Goal: Task Accomplishment & Management: Manage account settings

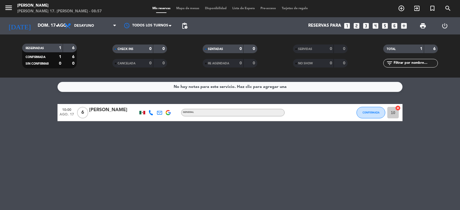
drag, startPoint x: 185, startPoint y: 8, endPoint x: 160, endPoint y: 125, distance: 119.2
click at [185, 8] on span "Mapa de mesas" at bounding box center [187, 8] width 29 height 3
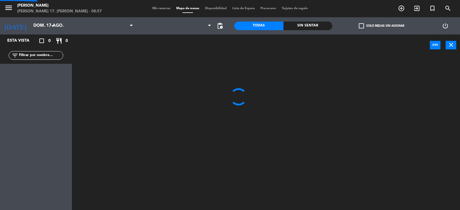
click at [187, 8] on span "Mapa de mesas" at bounding box center [187, 8] width 29 height 3
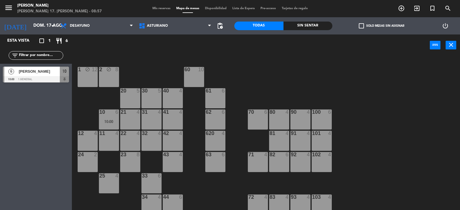
click at [432, 137] on div "1 block 12 2 block 8 60 10 20 5 30 5 40 4 61 6 62 6 41 4 31 4 21 4 10 6 10:00 7…" at bounding box center [268, 134] width 384 height 154
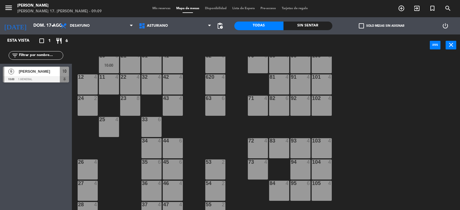
scroll to position [89, 0]
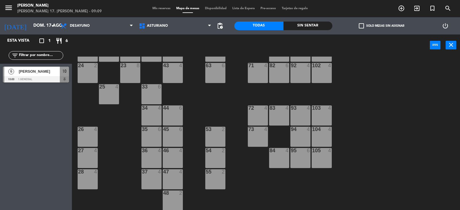
click at [217, 141] on div "53 2" at bounding box center [215, 137] width 20 height 20
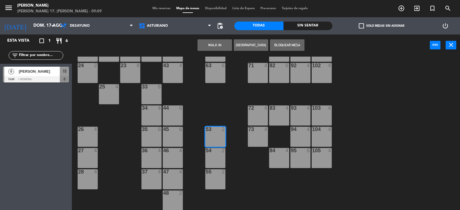
click at [202, 50] on button "WALK IN" at bounding box center [215, 44] width 34 height 11
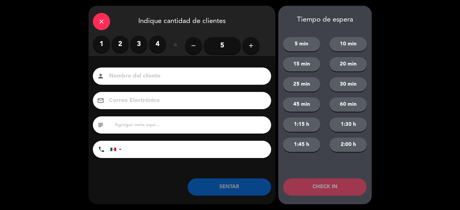
click at [101, 45] on label "1" at bounding box center [101, 44] width 17 height 17
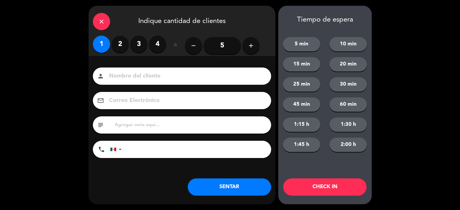
click at [127, 81] on input at bounding box center [185, 76] width 155 height 10
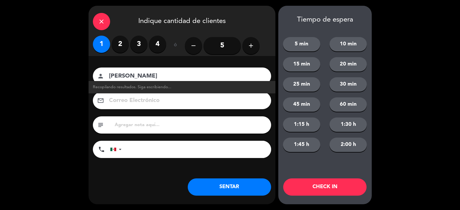
type input "[PERSON_NAME]"
click at [235, 191] on button "SENTAR" at bounding box center [229, 187] width 83 height 17
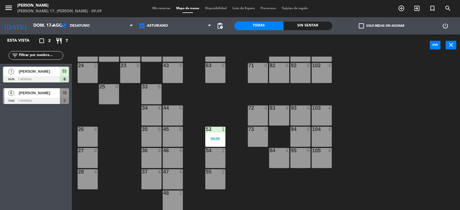
click at [296, 120] on div "93 4" at bounding box center [300, 116] width 20 height 20
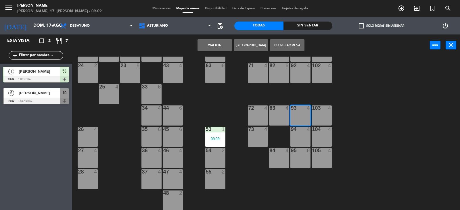
click at [279, 119] on div "83 4" at bounding box center [279, 116] width 20 height 20
click at [258, 116] on div "72 4" at bounding box center [258, 116] width 20 height 20
click at [215, 44] on button "WALK IN" at bounding box center [215, 44] width 34 height 11
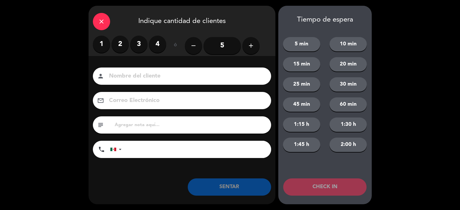
click at [254, 49] on button "add" at bounding box center [250, 45] width 17 height 17
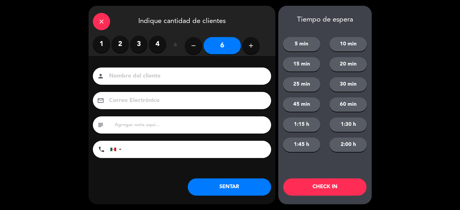
click at [254, 49] on button "add" at bounding box center [250, 45] width 17 height 17
type input "10"
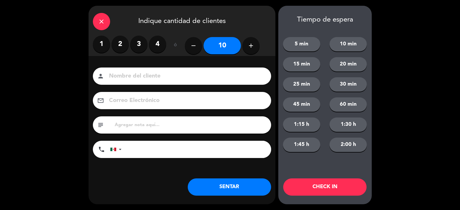
click at [143, 78] on input at bounding box center [185, 76] width 155 height 10
type input "[PERSON_NAME]"
click at [220, 185] on button "SENTAR" at bounding box center [229, 187] width 83 height 17
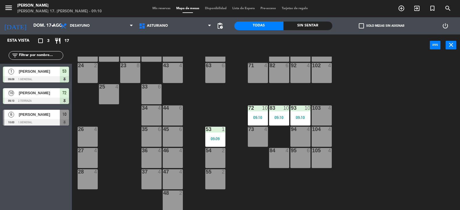
click at [62, 119] on div at bounding box center [36, 122] width 66 height 6
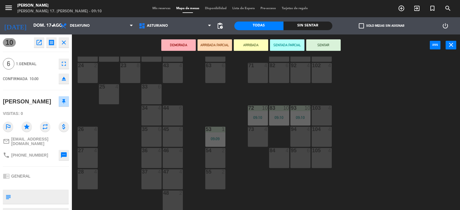
click at [218, 74] on div "63 6" at bounding box center [215, 73] width 20 height 20
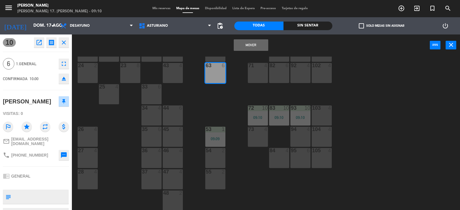
click at [258, 45] on button "Mover" at bounding box center [251, 44] width 34 height 11
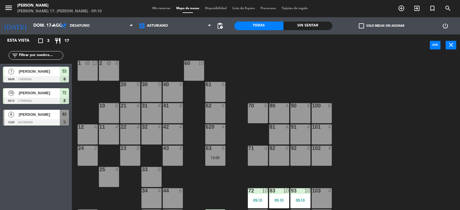
scroll to position [0, 0]
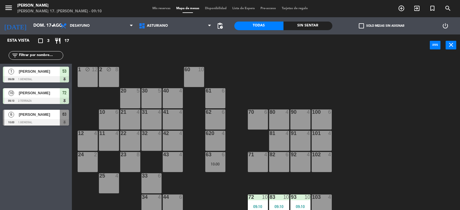
click at [49, 121] on div at bounding box center [36, 122] width 66 height 6
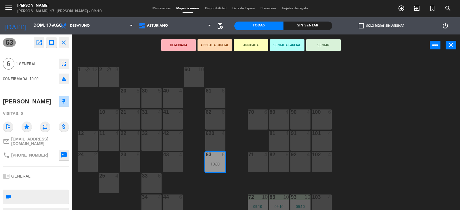
click at [308, 89] on div "1 block 12 2 block 8 60 10 20 5 30 5 40 4 61 6 62 6 41 4 31 4 21 4 10 6 70 6 80…" at bounding box center [268, 134] width 384 height 154
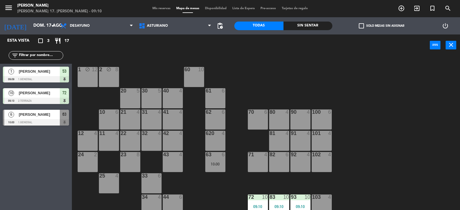
click at [104, 118] on div "10 6" at bounding box center [109, 120] width 20 height 20
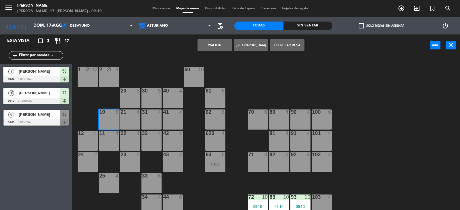
click at [285, 87] on div "1 block 12 2 block 8 60 10 20 5 30 5 40 4 61 6 62 6 41 4 31 4 21 4 10 6 70 6 80…" at bounding box center [268, 134] width 384 height 154
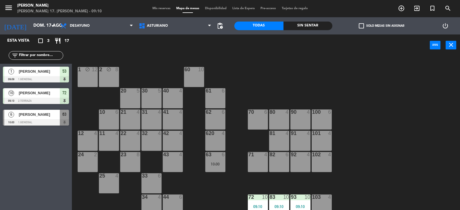
click at [184, 80] on div "60 10" at bounding box center [194, 77] width 20 height 20
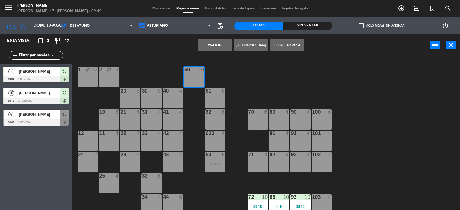
click at [232, 72] on div "1 block 12 2 block 8 60 10 20 5 30 5 40 4 61 6 62 6 41 4 31 4 21 4 10 6 70 6 80…" at bounding box center [268, 134] width 384 height 154
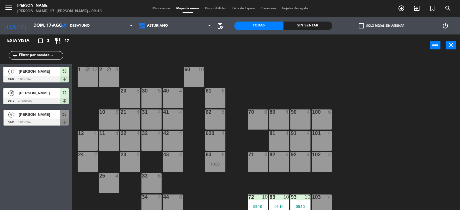
click at [390, 87] on div "1 block 12 2 block 8 60 10 20 5 30 5 40 4 61 6 62 6 41 4 31 4 21 4 10 6 70 6 80…" at bounding box center [268, 134] width 384 height 154
click at [283, 78] on div "1 block 12 2 block 8 60 10 20 5 30 5 40 4 61 6 62 6 41 4 31 4 21 4 10 6 70 6 80…" at bounding box center [268, 134] width 384 height 154
click at [219, 164] on div "10:00" at bounding box center [215, 164] width 20 height 4
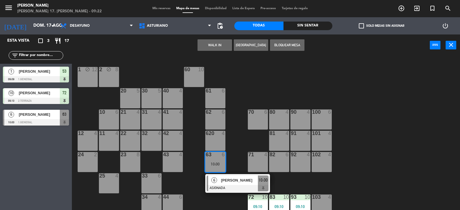
click at [240, 147] on div "1 block 12 2 block 8 60 10 20 5 30 5 40 4 61 6 62 6 41 4 31 4 21 4 10 6 70 6 80…" at bounding box center [268, 134] width 384 height 154
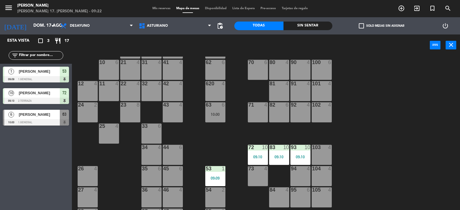
scroll to position [86, 0]
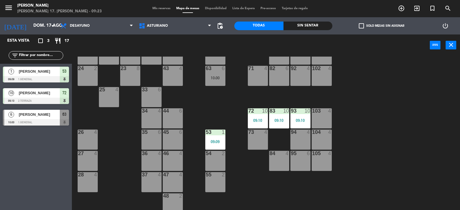
click at [439, 126] on div "1 block 12 2 block 8 60 10 20 5 30 5 40 4 61 6 62 6 41 4 31 4 21 4 10 6 70 6 80…" at bounding box center [268, 134] width 384 height 154
click at [406, 135] on div "1 block 12 2 block 8 60 10 20 5 30 5 40 4 61 6 62 6 41 4 31 4 21 4 10 6 70 6 80…" at bounding box center [268, 134] width 384 height 154
click at [223, 74] on div "63 6 10:00" at bounding box center [215, 76] width 20 height 20
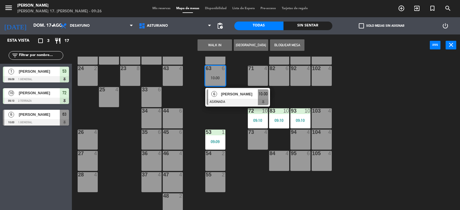
click at [354, 107] on div "1 block 12 2 block 8 60 10 20 5 30 5 40 4 61 6 62 6 41 4 31 4 21 4 10 6 70 6 80…" at bounding box center [268, 134] width 384 height 154
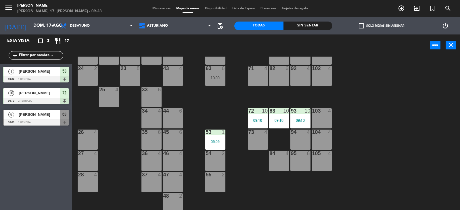
click at [345, 140] on div "1 block 12 2 block 8 60 10 20 5 30 5 40 4 61 6 62 6 41 4 31 4 21 4 10 6 70 6 80…" at bounding box center [268, 134] width 384 height 154
click at [345, 138] on div "1 block 12 2 block 8 60 10 20 5 30 5 40 4 61 6 62 6 41 4 31 4 21 4 10 6 70 6 80…" at bounding box center [268, 134] width 384 height 154
click at [367, 170] on div "1 block 12 2 block 8 60 10 20 5 30 5 40 4 61 6 62 6 41 4 31 4 21 4 10 6 70 6 80…" at bounding box center [268, 134] width 384 height 154
click at [369, 155] on div "1 block 12 2 block 8 60 10 20 5 30 5 40 4 61 6 62 6 41 4 31 4 21 4 10 6 70 6 80…" at bounding box center [268, 134] width 384 height 154
click at [368, 152] on div "1 block 12 2 block 8 60 10 20 5 30 5 40 4 61 6 62 6 41 4 31 4 21 4 10 6 70 6 80…" at bounding box center [268, 134] width 384 height 154
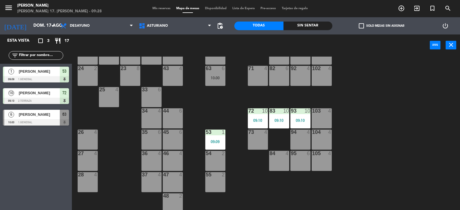
click at [357, 157] on div "1 block 12 2 block 8 60 10 20 5 30 5 40 4 61 6 62 6 41 4 31 4 21 4 10 6 70 6 80…" at bounding box center [268, 134] width 384 height 154
click at [290, 117] on div "93 10 09:10" at bounding box center [300, 118] width 20 height 20
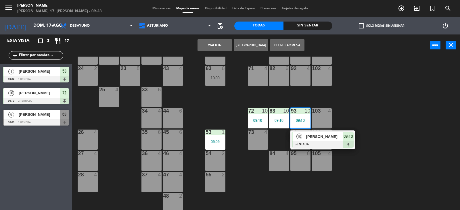
click at [357, 102] on div "1 block 12 2 block 8 60 10 20 5 30 5 40 4 61 6 62 6 41 4 31 4 21 4 10 6 70 6 80…" at bounding box center [268, 134] width 384 height 154
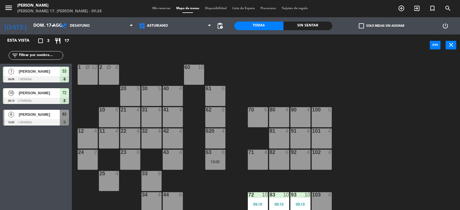
scroll to position [0, 0]
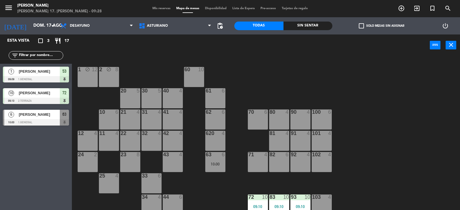
click at [256, 123] on div "70 6" at bounding box center [258, 120] width 20 height 20
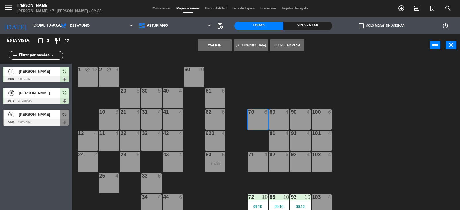
click at [392, 105] on div "1 block 12 2 block 8 60 10 20 5 30 5 40 4 61 6 62 6 41 4 31 4 21 4 10 6 70 6 80…" at bounding box center [268, 134] width 384 height 154
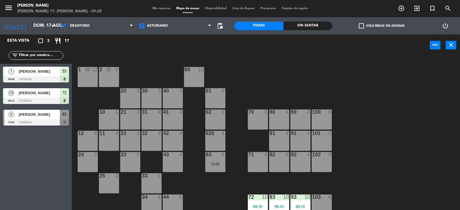
click at [215, 158] on div "63 6" at bounding box center [215, 155] width 20 height 6
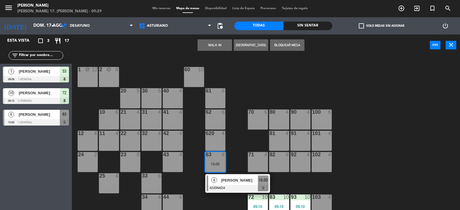
click at [366, 165] on div "1 block 12 2 block 8 60 10 20 5 30 5 40 4 61 6 62 6 41 4 31 4 21 4 10 6 70 6 80…" at bounding box center [268, 134] width 384 height 154
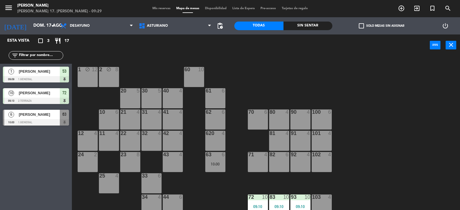
click at [390, 169] on div "1 block 12 2 block 8 60 10 20 5 30 5 40 4 61 6 62 6 41 4 31 4 21 4 10 6 70 6 80…" at bounding box center [268, 134] width 384 height 154
drag, startPoint x: 423, startPoint y: 141, endPoint x: 414, endPoint y: 145, distance: 10.3
click at [421, 145] on div "1 block 12 2 block 8 60 10 20 5 30 5 40 4 61 6 62 6 41 4 31 4 21 4 10 6 70 6 80…" at bounding box center [268, 134] width 384 height 154
click at [347, 147] on div "1 block 12 2 block 8 60 10 20 5 30 5 40 4 61 6 62 6 41 4 31 4 21 4 10 6 70 6 80…" at bounding box center [268, 134] width 384 height 154
click at [214, 166] on div "10:00" at bounding box center [215, 164] width 20 height 4
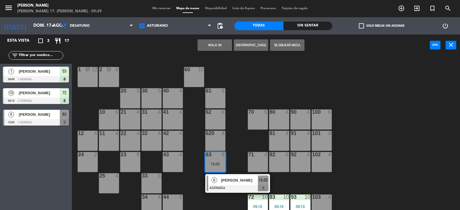
click at [377, 168] on div "1 block 12 2 block 8 60 10 20 5 30 5 40 4 61 6 62 6 41 4 31 4 21 4 10 6 70 6 80…" at bounding box center [268, 134] width 384 height 154
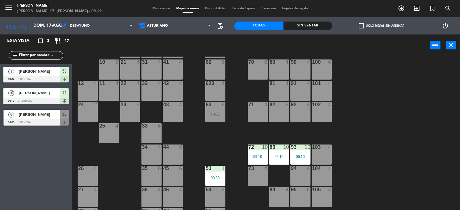
scroll to position [89, 0]
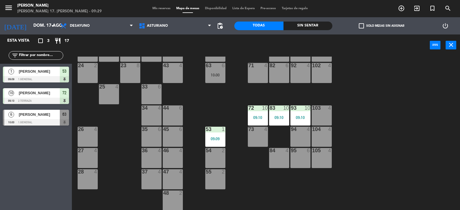
drag, startPoint x: 312, startPoint y: 185, endPoint x: 369, endPoint y: 149, distance: 67.5
click at [316, 185] on div "1 block 12 2 block 8 60 10 20 5 30 5 40 4 61 6 62 6 41 4 31 4 21 4 10 6 70 6 80…" at bounding box center [268, 134] width 384 height 154
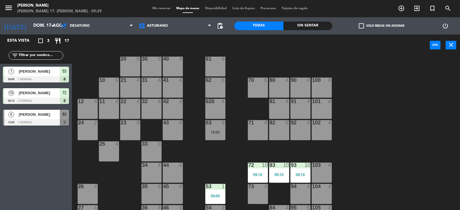
scroll to position [32, 0]
click at [212, 136] on div "63 6 10:00" at bounding box center [215, 130] width 20 height 20
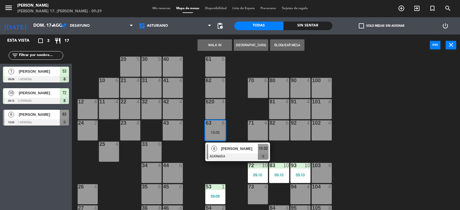
drag, startPoint x: 392, startPoint y: 163, endPoint x: 336, endPoint y: 156, distance: 56.8
click at [392, 162] on div "1 block 12 2 block 8 60 10 20 5 30 5 40 4 61 6 62 6 41 4 31 4 21 4 10 6 70 6 80…" at bounding box center [268, 134] width 384 height 154
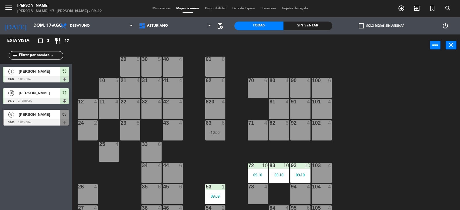
click at [252, 90] on div "70 6" at bounding box center [258, 88] width 20 height 20
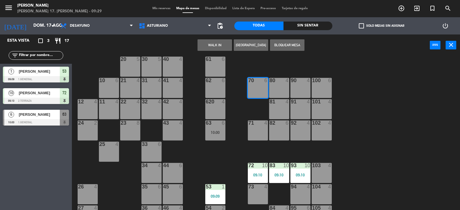
click at [211, 46] on button "WALK IN" at bounding box center [215, 44] width 34 height 11
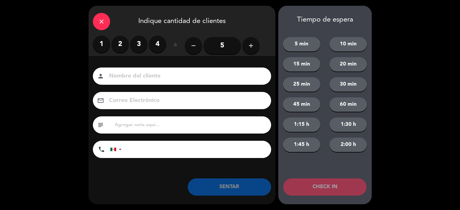
click at [160, 40] on label "4" at bounding box center [157, 44] width 17 height 17
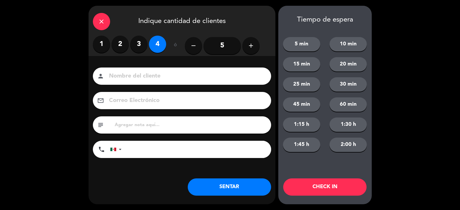
click at [143, 76] on input at bounding box center [185, 76] width 155 height 10
type input "[PERSON_NAME]"
click at [233, 192] on button "SENTAR" at bounding box center [229, 187] width 83 height 17
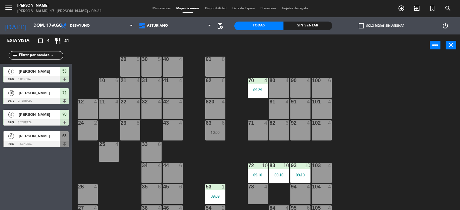
click at [374, 109] on div "1 block 12 2 block 8 60 10 20 5 30 5 40 4 61 6 62 6 41 4 31 4 21 4 10 6 70 4 09…" at bounding box center [268, 134] width 384 height 154
click at [272, 63] on div "1 block 12 2 block 8 60 10 20 5 30 5 40 4 61 6 62 6 41 4 31 4 21 4 10 6 70 4 09…" at bounding box center [268, 134] width 384 height 154
click at [212, 127] on div "63 6 10:00" at bounding box center [215, 130] width 20 height 20
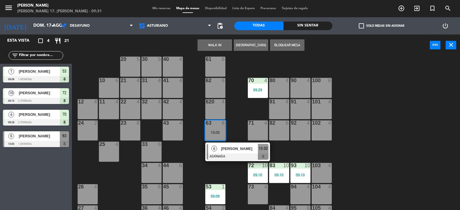
click at [229, 171] on div "1 block 12 2 block 8 60 10 20 5 30 5 40 4 61 6 62 6 41 4 31 4 21 4 10 6 70 4 09…" at bounding box center [268, 134] width 384 height 154
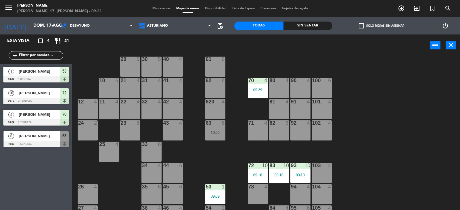
click at [219, 126] on div "63 6" at bounding box center [215, 123] width 20 height 6
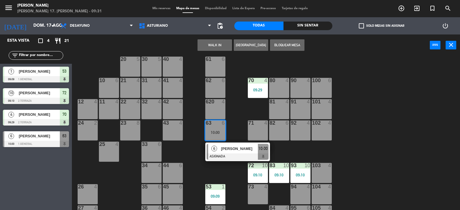
click at [375, 145] on div "1 block 12 2 block 8 60 10 20 5 30 5 40 4 61 6 62 6 41 4 31 4 21 4 10 6 70 4 09…" at bounding box center [268, 134] width 384 height 154
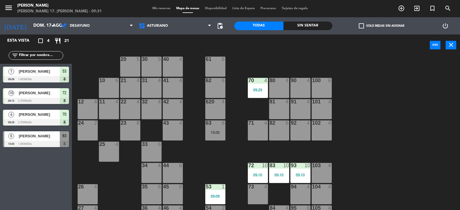
click at [265, 90] on div "09:29" at bounding box center [258, 90] width 20 height 4
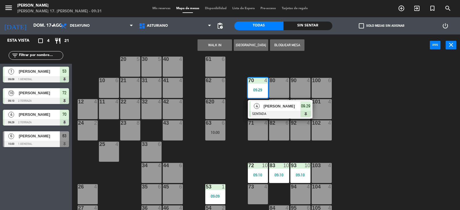
click at [285, 63] on div "1 block 12 2 block 8 60 10 20 5 30 5 40 4 61 6 62 6 41 4 31 4 21 4 10 6 70 4 09…" at bounding box center [268, 134] width 384 height 154
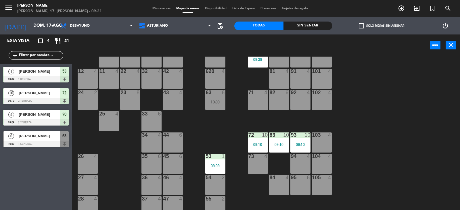
scroll to position [89, 0]
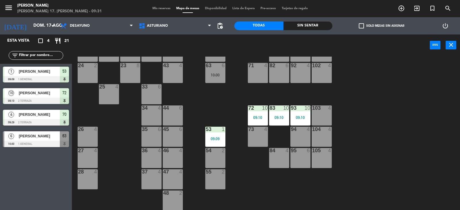
click at [263, 117] on div "09:10" at bounding box center [258, 118] width 20 height 4
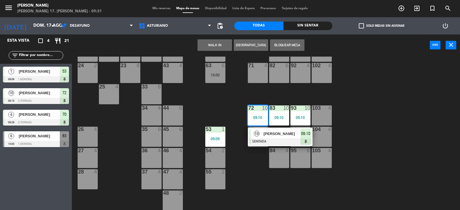
click at [442, 105] on div "1 block 12 2 block 8 60 10 20 5 30 5 40 4 61 6 62 6 41 4 31 4 21 4 10 6 70 4 09…" at bounding box center [268, 134] width 384 height 154
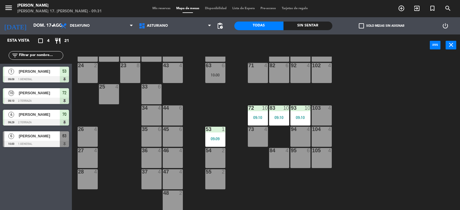
click at [442, 105] on div "1 block 12 2 block 8 60 10 20 5 30 5 40 4 61 6 62 6 41 4 31 4 21 4 10 6 70 4 09…" at bounding box center [268, 134] width 384 height 154
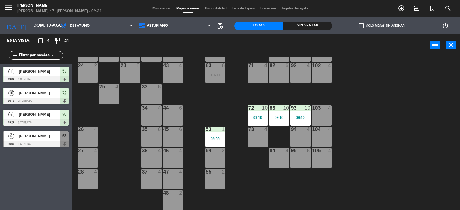
click at [442, 105] on div "1 block 12 2 block 8 60 10 20 5 30 5 40 4 61 6 62 6 41 4 31 4 21 4 10 6 70 4 09…" at bounding box center [268, 134] width 384 height 154
click at [219, 69] on div "63 6 10:00" at bounding box center [215, 73] width 20 height 20
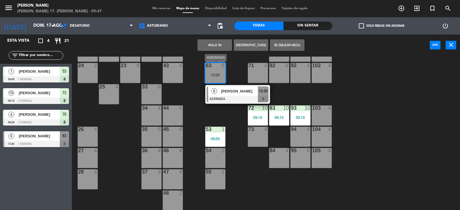
click at [228, 95] on div "[PERSON_NAME]" at bounding box center [239, 91] width 37 height 9
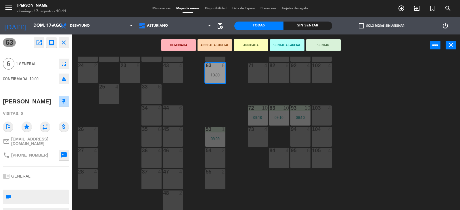
click at [330, 48] on button "SENTAR" at bounding box center [323, 44] width 34 height 11
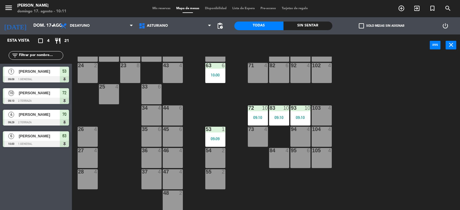
click at [321, 77] on div "102 4" at bounding box center [322, 73] width 20 height 20
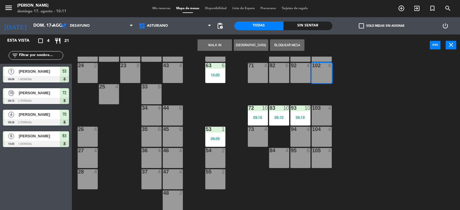
click at [215, 45] on button "WALK IN" at bounding box center [215, 44] width 34 height 11
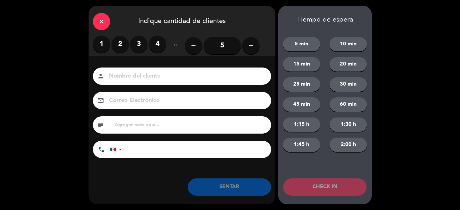
click at [156, 45] on label "4" at bounding box center [157, 44] width 17 height 17
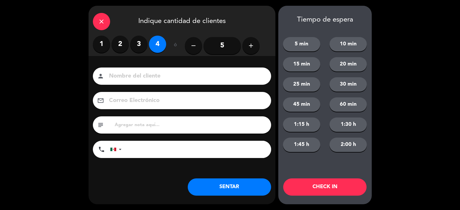
click at [153, 71] on input at bounding box center [185, 76] width 155 height 10
type input "[PERSON_NAME]"
click at [233, 188] on button "SENTAR" at bounding box center [229, 187] width 83 height 17
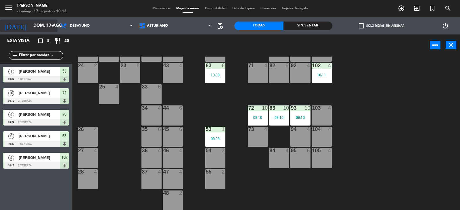
click at [34, 25] on input "dom. 17 ago." at bounding box center [57, 25] width 55 height 11
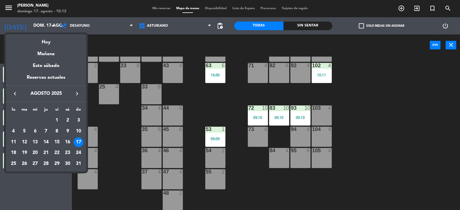
click at [77, 166] on div "31" at bounding box center [79, 164] width 10 height 10
type input "dom. 31 ago."
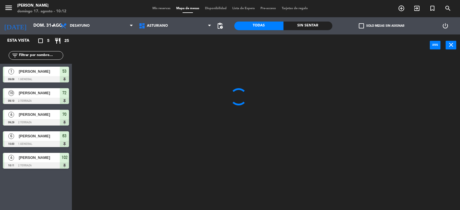
scroll to position [0, 0]
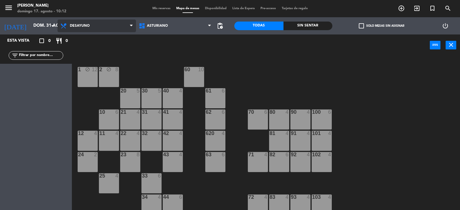
click at [83, 26] on span "Desayuno" at bounding box center [80, 26] width 20 height 4
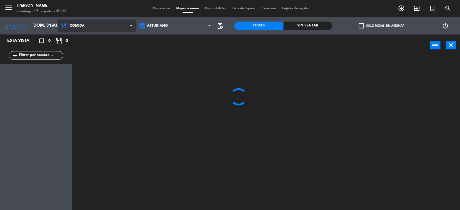
click at [91, 55] on ng-component "menu Asturiano [PERSON_NAME] 17. [PERSON_NAME] - 10:12 Mis reservas Mapa de mes…" at bounding box center [230, 105] width 460 height 211
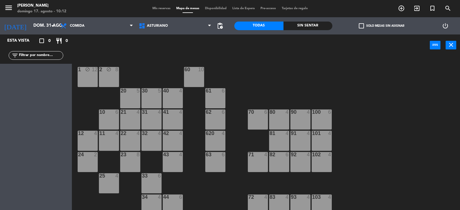
click at [140, 49] on div "power_input close" at bounding box center [251, 45] width 358 height 22
click at [89, 72] on div "1 block 12" at bounding box center [88, 70] width 20 height 6
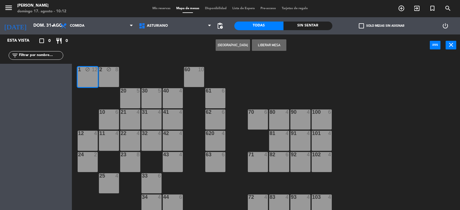
click at [130, 47] on div "Crear Reserva Liberar Mesa power_input close" at bounding box center [251, 45] width 358 height 22
click at [109, 51] on div "Crear Reserva Liberar Mesa power_input close" at bounding box center [251, 45] width 358 height 22
click at [152, 64] on div "1 block 12 2 block 8 60 10 20 5 30 5 40 4 61 6 62 6 41 4 31 4 21 4 10 6 70 6 80…" at bounding box center [268, 134] width 384 height 154
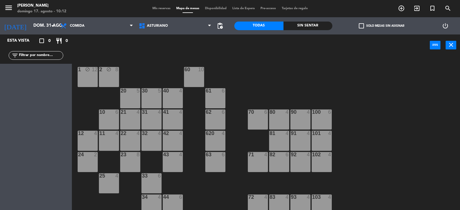
click at [195, 72] on div at bounding box center [193, 69] width 9 height 5
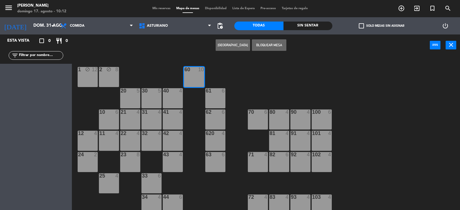
click at [228, 43] on button "[GEOGRAPHIC_DATA]" at bounding box center [233, 44] width 34 height 11
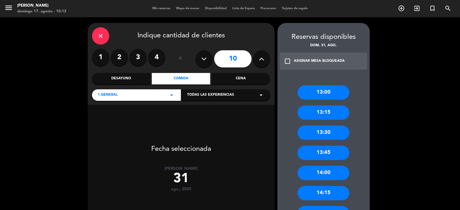
click at [209, 60] on button at bounding box center [203, 58] width 17 height 17
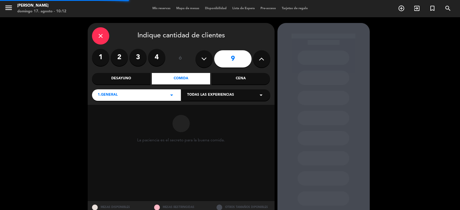
click at [209, 60] on button at bounding box center [203, 58] width 17 height 17
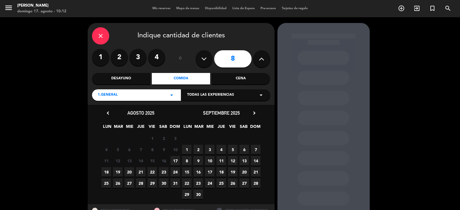
click at [208, 60] on button at bounding box center [203, 58] width 17 height 17
click at [173, 182] on span "31" at bounding box center [174, 183] width 9 height 9
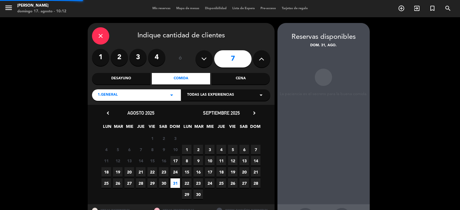
scroll to position [23, 0]
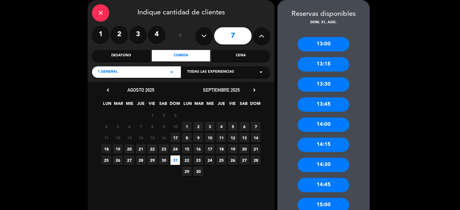
click at [256, 36] on button at bounding box center [261, 35] width 17 height 17
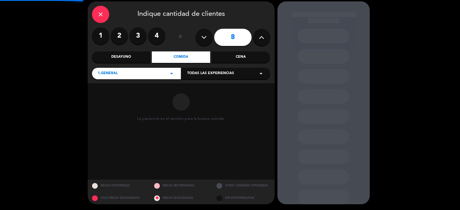
click at [255, 36] on button at bounding box center [261, 37] width 17 height 17
type input "9"
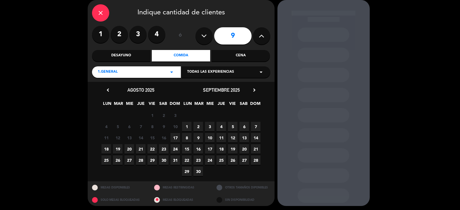
click at [173, 162] on span "31" at bounding box center [174, 160] width 9 height 9
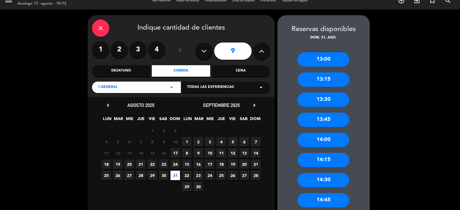
scroll to position [4, 0]
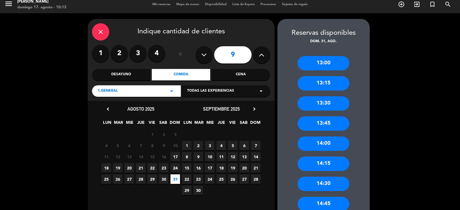
click at [330, 124] on div "13:45" at bounding box center [324, 123] width 52 height 14
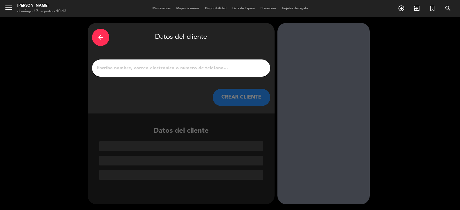
scroll to position [0, 0]
click at [215, 71] on input "1" at bounding box center [181, 68] width 170 height 8
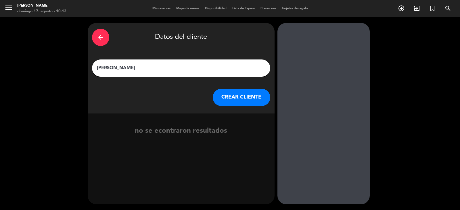
type input "[PERSON_NAME]"
click at [248, 99] on button "CREAR CLIENTE" at bounding box center [241, 97] width 57 height 17
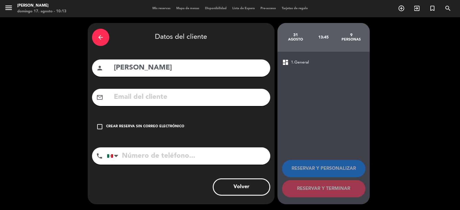
click at [172, 132] on div "check_box_outline_blank Crear reserva sin correo electrónico" at bounding box center [181, 126] width 178 height 17
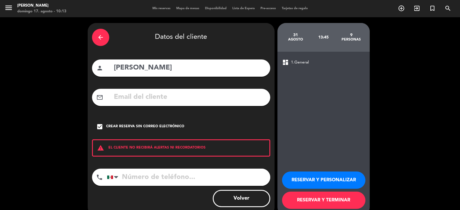
click at [333, 177] on button "RESERVAR Y PERSONALIZAR" at bounding box center [323, 180] width 83 height 17
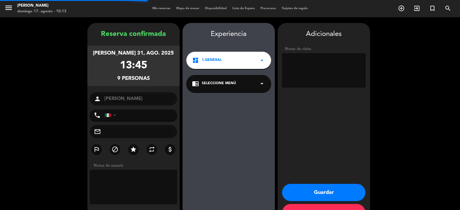
scroll to position [20, 0]
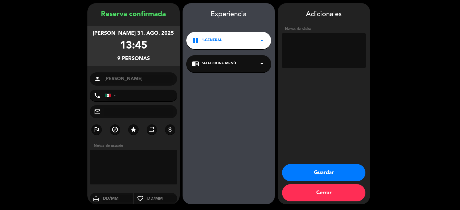
click at [297, 45] on textarea at bounding box center [324, 50] width 84 height 34
click at [330, 170] on button "Guardar" at bounding box center [323, 172] width 83 height 17
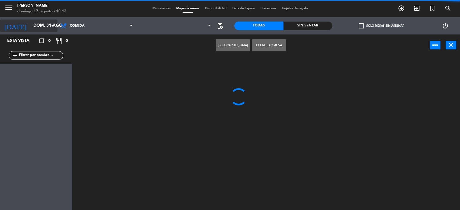
click at [48, 23] on input "dom. 31 ago." at bounding box center [57, 25] width 55 height 11
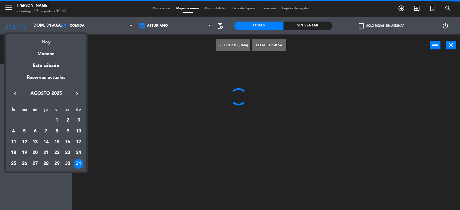
click at [47, 39] on div "Hoy" at bounding box center [46, 40] width 80 height 12
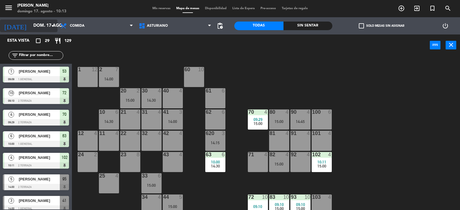
click at [38, 23] on input "dom. 17 ago." at bounding box center [57, 25] width 55 height 11
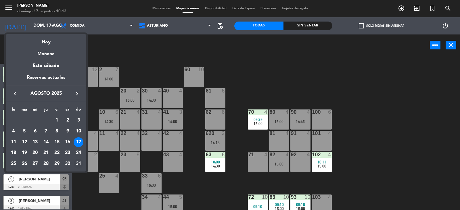
click at [76, 162] on div "31" at bounding box center [79, 164] width 10 height 10
type input "dom. 31 ago."
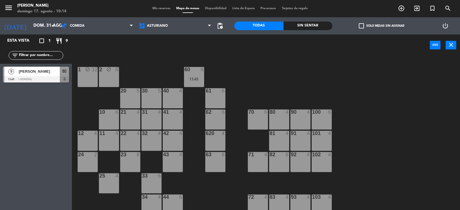
click at [46, 80] on div at bounding box center [36, 79] width 66 height 6
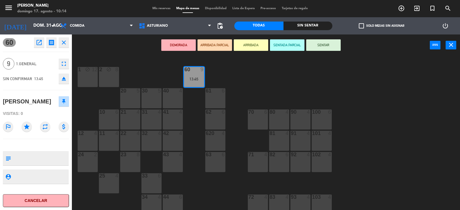
click at [319, 118] on div "100 6" at bounding box center [322, 120] width 20 height 20
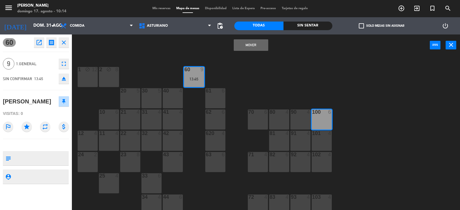
click at [323, 136] on div "101 4" at bounding box center [322, 134] width 20 height 6
click at [238, 45] on button "Mover y Unir" at bounding box center [251, 44] width 34 height 11
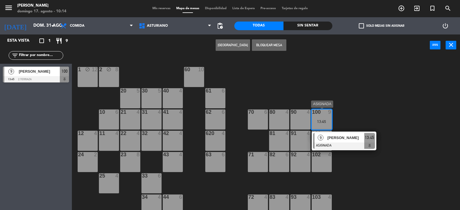
click at [320, 141] on div "9" at bounding box center [321, 137] width 12 height 9
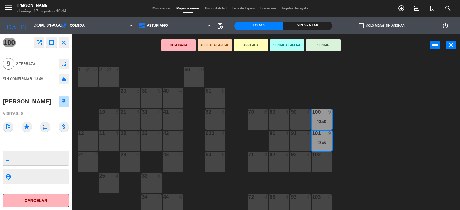
click at [28, 161] on textarea at bounding box center [40, 158] width 55 height 12
type textarea "T"
type textarea "MESA 100"
click at [452, 47] on icon "close" at bounding box center [451, 44] width 7 height 7
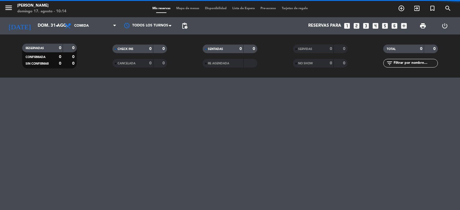
click at [179, 8] on span "Mapa de mesas" at bounding box center [187, 8] width 29 height 3
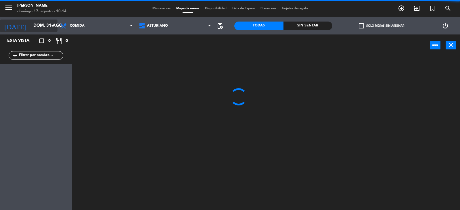
click at [30, 23] on input "dom. 31 ago." at bounding box center [57, 25] width 55 height 11
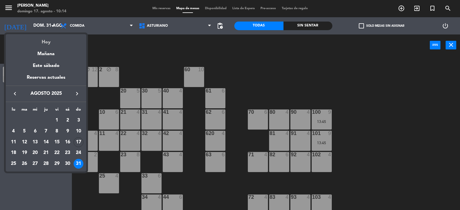
click at [52, 41] on div "Hoy" at bounding box center [46, 40] width 80 height 12
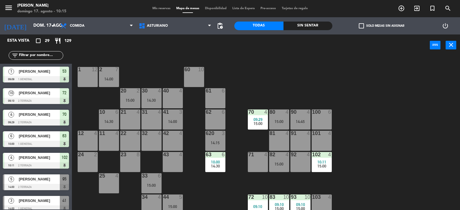
click at [374, 149] on div "1 12 2 7 14:00 60 10 20 2 15:00 30 4 14:30 40 4 61 6 62 6 41 3 14:00 31 4 21 4 …" at bounding box center [268, 134] width 384 height 154
click at [30, 22] on input "dom. 17 ago." at bounding box center [57, 25] width 55 height 11
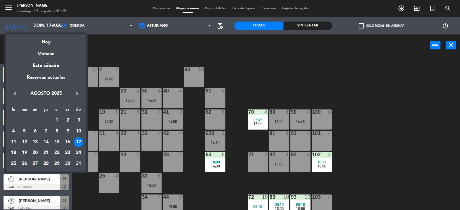
click at [78, 162] on div "31" at bounding box center [79, 164] width 10 height 10
type input "dom. 31 ago."
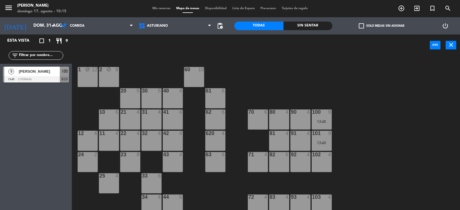
click at [85, 80] on div "1 block 12" at bounding box center [88, 77] width 20 height 20
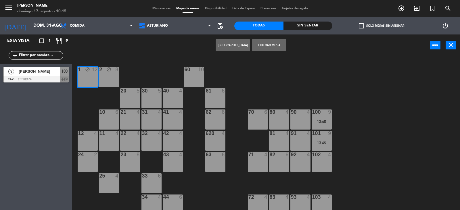
click at [269, 47] on button "Liberar Mesa" at bounding box center [269, 44] width 34 height 11
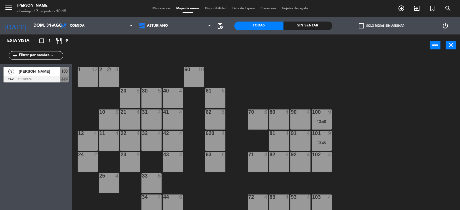
click at [83, 77] on div "1 12" at bounding box center [88, 77] width 20 height 20
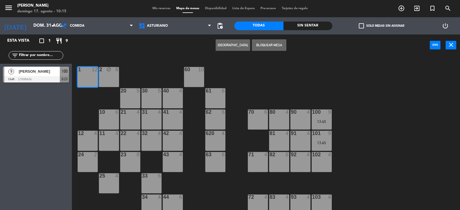
click at [226, 47] on button "[GEOGRAPHIC_DATA]" at bounding box center [233, 44] width 34 height 11
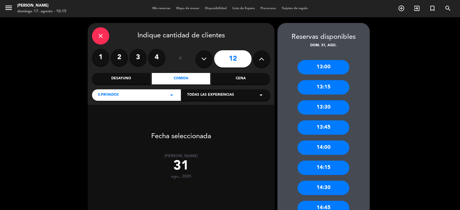
scroll to position [62, 0]
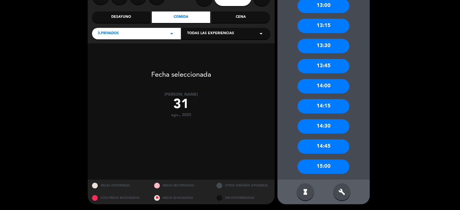
click at [323, 165] on div "15:00" at bounding box center [324, 167] width 52 height 14
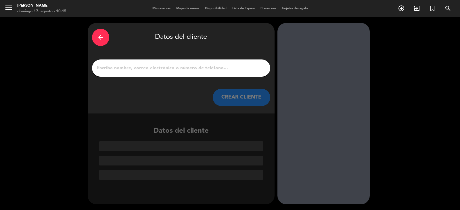
click at [117, 70] on input "1" at bounding box center [181, 68] width 170 height 8
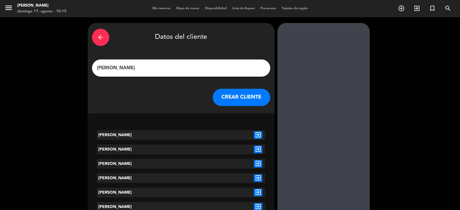
type input "[PERSON_NAME]"
click at [235, 100] on button "CREAR CLIENTE" at bounding box center [241, 97] width 57 height 17
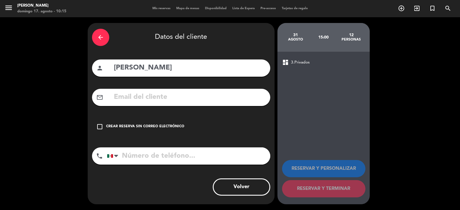
click at [200, 127] on div "check_box_outline_blank Crear reserva sin correo electrónico" at bounding box center [181, 126] width 178 height 17
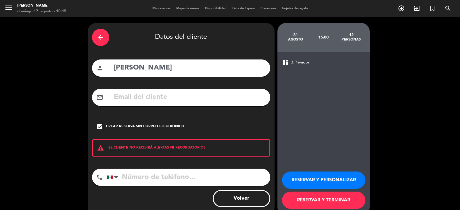
click at [187, 181] on input "tel" at bounding box center [188, 177] width 163 height 17
type input "5536982804"
click at [329, 197] on button "RESERVAR Y TERMINAR" at bounding box center [323, 200] width 83 height 17
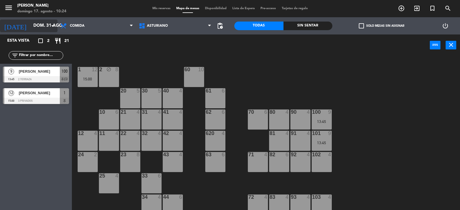
click at [39, 26] on input "dom. 31 ago." at bounding box center [57, 25] width 55 height 11
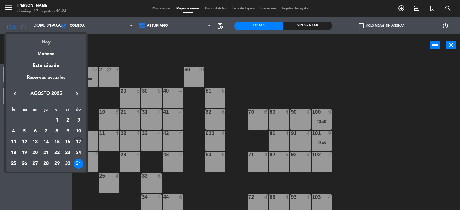
click at [54, 45] on div "Hoy" at bounding box center [46, 40] width 80 height 12
type input "dom. 17 ago."
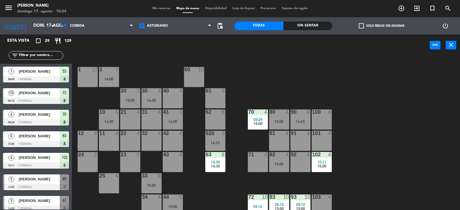
click at [259, 161] on div "71 4" at bounding box center [258, 162] width 20 height 20
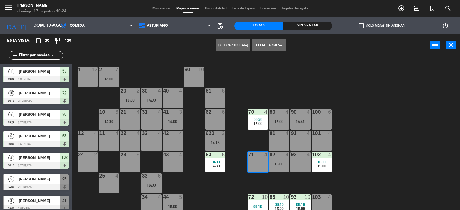
click at [152, 59] on div "1 12 2 7 14:00 60 10 20 2 15:00 30 4 14:30 40 4 61 6 62 6 41 3 14:00 31 4 21 4 …" at bounding box center [268, 134] width 384 height 154
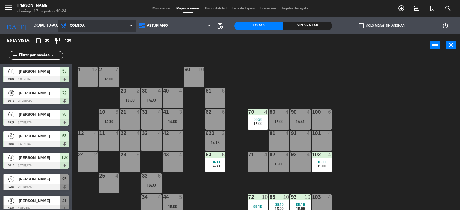
click at [78, 25] on span "Comida" at bounding box center [77, 26] width 15 height 4
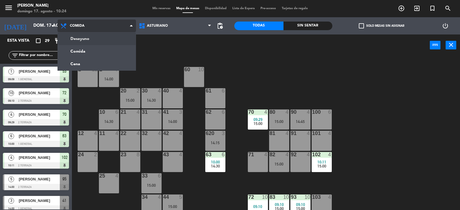
click at [107, 35] on ng-component "menu Asturiano [PERSON_NAME] 17. [PERSON_NAME] - 10:24 Mis reservas Mapa de mes…" at bounding box center [230, 105] width 460 height 211
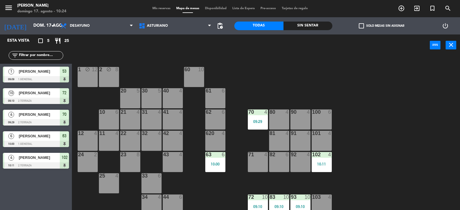
click at [161, 10] on div "Mis reservas Mapa de mesas Disponibilidad Lista de Espera Pre-acceso Tarjetas d…" at bounding box center [229, 8] width 161 height 5
click at [256, 163] on div "71 4" at bounding box center [258, 162] width 20 height 20
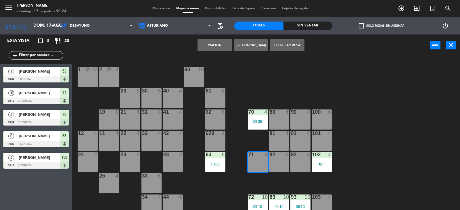
click at [209, 49] on button "WALK IN" at bounding box center [215, 44] width 34 height 11
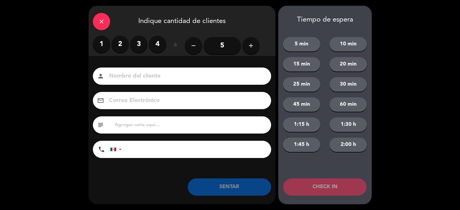
click at [157, 43] on label "4" at bounding box center [157, 44] width 17 height 17
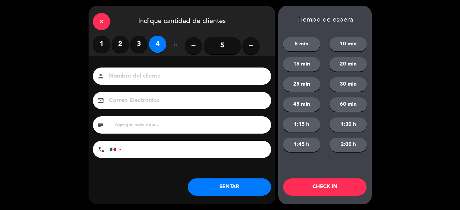
click at [148, 75] on input at bounding box center [185, 76] width 155 height 10
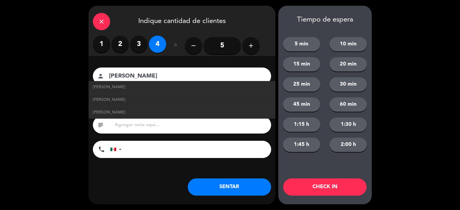
type input "[PERSON_NAME]"
click at [204, 191] on button "SENTAR" at bounding box center [229, 187] width 83 height 17
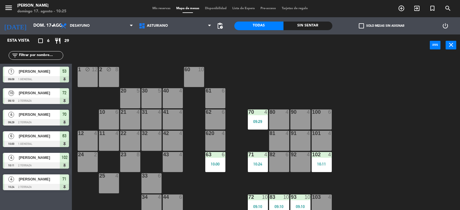
click at [329, 124] on div "100 6" at bounding box center [322, 120] width 20 height 20
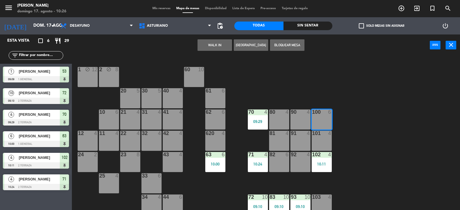
click at [216, 45] on button "WALK IN" at bounding box center [215, 44] width 34 height 11
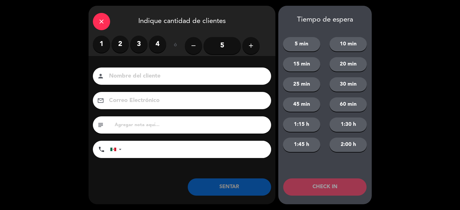
click at [117, 43] on label "2" at bounding box center [120, 44] width 17 height 17
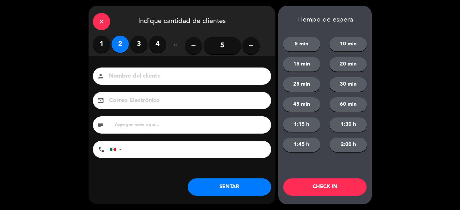
click at [126, 80] on input at bounding box center [185, 76] width 155 height 10
type input "LIC. [PERSON_NAME]"
click at [197, 187] on button "SENTAR" at bounding box center [229, 187] width 83 height 17
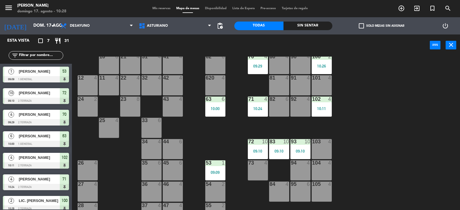
scroll to position [86, 0]
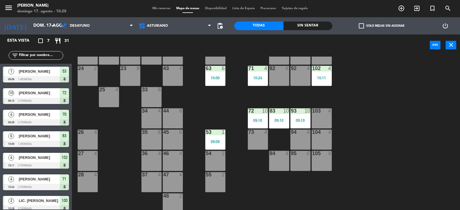
click at [330, 159] on div "105 4" at bounding box center [322, 161] width 20 height 20
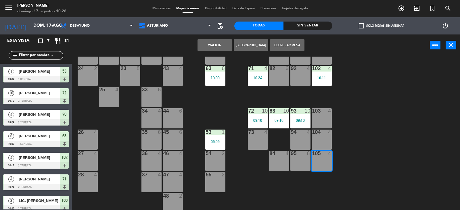
click at [215, 43] on button "WALK IN" at bounding box center [215, 44] width 34 height 11
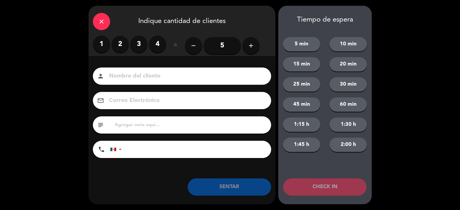
click at [140, 43] on label "3" at bounding box center [138, 44] width 17 height 17
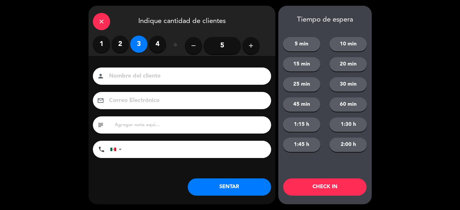
click at [143, 74] on input at bounding box center [185, 76] width 155 height 10
type input "LULU"
click at [230, 189] on button "SENTAR" at bounding box center [229, 187] width 83 height 17
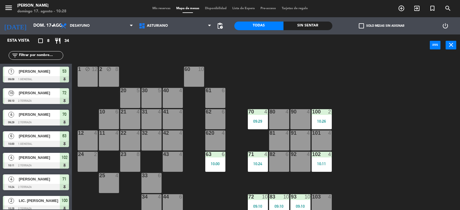
scroll to position [0, 0]
click at [24, 32] on div "[DATE] dom. 17 ago. arrow_drop_down" at bounding box center [28, 25] width 57 height 17
click at [30, 23] on input "dom. 17 ago." at bounding box center [57, 25] width 55 height 11
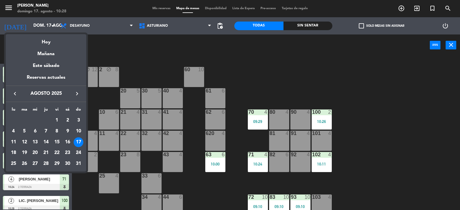
click at [100, 32] on div at bounding box center [230, 105] width 460 height 210
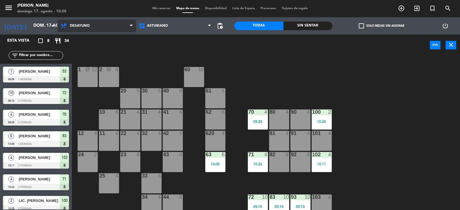
click at [104, 32] on span "Desayuno" at bounding box center [96, 26] width 78 height 13
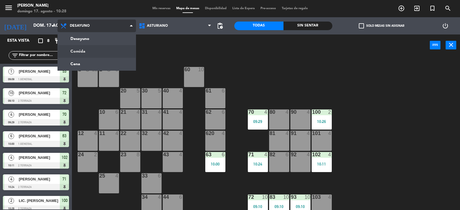
click at [96, 53] on ng-component "menu Asturiano [PERSON_NAME] 17. [PERSON_NAME] - 10:28 Mis reservas Mapa de mes…" at bounding box center [230, 105] width 460 height 211
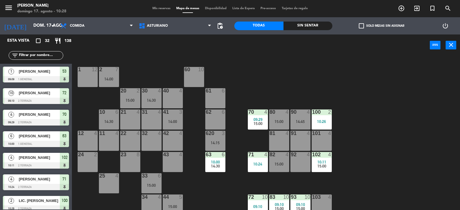
click at [176, 93] on div at bounding box center [172, 90] width 9 height 5
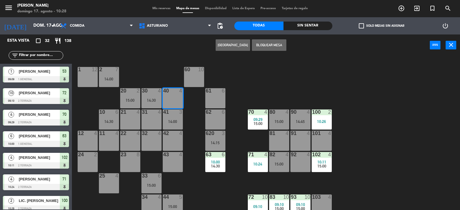
click at [218, 41] on button "[GEOGRAPHIC_DATA]" at bounding box center [233, 44] width 34 height 11
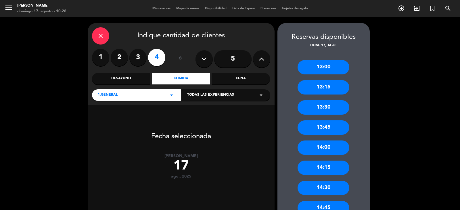
scroll to position [29, 0]
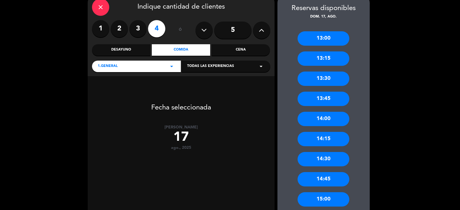
click at [322, 198] on div "15:00" at bounding box center [324, 199] width 52 height 14
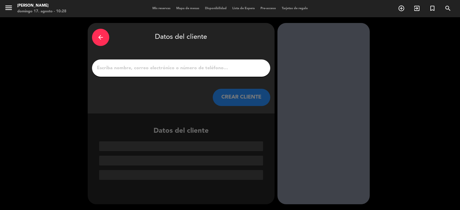
click at [250, 66] on input "1" at bounding box center [181, 68] width 170 height 8
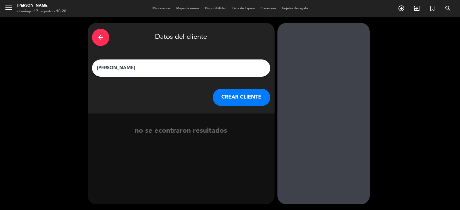
type input "[PERSON_NAME]"
click at [239, 96] on button "CREAR CLIENTE" at bounding box center [241, 97] width 57 height 17
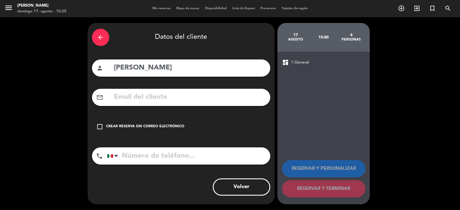
click at [206, 127] on div "check_box_outline_blank Crear reserva sin correo electrónico" at bounding box center [181, 126] width 178 height 17
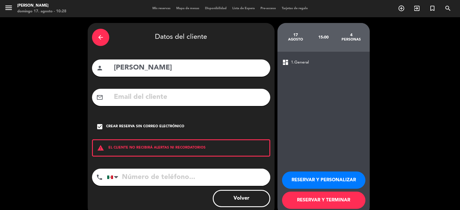
click at [311, 204] on button "RESERVAR Y TERMINAR" at bounding box center [323, 200] width 83 height 17
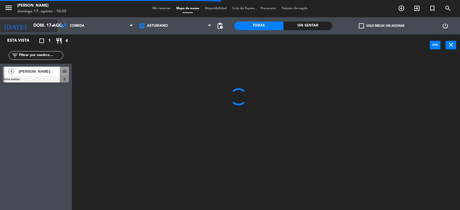
click at [30, 23] on input "dom. 17 ago." at bounding box center [57, 25] width 55 height 11
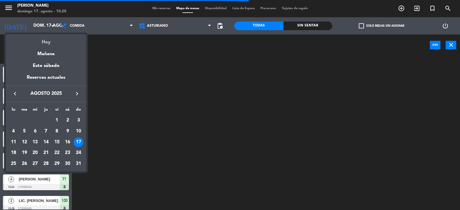
click at [47, 39] on div "Hoy" at bounding box center [46, 40] width 80 height 12
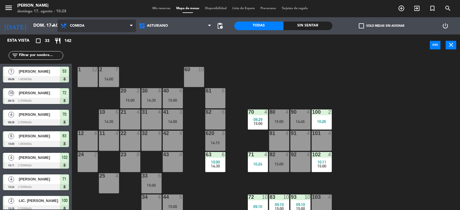
click at [70, 28] on span "Comida" at bounding box center [96, 26] width 78 height 13
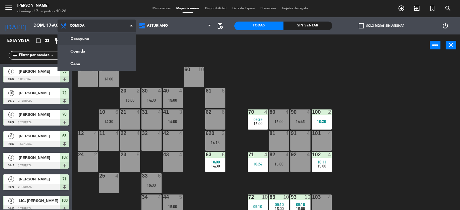
click at [85, 31] on span "Comida" at bounding box center [96, 26] width 78 height 13
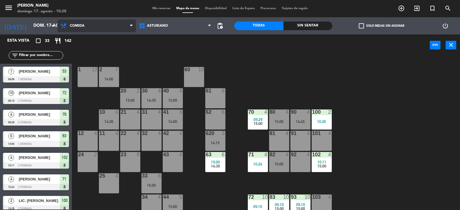
click at [89, 31] on span "Comida" at bounding box center [96, 26] width 78 height 13
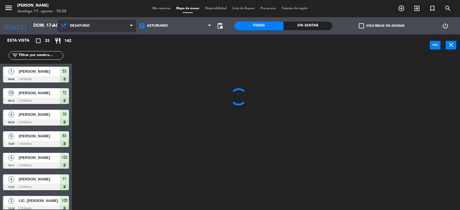
click at [86, 40] on ng-component "menu Asturiano [PERSON_NAME] 17. [PERSON_NAME] - 10:28 Mis reservas Mapa de mes…" at bounding box center [230, 105] width 460 height 211
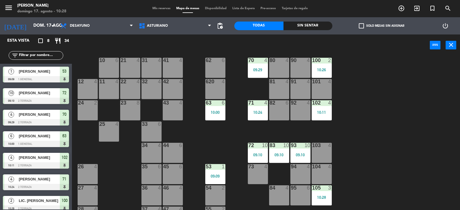
scroll to position [89, 0]
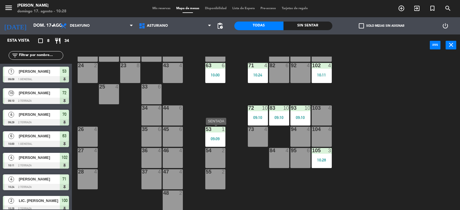
click at [220, 135] on div "53 1 09:09" at bounding box center [215, 137] width 20 height 20
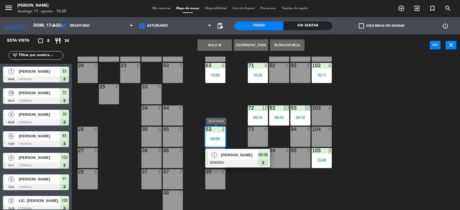
click at [255, 156] on span "[PERSON_NAME]" at bounding box center [239, 155] width 37 height 6
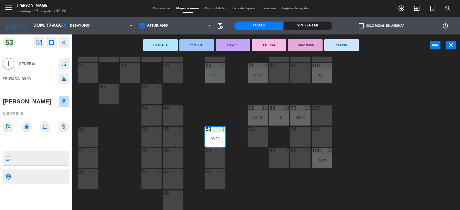
click at [355, 43] on button "SERVIR" at bounding box center [341, 44] width 34 height 11
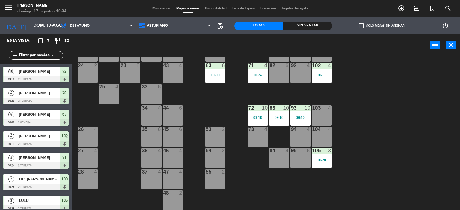
drag, startPoint x: 149, startPoint y: 150, endPoint x: 151, endPoint y: 127, distance: 23.1
click at [148, 150] on div at bounding box center [151, 150] width 9 height 5
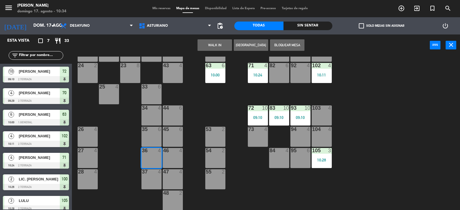
click at [243, 44] on button "[GEOGRAPHIC_DATA]" at bounding box center [251, 44] width 34 height 11
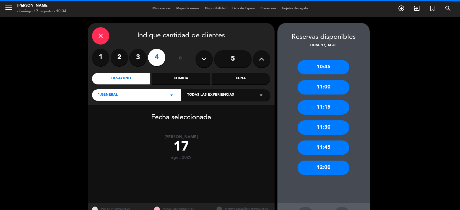
click at [100, 32] on icon "close" at bounding box center [100, 35] width 7 height 7
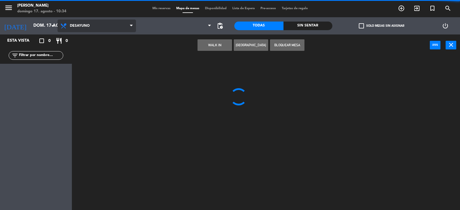
click at [101, 28] on span "Desayuno" at bounding box center [96, 26] width 78 height 13
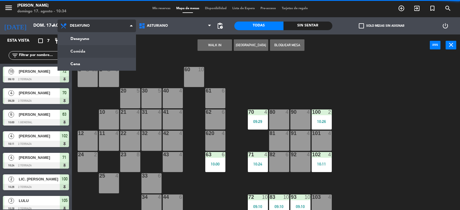
click at [97, 53] on ng-component "menu Asturiano [PERSON_NAME] 17. [PERSON_NAME] - 10:34 Mis reservas Mapa de mes…" at bounding box center [230, 105] width 460 height 211
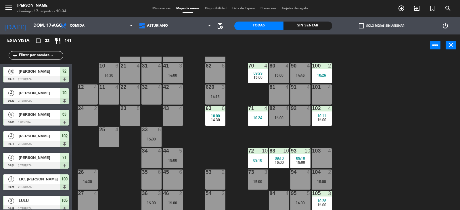
scroll to position [29, 0]
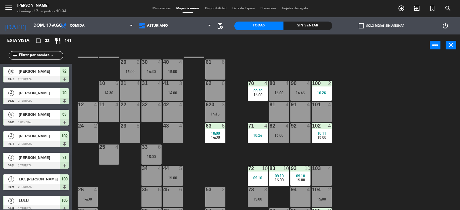
click at [149, 97] on div "31 4" at bounding box center [151, 91] width 20 height 20
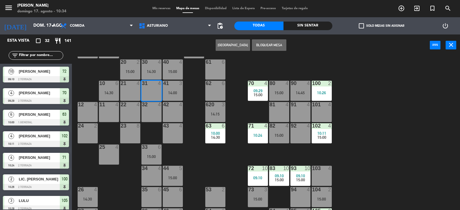
click at [227, 48] on button "[GEOGRAPHIC_DATA]" at bounding box center [233, 44] width 34 height 11
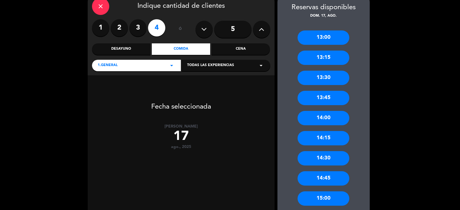
scroll to position [62, 0]
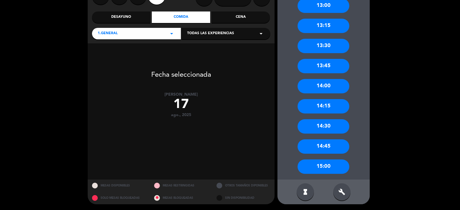
click at [316, 162] on div "15:00" at bounding box center [324, 167] width 52 height 14
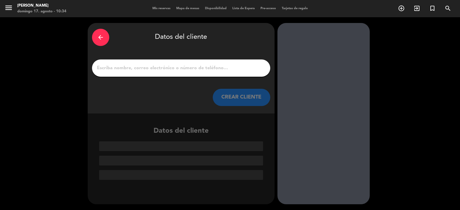
scroll to position [0, 0]
click at [221, 70] on input "1" at bounding box center [181, 68] width 170 height 8
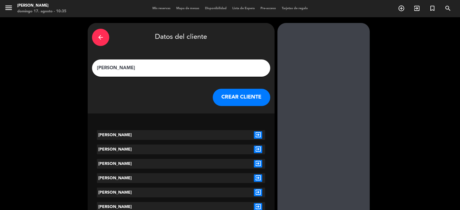
type input "[PERSON_NAME]"
click at [253, 97] on button "CREAR CLIENTE" at bounding box center [241, 97] width 57 height 17
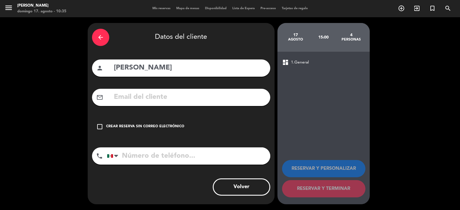
click at [166, 120] on div "check_box_outline_blank Crear reserva sin correo electrónico" at bounding box center [181, 126] width 178 height 17
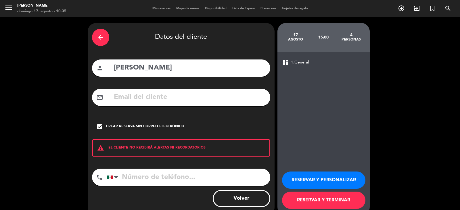
click at [313, 198] on button "RESERVAR Y TERMINAR" at bounding box center [323, 200] width 83 height 17
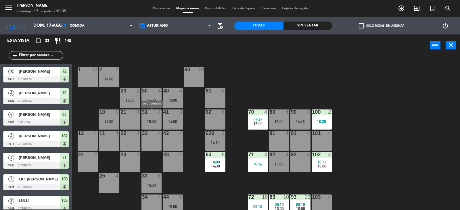
click at [155, 123] on div "15:00" at bounding box center [151, 122] width 20 height 4
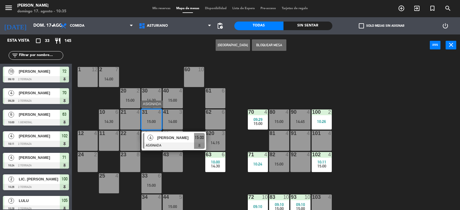
click at [155, 145] on div at bounding box center [174, 146] width 62 height 6
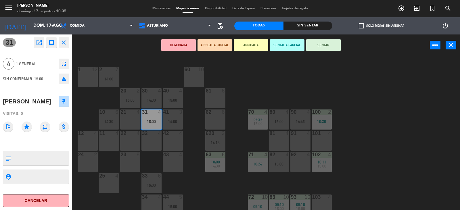
click at [155, 145] on div "32 4" at bounding box center [151, 141] width 20 height 20
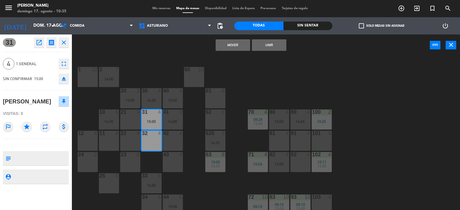
click at [239, 43] on button "Mover" at bounding box center [233, 44] width 34 height 11
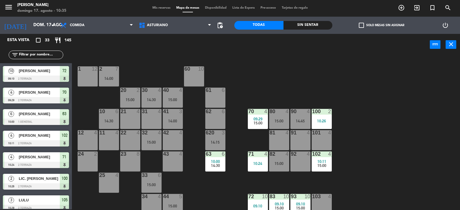
scroll to position [144, 0]
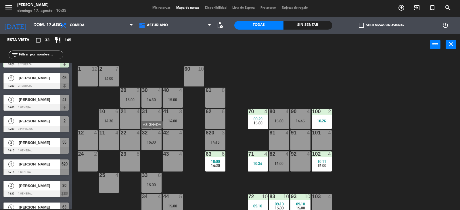
click at [151, 148] on div "32 4 15:00" at bounding box center [151, 140] width 20 height 20
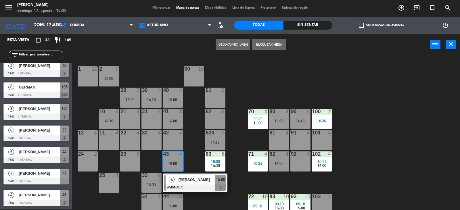
click at [151, 145] on div "32 4" at bounding box center [151, 140] width 20 height 20
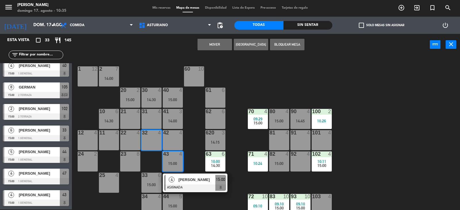
click at [214, 40] on button "Mover" at bounding box center [215, 44] width 34 height 11
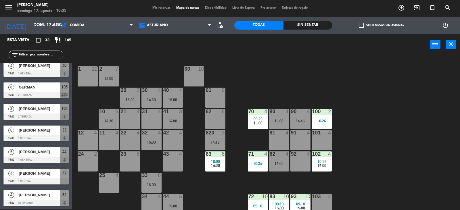
click at [159, 134] on div "42" at bounding box center [162, 132] width 9 height 5
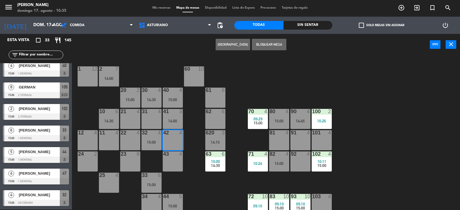
click at [155, 66] on div "1 12 2 7 14:00 60 10 20 2 15:00 30 4 14:30 40 4 15:00 61 6 62 6 41 3 14:00 31 4…" at bounding box center [268, 133] width 384 height 154
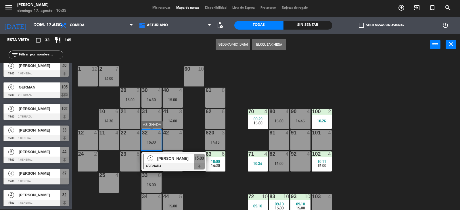
click at [178, 159] on span "[PERSON_NAME]" at bounding box center [175, 159] width 37 height 6
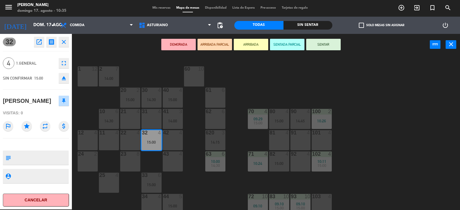
click at [52, 155] on textarea at bounding box center [40, 158] width 55 height 12
type textarea "MESA 32"
click at [453, 44] on icon "close" at bounding box center [451, 44] width 7 height 7
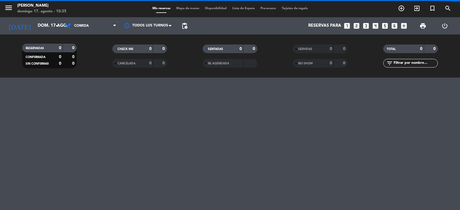
click at [188, 9] on span "Mapa de mesas" at bounding box center [187, 8] width 29 height 3
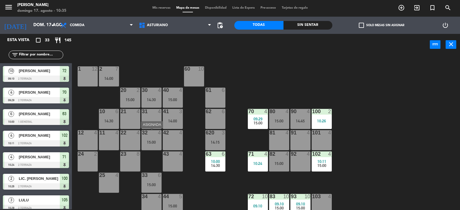
click at [146, 136] on div "32 4 15:00" at bounding box center [151, 140] width 20 height 20
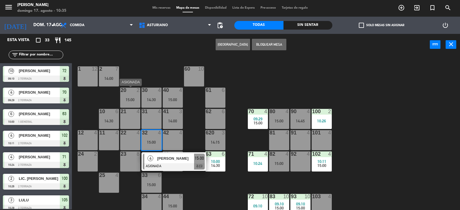
click at [127, 98] on div "15:00" at bounding box center [130, 100] width 20 height 4
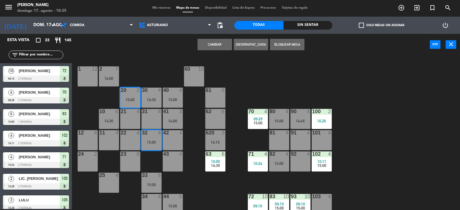
click at [210, 44] on button "Cambiar" at bounding box center [215, 44] width 34 height 11
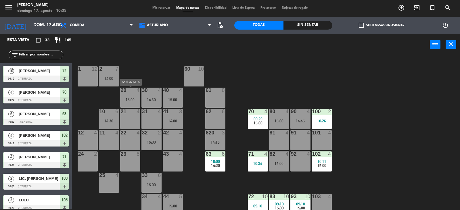
click at [134, 104] on div "20 4 15:00" at bounding box center [130, 98] width 20 height 20
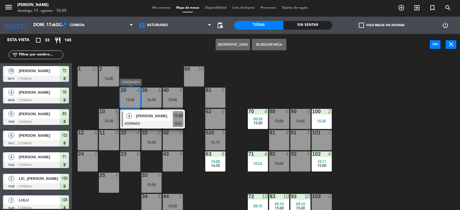
click at [141, 114] on span "[PERSON_NAME]" at bounding box center [154, 116] width 37 height 6
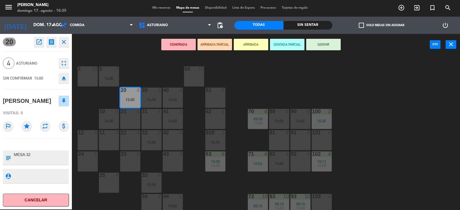
click at [34, 155] on textarea at bounding box center [40, 158] width 55 height 12
type textarea "MESA 20"
click at [447, 48] on button "close" at bounding box center [451, 44] width 11 height 9
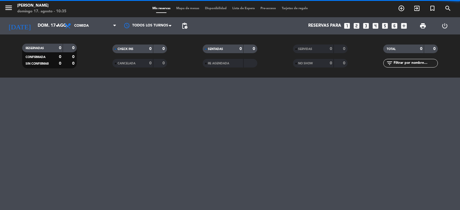
click at [181, 9] on span "Mapa de mesas" at bounding box center [187, 8] width 29 height 3
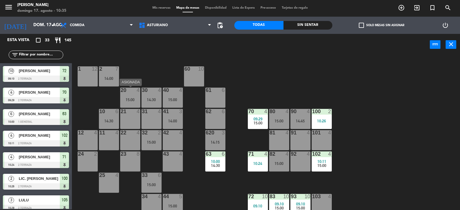
click at [128, 98] on div "15:00" at bounding box center [130, 100] width 20 height 4
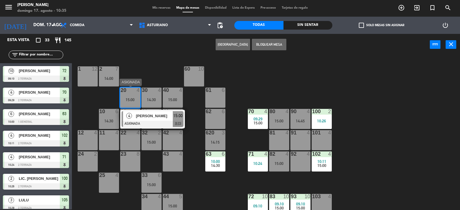
click at [150, 120] on div "[PERSON_NAME]" at bounding box center [153, 115] width 37 height 9
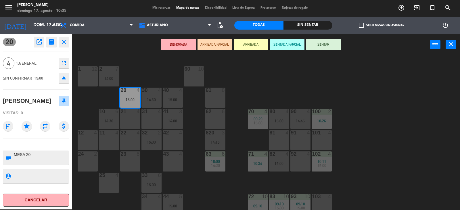
click at [262, 81] on div "1 12 2 7 14:00 60 10 20 4 15:00 30 4 14:30 40 4 15:00 61 6 62 6 41 3 14:00 31 4…" at bounding box center [268, 133] width 384 height 154
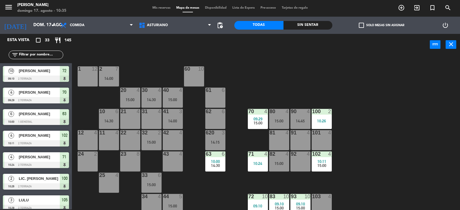
scroll to position [144, 0]
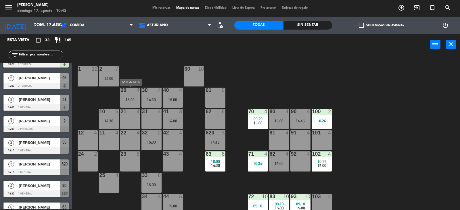
click at [129, 95] on div "20 4 15:00" at bounding box center [130, 98] width 20 height 20
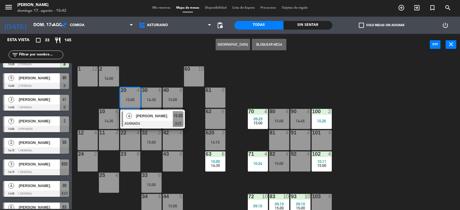
drag, startPoint x: 304, startPoint y: 97, endPoint x: 239, endPoint y: 91, distance: 65.8
click at [295, 97] on div "1 12 2 7 14:00 60 10 20 4 15:00 4 [PERSON_NAME] ASIGNADA 15:00 chat 30 4 14:30 …" at bounding box center [268, 133] width 384 height 154
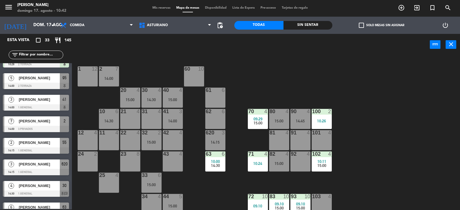
click at [133, 123] on div "21 4" at bounding box center [130, 119] width 20 height 20
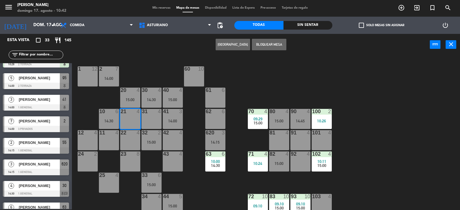
click at [237, 44] on button "[GEOGRAPHIC_DATA]" at bounding box center [233, 44] width 34 height 11
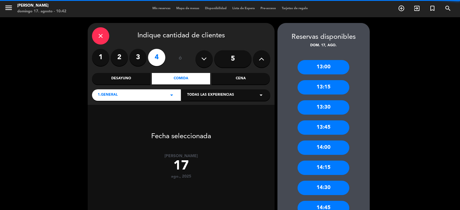
click at [93, 34] on div "close" at bounding box center [100, 35] width 17 height 17
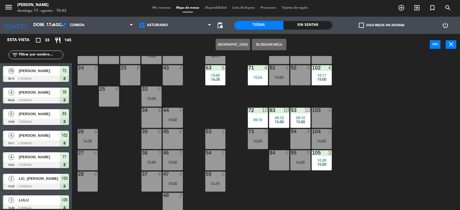
scroll to position [89, 0]
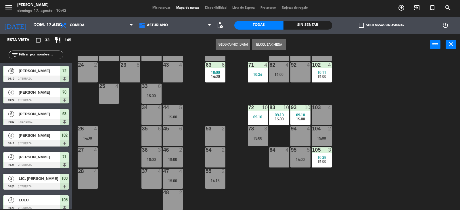
click at [208, 103] on div "1 12 2 7 14:00 60 10 20 4 15:00 30 4 14:30 40 4 15:00 61 6 62 6 41 3 14:00 31 4…" at bounding box center [268, 133] width 384 height 154
click at [153, 178] on div "37 4" at bounding box center [151, 179] width 20 height 20
click at [229, 48] on button "[GEOGRAPHIC_DATA]" at bounding box center [233, 44] width 34 height 11
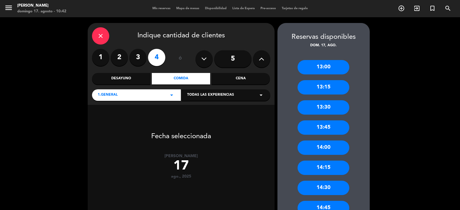
click at [136, 56] on label "3" at bounding box center [137, 57] width 17 height 17
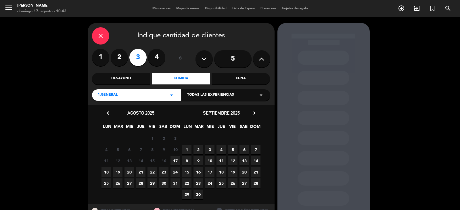
click at [173, 159] on span "17" at bounding box center [174, 160] width 9 height 9
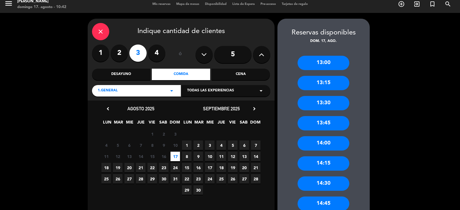
scroll to position [4, 0]
click at [327, 83] on div "13:15" at bounding box center [324, 83] width 52 height 14
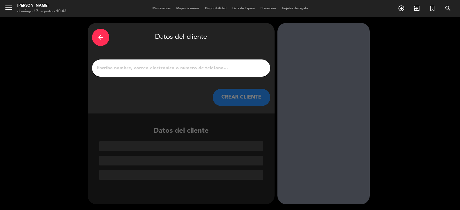
scroll to position [0, 0]
click at [188, 70] on input "1" at bounding box center [181, 68] width 170 height 8
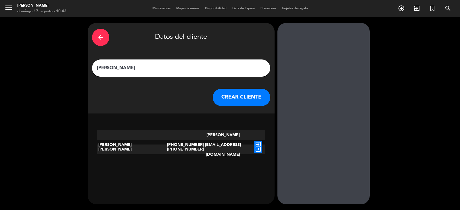
type input "[PERSON_NAME]"
click at [228, 95] on button "CREAR CLIENTE" at bounding box center [241, 97] width 57 height 17
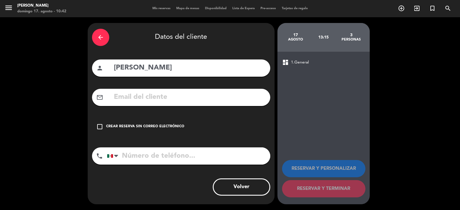
drag, startPoint x: 178, startPoint y: 129, endPoint x: 315, endPoint y: 204, distance: 156.4
click at [180, 130] on div "check_box_outline_blank Crear reserva sin correo electrónico" at bounding box center [181, 126] width 178 height 17
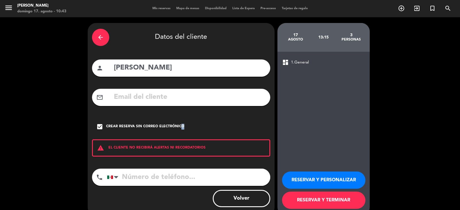
click at [340, 202] on button "RESERVAR Y TERMINAR" at bounding box center [323, 200] width 83 height 17
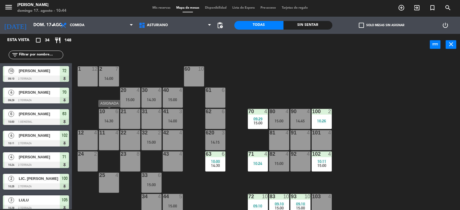
click at [106, 118] on div "10 6 14:30" at bounding box center [109, 119] width 20 height 20
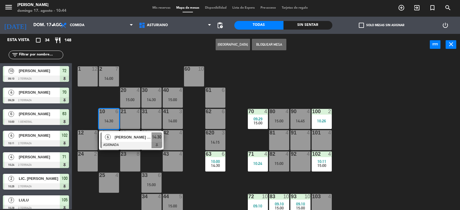
click at [269, 77] on div "1 12 2 7 14:00 60 10 20 4 15:00 30 4 14:30 40 4 15:00 61 6 62 6 41 3 14:00 31 4…" at bounding box center [268, 133] width 384 height 154
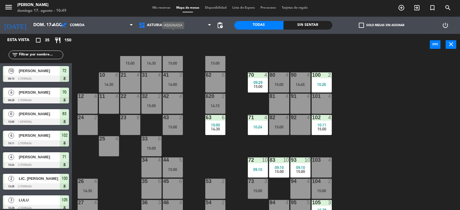
scroll to position [57, 0]
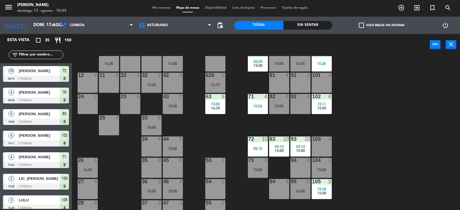
click at [131, 104] on div "23 8" at bounding box center [130, 104] width 20 height 20
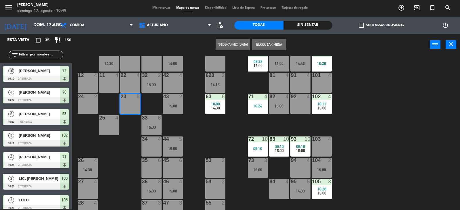
click at [220, 42] on button "[GEOGRAPHIC_DATA]" at bounding box center [233, 44] width 34 height 11
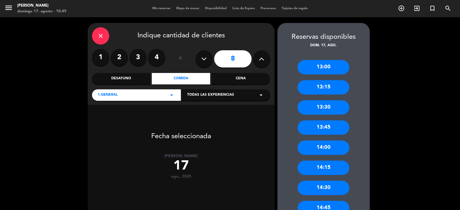
click at [155, 55] on label "4" at bounding box center [156, 57] width 17 height 17
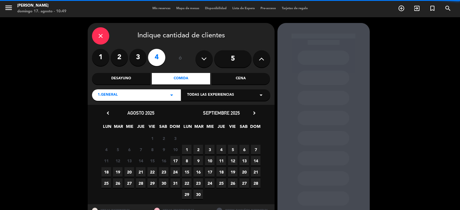
click at [222, 61] on input "5" at bounding box center [232, 58] width 37 height 17
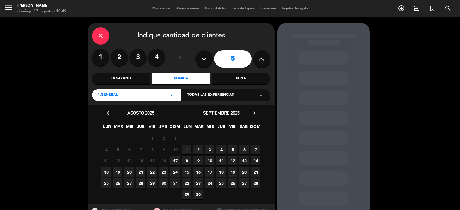
click at [174, 160] on span "17" at bounding box center [174, 160] width 9 height 9
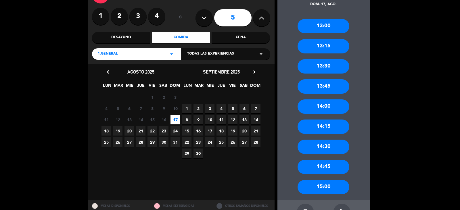
scroll to position [62, 0]
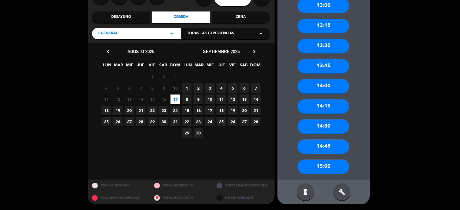
click at [322, 167] on div "15:00" at bounding box center [324, 167] width 52 height 14
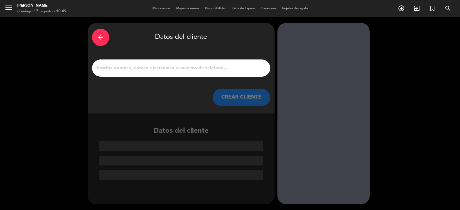
click at [195, 67] on input "1" at bounding box center [181, 68] width 170 height 8
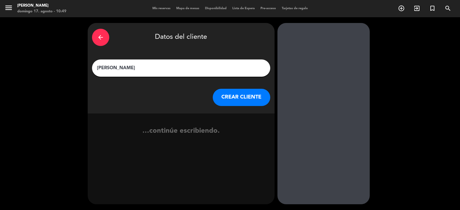
type input "[PERSON_NAME]"
click at [229, 97] on button "CREAR CLIENTE" at bounding box center [241, 97] width 57 height 17
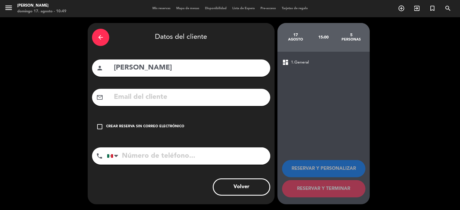
click at [159, 128] on div "Crear reserva sin correo electrónico" at bounding box center [145, 127] width 78 height 6
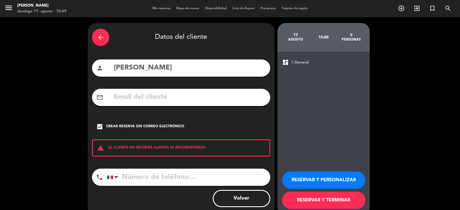
click at [343, 205] on button "RESERVAR Y TERMINAR" at bounding box center [323, 200] width 83 height 17
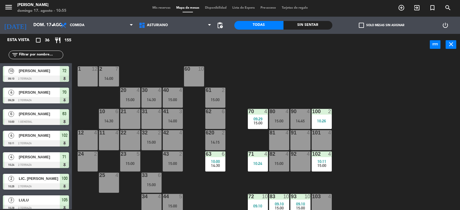
scroll to position [89, 0]
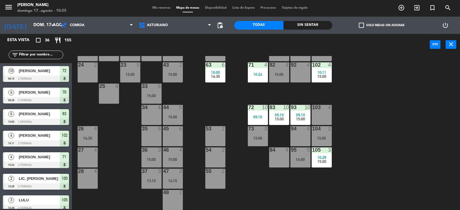
click at [145, 138] on div "35 6" at bounding box center [151, 136] width 20 height 20
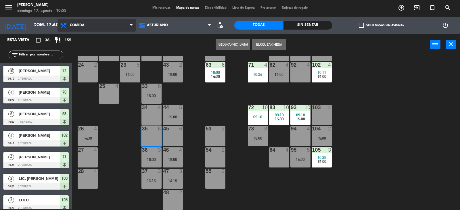
click at [89, 22] on span "Comida" at bounding box center [96, 25] width 78 height 13
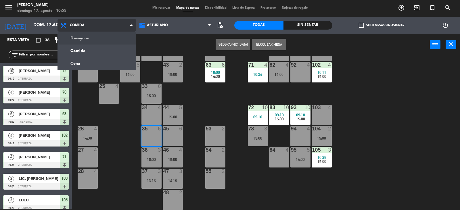
click at [93, 35] on ng-component "menu Asturiano [PERSON_NAME] 17. [PERSON_NAME] - 10:55 Mis reservas Mapa de mes…" at bounding box center [230, 104] width 460 height 211
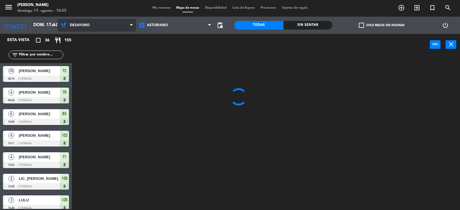
scroll to position [0, 0]
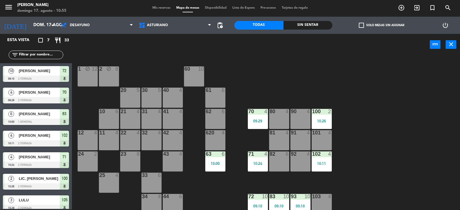
click at [170, 154] on div at bounding box center [172, 154] width 9 height 5
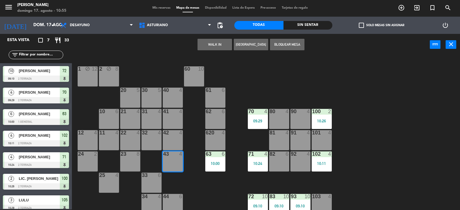
click at [216, 40] on button "WALK IN" at bounding box center [215, 44] width 34 height 11
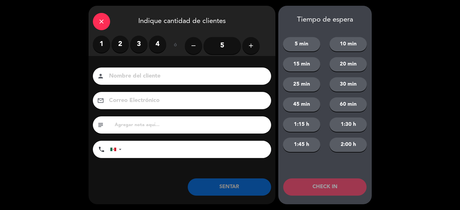
click at [122, 45] on label "2" at bounding box center [120, 44] width 17 height 17
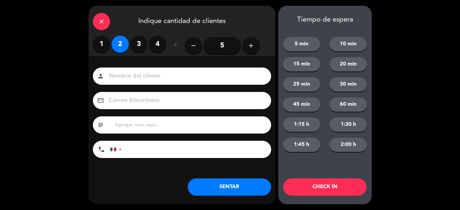
click at [137, 74] on input at bounding box center [185, 76] width 155 height 10
type input "ELISA"
click at [213, 195] on button "SENTAR" at bounding box center [229, 187] width 83 height 17
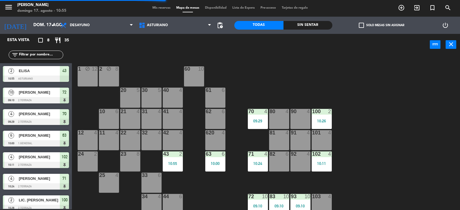
scroll to position [89, 0]
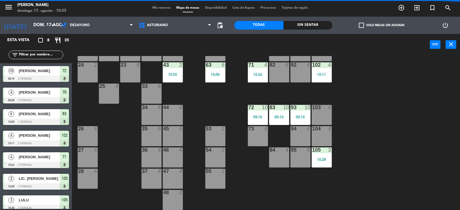
click at [143, 141] on div "35 6" at bounding box center [151, 136] width 20 height 20
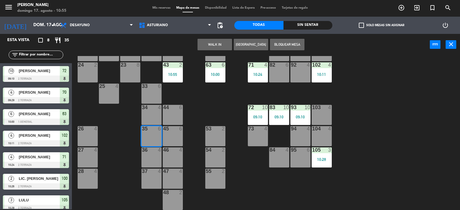
click at [210, 47] on button "WALK IN" at bounding box center [215, 44] width 34 height 11
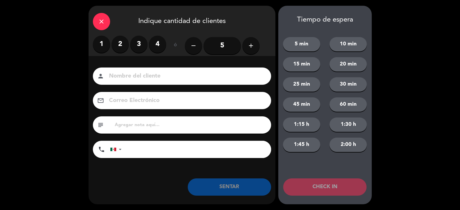
click at [122, 45] on label "2" at bounding box center [120, 44] width 17 height 17
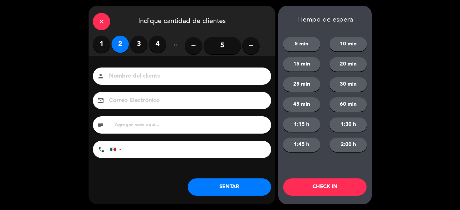
click at [137, 70] on div "person" at bounding box center [182, 76] width 178 height 17
click at [137, 73] on input at bounding box center [185, 76] width 155 height 10
type input "ROMAN"
click at [215, 185] on button "SENTAR" at bounding box center [229, 187] width 83 height 17
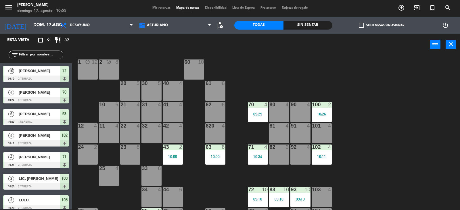
scroll to position [0, 0]
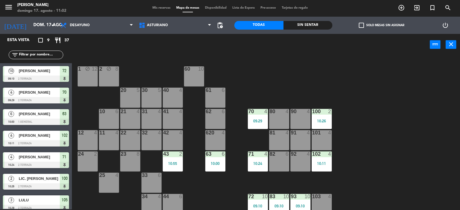
click at [148, 181] on div "33 6" at bounding box center [151, 183] width 20 height 20
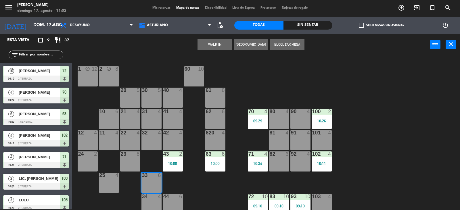
click at [208, 39] on button "WALK IN" at bounding box center [215, 44] width 34 height 11
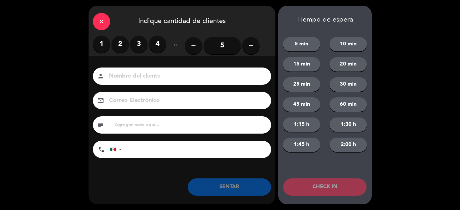
click at [169, 41] on div "ó" at bounding box center [175, 46] width 19 height 20
click at [161, 49] on label "4" at bounding box center [157, 44] width 17 height 17
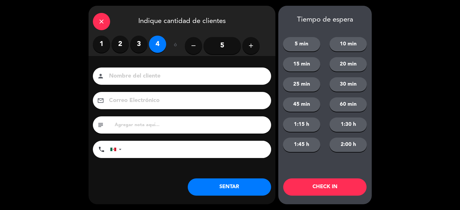
click at [181, 82] on div "person" at bounding box center [182, 76] width 178 height 17
click at [187, 74] on input at bounding box center [185, 76] width 155 height 10
type input "[PERSON_NAME]"
click at [210, 183] on button "SENTAR" at bounding box center [229, 187] width 83 height 17
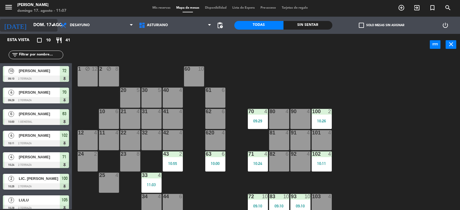
click at [33, 19] on div "[DATE] dom. 17 ago. arrow_drop_down" at bounding box center [28, 25] width 57 height 13
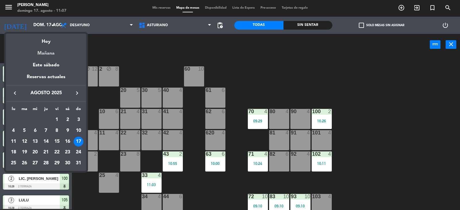
click at [39, 50] on div "Mañana" at bounding box center [46, 51] width 80 height 12
type input "lun. 18 ago."
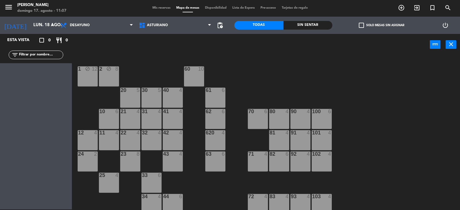
click at [286, 116] on div "80 4" at bounding box center [279, 119] width 20 height 20
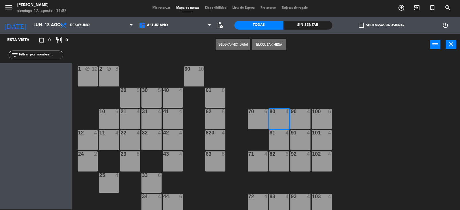
click at [229, 43] on button "[GEOGRAPHIC_DATA]" at bounding box center [233, 44] width 34 height 11
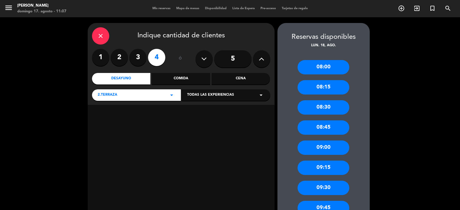
click at [131, 57] on label "3" at bounding box center [137, 57] width 17 height 17
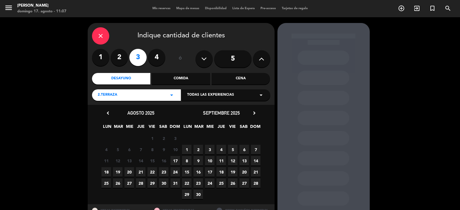
click at [104, 173] on span "18" at bounding box center [105, 171] width 9 height 9
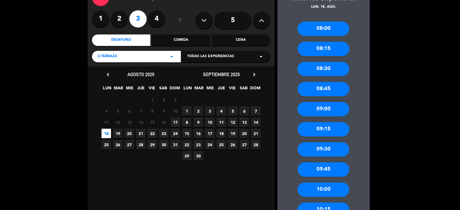
scroll to position [52, 0]
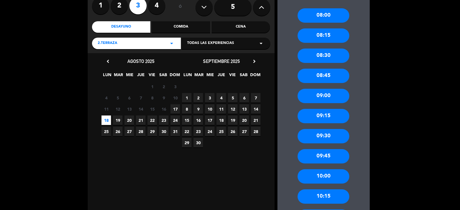
click at [169, 29] on div "Comida" at bounding box center [181, 26] width 58 height 11
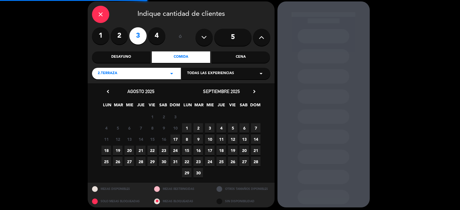
scroll to position [24, 0]
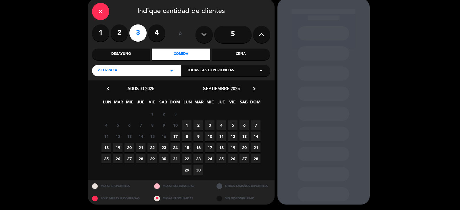
click at [108, 145] on span "18" at bounding box center [105, 147] width 9 height 9
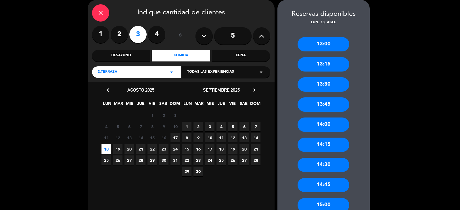
scroll to position [80, 0]
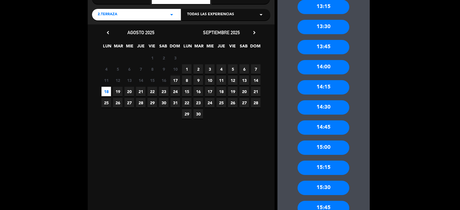
click at [327, 111] on div "14:30" at bounding box center [324, 107] width 52 height 14
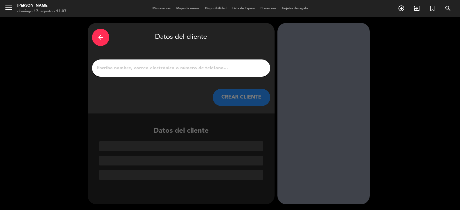
click at [246, 68] on input "1" at bounding box center [181, 68] width 170 height 8
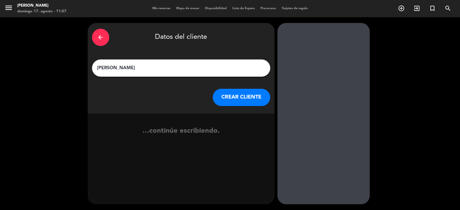
type input "[PERSON_NAME]"
click at [246, 104] on button "CREAR CLIENTE" at bounding box center [241, 97] width 57 height 17
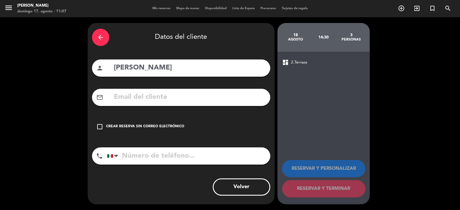
click at [111, 130] on div "check_box_outline_blank Crear reserva sin correo electrónico" at bounding box center [181, 126] width 178 height 17
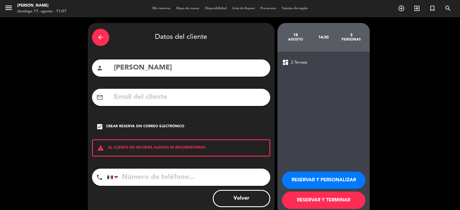
click at [342, 204] on button "RESERVAR Y TERMINAR" at bounding box center [323, 200] width 83 height 17
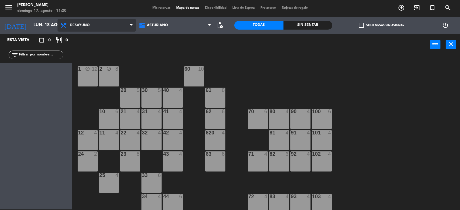
click at [67, 25] on icon at bounding box center [64, 25] width 8 height 7
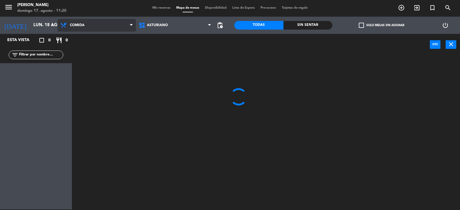
click at [90, 51] on ng-component "menu Asturiano [PERSON_NAME] 17. [PERSON_NAME] - 11:20 Mis reservas Mapa de mes…" at bounding box center [230, 104] width 460 height 211
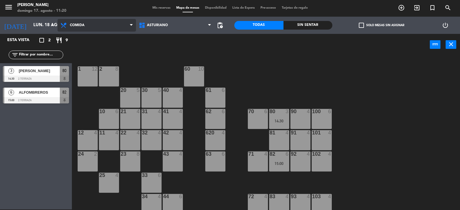
click at [80, 24] on span "Comida" at bounding box center [77, 25] width 15 height 4
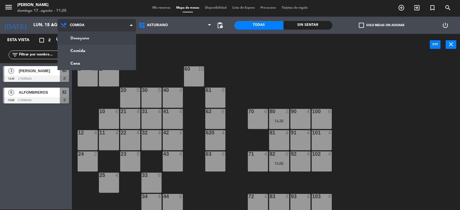
click at [89, 38] on ng-component "menu Asturiano [PERSON_NAME] 17. [PERSON_NAME] - 11:20 Mis reservas Mapa de mes…" at bounding box center [230, 104] width 460 height 211
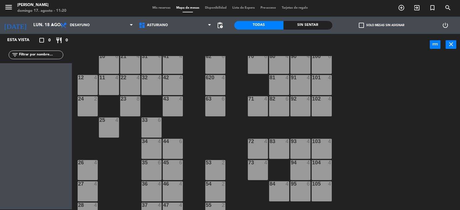
scroll to position [57, 0]
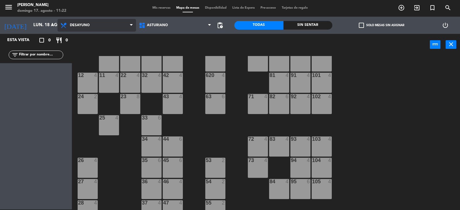
click at [70, 30] on span "Desayuno" at bounding box center [96, 25] width 78 height 13
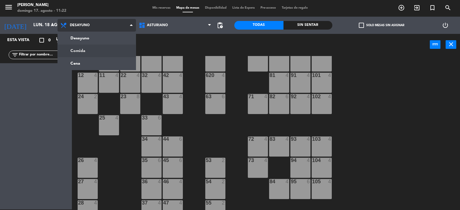
click at [77, 48] on ng-component "menu Asturiano [PERSON_NAME] 17. [PERSON_NAME] - 11:22 Mis reservas Mapa de mes…" at bounding box center [230, 104] width 460 height 211
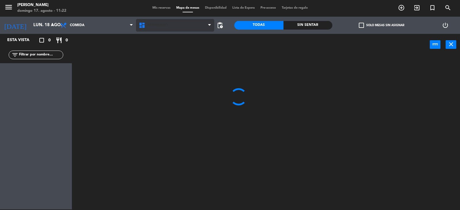
scroll to position [0, 0]
click at [165, 7] on span "Mis reservas" at bounding box center [161, 7] width 24 height 3
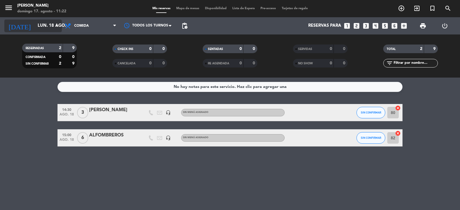
click at [35, 24] on input "lun. 18 ago." at bounding box center [62, 25] width 55 height 11
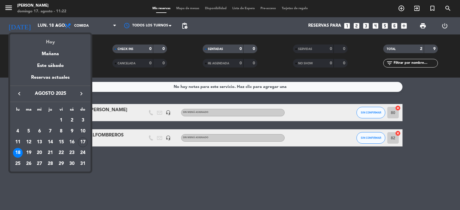
click at [51, 39] on div "Hoy" at bounding box center [50, 40] width 80 height 12
type input "dom. 17 ago."
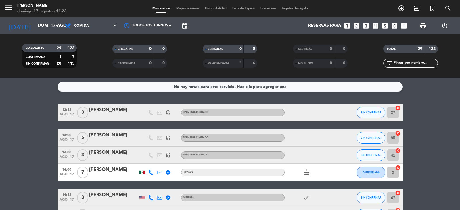
click at [188, 9] on span "Mapa de mesas" at bounding box center [187, 8] width 29 height 3
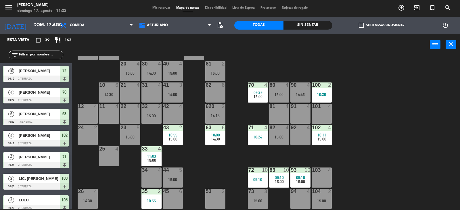
scroll to position [57, 0]
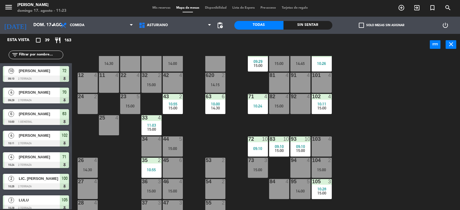
click at [283, 85] on div "81 4" at bounding box center [279, 83] width 20 height 20
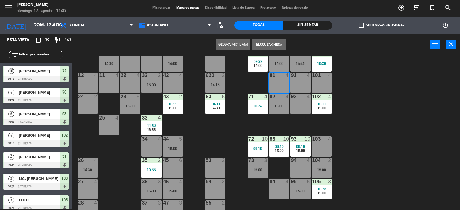
click at [224, 47] on button "[GEOGRAPHIC_DATA]" at bounding box center [233, 44] width 34 height 11
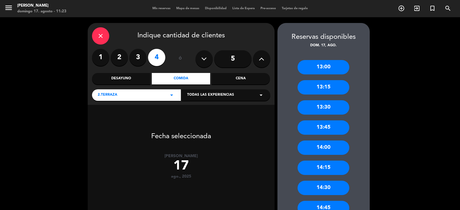
click at [231, 59] on input "5" at bounding box center [232, 58] width 37 height 17
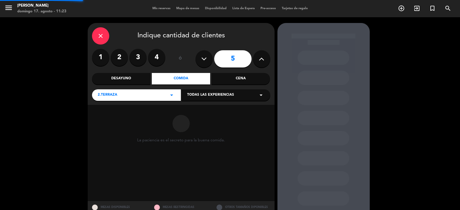
click at [256, 58] on button at bounding box center [261, 58] width 17 height 17
type input "6"
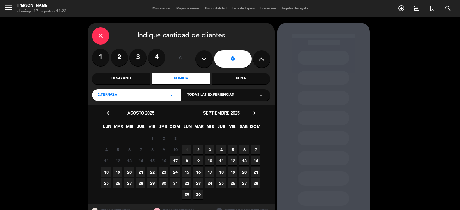
click at [179, 157] on span "17" at bounding box center [174, 160] width 9 height 9
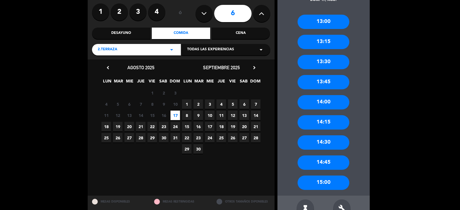
scroll to position [52, 0]
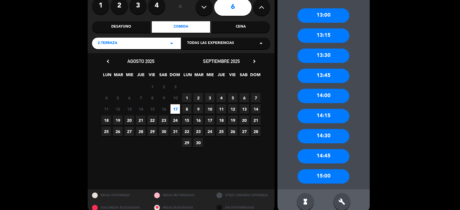
click at [332, 153] on div "14:45" at bounding box center [324, 156] width 52 height 14
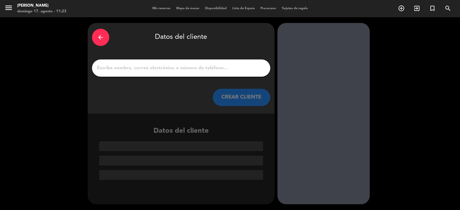
scroll to position [0, 0]
click at [230, 65] on input "1" at bounding box center [181, 68] width 170 height 8
click at [226, 66] on input "1" at bounding box center [181, 68] width 170 height 8
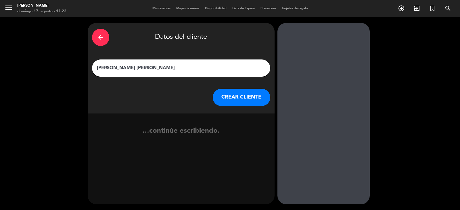
type input "[PERSON_NAME] [PERSON_NAME]"
click at [243, 103] on button "CREAR CLIENTE" at bounding box center [241, 97] width 57 height 17
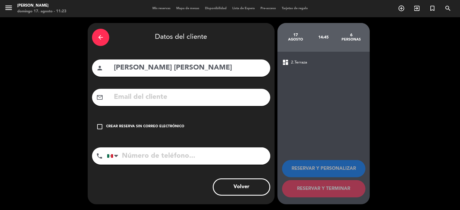
click at [201, 120] on div "check_box_outline_blank Crear reserva sin correo electrónico" at bounding box center [181, 126] width 178 height 17
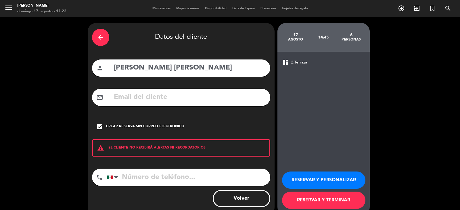
click at [306, 174] on button "RESERVAR Y PERSONALIZAR" at bounding box center [323, 180] width 83 height 17
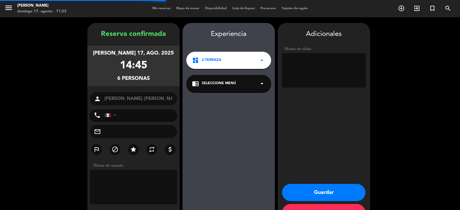
click at [312, 59] on textarea at bounding box center [324, 70] width 84 height 34
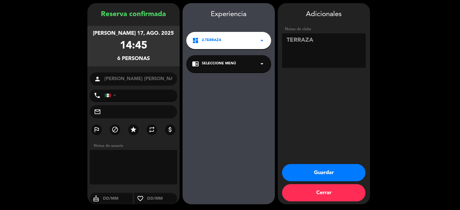
type textarea "TERRAZA"
click at [310, 178] on button "Guardar" at bounding box center [323, 172] width 83 height 17
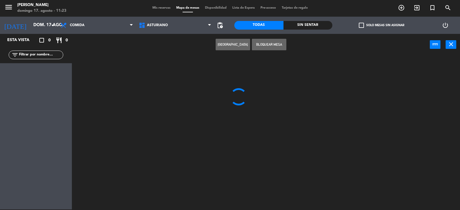
click at [153, 7] on span "Mis reservas" at bounding box center [161, 7] width 24 height 3
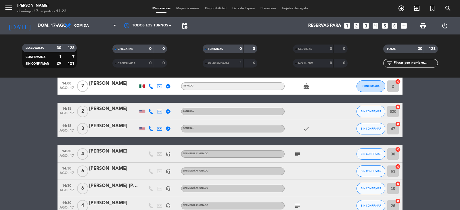
scroll to position [57, 0]
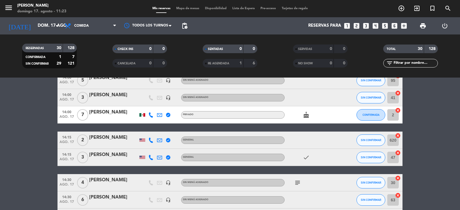
click at [182, 10] on span "Mapa de mesas" at bounding box center [187, 8] width 29 height 3
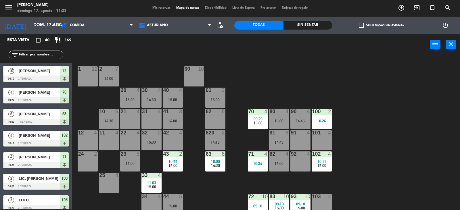
click at [91, 67] on div at bounding box center [87, 68] width 9 height 5
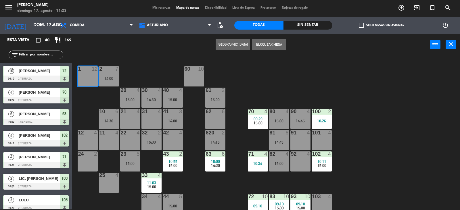
click at [260, 46] on button "Bloquear Mesa" at bounding box center [269, 44] width 34 height 11
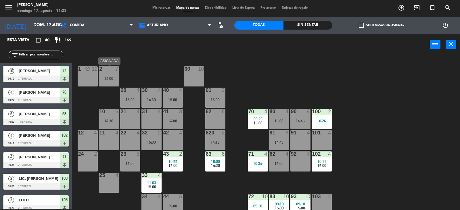
click at [106, 69] on div at bounding box center [108, 68] width 9 height 5
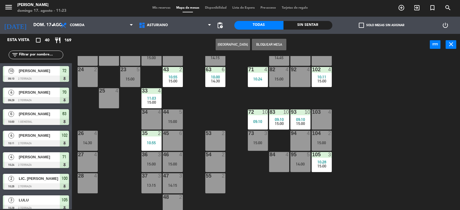
scroll to position [86, 0]
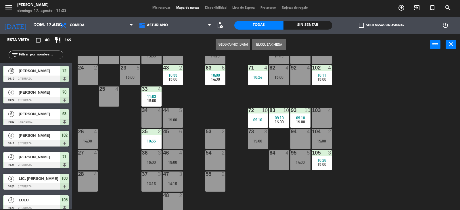
click at [85, 182] on div "28 4" at bounding box center [88, 182] width 20 height 20
click at [207, 112] on div "1 block 12 2 7 14:00 60 10 20 4 15:00 30 4 14:30 40 4 15:00 61 2 15:00 62 6 41 …" at bounding box center [268, 133] width 384 height 154
drag, startPoint x: 125, startPoint y: 67, endPoint x: 106, endPoint y: 111, distance: 47.4
click at [125, 68] on div at bounding box center [129, 67] width 9 height 5
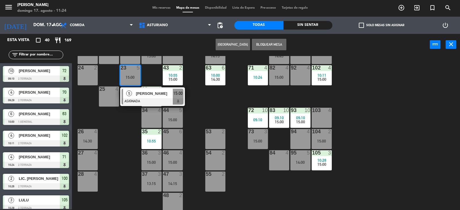
click at [222, 110] on div "1 block 12 2 7 14:00 60 10 20 4 15:00 30 4 14:30 40 4 15:00 61 2 15:00 62 6 41 …" at bounding box center [268, 133] width 384 height 154
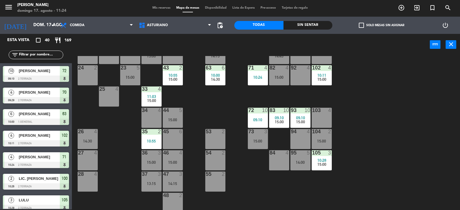
click at [319, 164] on span "15:00" at bounding box center [321, 164] width 9 height 5
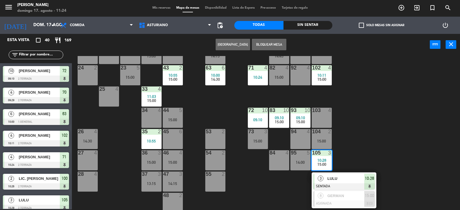
click at [373, 148] on div "1 block 12 2 7 14:00 60 10 20 4 15:00 30 4 14:30 40 4 15:00 61 2 15:00 62 6 41 …" at bounding box center [268, 133] width 384 height 154
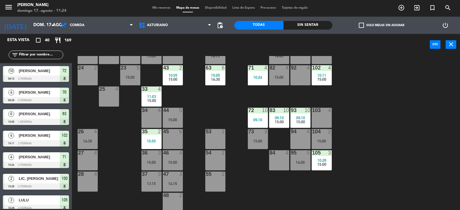
click at [294, 159] on div "95 5 14:00" at bounding box center [300, 160] width 20 height 20
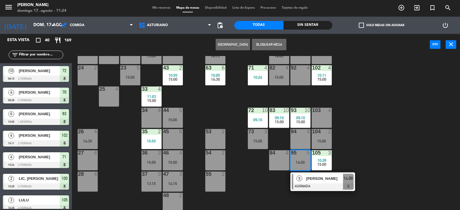
click at [300, 177] on span "5" at bounding box center [299, 179] width 6 height 6
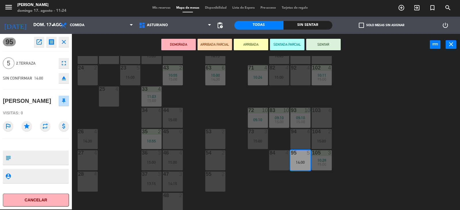
click at [226, 110] on div "1 block 12 2 7 14:00 60 10 20 4 15:00 30 4 14:30 40 4 15:00 61 2 15:00 62 6 41 …" at bounding box center [268, 133] width 384 height 154
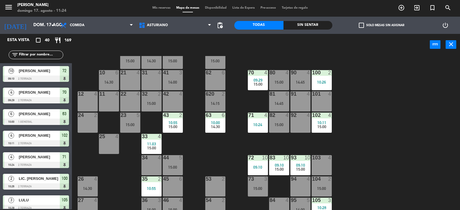
scroll to position [29, 0]
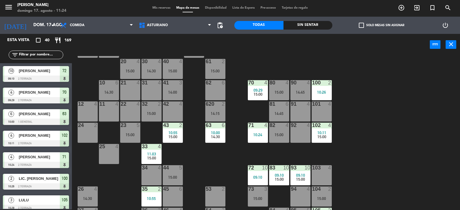
click at [317, 87] on div "100 2 10:26" at bounding box center [322, 90] width 20 height 20
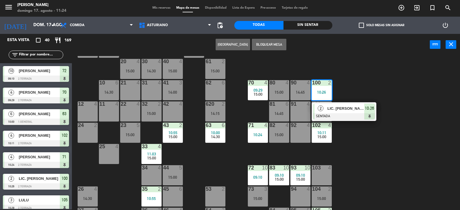
drag, startPoint x: 386, startPoint y: 96, endPoint x: 277, endPoint y: 114, distance: 110.8
click at [386, 95] on div "1 block 12 2 7 14:00 60 10 20 4 15:00 30 4 14:30 40 4 15:00 61 2 15:00 62 6 41 …" at bounding box center [268, 133] width 384 height 154
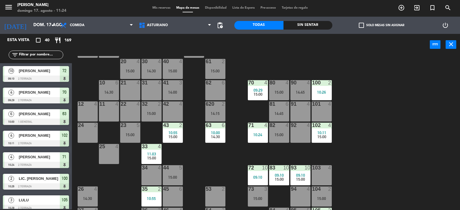
click at [133, 131] on div "23 5 15:00" at bounding box center [130, 133] width 20 height 20
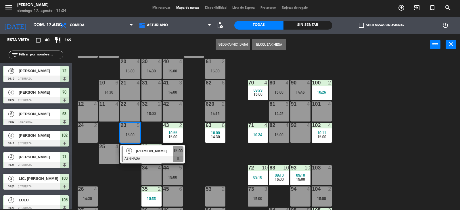
click at [313, 86] on div "100 2 10:26" at bounding box center [322, 90] width 20 height 20
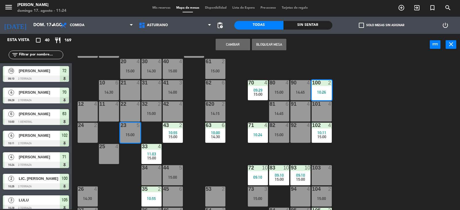
click at [243, 45] on button "Cambiar" at bounding box center [233, 44] width 34 height 11
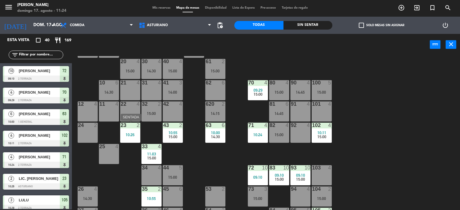
click at [134, 131] on div "23 2 10:26" at bounding box center [130, 133] width 20 height 20
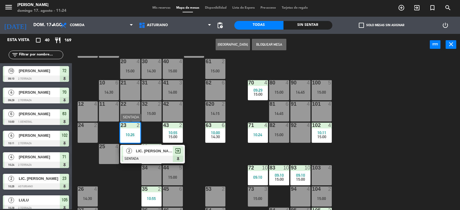
click at [149, 153] on span "LIC. [PERSON_NAME]" at bounding box center [154, 151] width 37 height 6
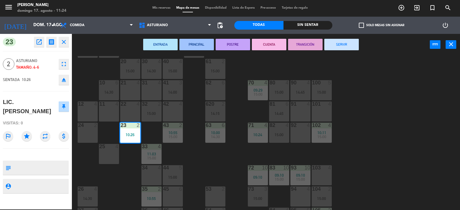
click at [341, 73] on div "1 block 12 2 7 14:00 60 10 20 4 15:00 30 4 14:30 40 4 15:00 61 2 15:00 62 6 41 …" at bounding box center [268, 133] width 384 height 154
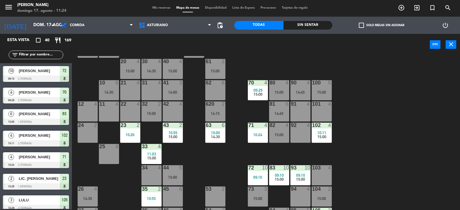
click at [125, 132] on div "23 2 10:26" at bounding box center [130, 133] width 20 height 20
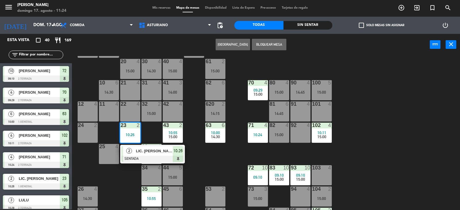
click at [297, 110] on div "91 4" at bounding box center [300, 111] width 20 height 20
click at [226, 40] on button "Mover" at bounding box center [233, 44] width 34 height 11
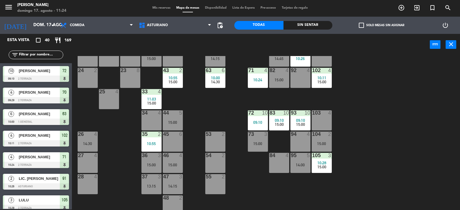
scroll to position [86, 0]
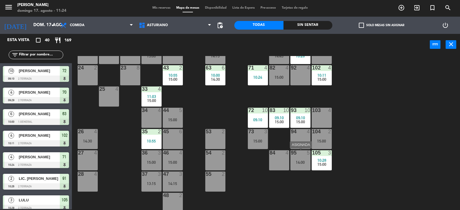
click at [302, 160] on div "14:00" at bounding box center [300, 162] width 20 height 4
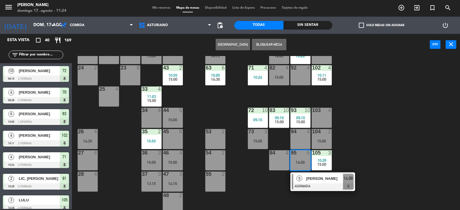
click at [353, 119] on div "1 block 12 2 7 14:00 60 10 20 4 15:00 30 4 14:30 40 4 15:00 61 2 15:00 62 6 41 …" at bounding box center [268, 133] width 384 height 154
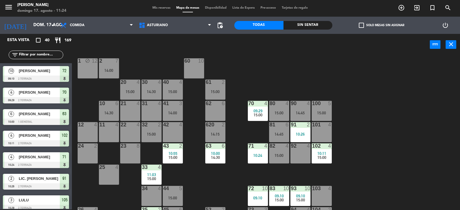
scroll to position [0, 0]
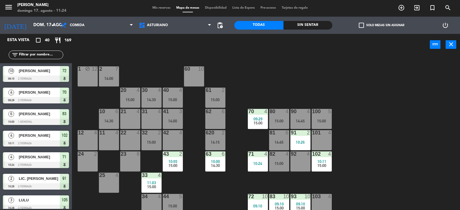
click at [104, 70] on div at bounding box center [108, 68] width 9 height 5
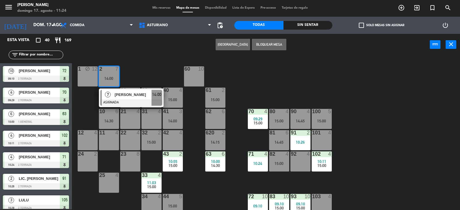
drag, startPoint x: 126, startPoint y: 159, endPoint x: 198, endPoint y: 74, distance: 110.9
click at [126, 159] on div "23 8" at bounding box center [130, 162] width 20 height 20
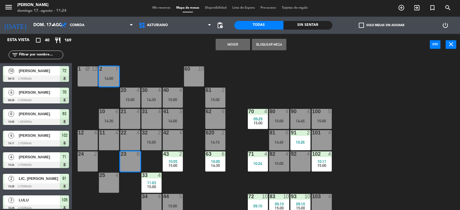
click at [231, 42] on button "Mover" at bounding box center [233, 44] width 34 height 11
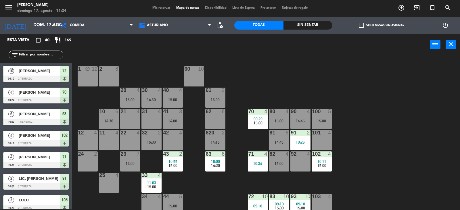
click at [114, 80] on div "2 8" at bounding box center [109, 76] width 20 height 20
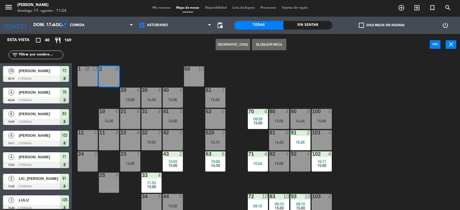
click at [265, 46] on button "Bloquear Mesa" at bounding box center [269, 44] width 34 height 11
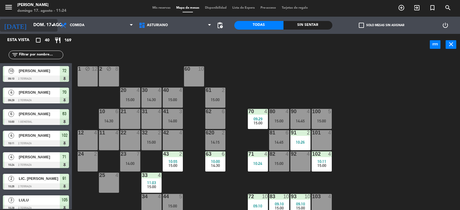
click at [38, 23] on input "dom. 17 ago." at bounding box center [57, 25] width 55 height 11
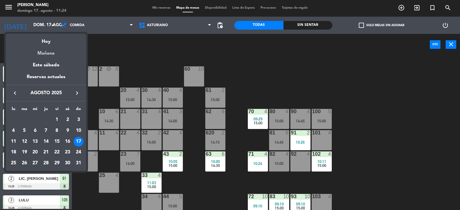
click at [40, 50] on div "Mañana" at bounding box center [46, 51] width 80 height 12
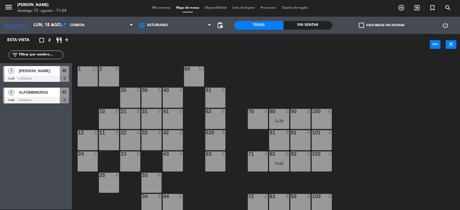
click at [92, 71] on div "12" at bounding box center [95, 68] width 6 height 5
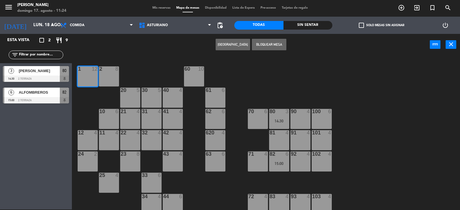
click at [264, 48] on button "Bloquear Mesa" at bounding box center [269, 44] width 34 height 11
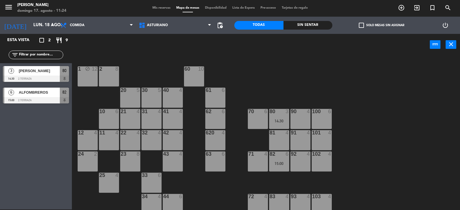
click at [106, 73] on div "2 8" at bounding box center [109, 76] width 20 height 20
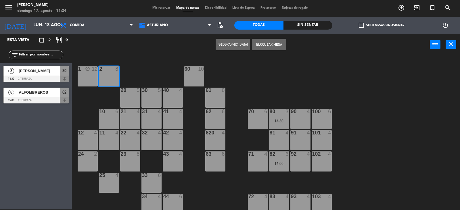
click at [271, 44] on button "Bloquear Mesa" at bounding box center [269, 44] width 34 height 11
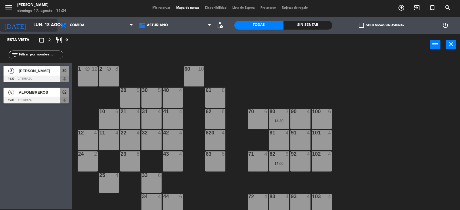
click at [37, 29] on input "lun. 18 ago." at bounding box center [57, 25] width 55 height 11
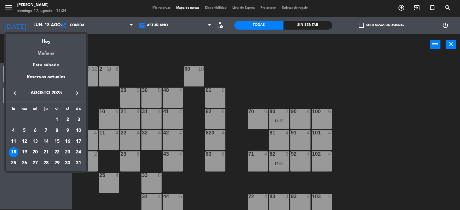
click at [41, 52] on div "Mañana" at bounding box center [46, 51] width 80 height 12
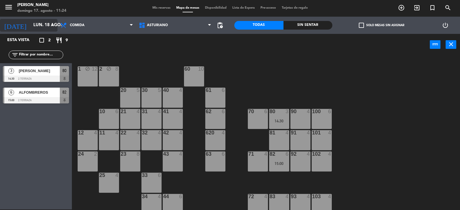
click at [46, 26] on input "lun. 18 ago." at bounding box center [57, 25] width 55 height 11
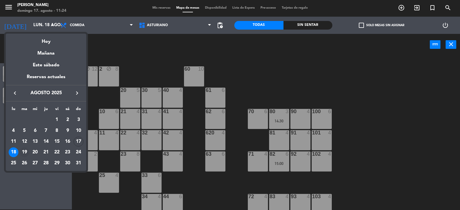
click at [24, 151] on div "19" at bounding box center [25, 152] width 10 height 10
type input "[DATE] ago."
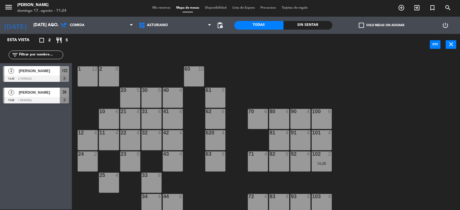
click at [90, 72] on div "1 12" at bounding box center [88, 76] width 20 height 20
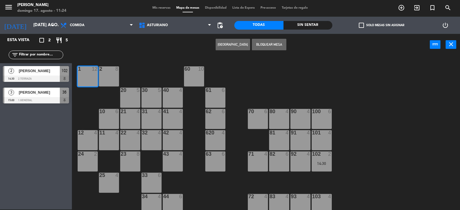
click at [270, 38] on div "Crear Reserva Bloquear Mesa power_input close" at bounding box center [251, 45] width 358 height 22
click at [249, 44] on button "[GEOGRAPHIC_DATA]" at bounding box center [233, 44] width 34 height 11
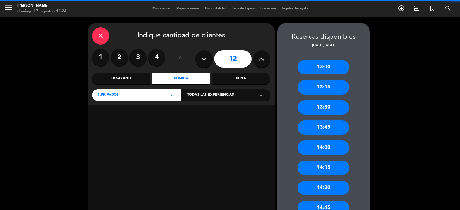
click at [100, 34] on icon "close" at bounding box center [100, 35] width 7 height 7
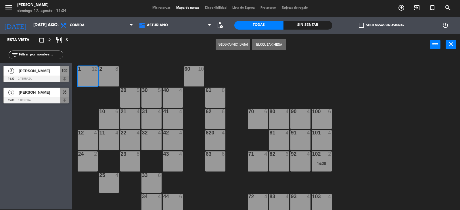
click at [256, 43] on button "Bloquear Mesa" at bounding box center [269, 44] width 34 height 11
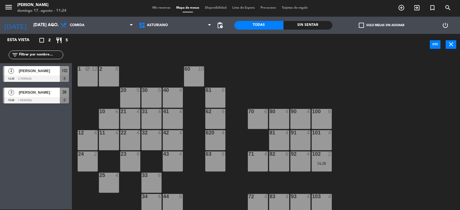
click at [92, 74] on div "1 block 12" at bounding box center [88, 76] width 20 height 20
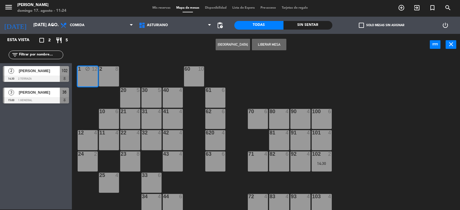
click at [107, 75] on div "2 8" at bounding box center [109, 76] width 20 height 20
drag, startPoint x: 205, startPoint y: 56, endPoint x: 55, endPoint y: 57, distance: 150.1
click at [204, 57] on div "1 block 12 2 8 60 10 20 5 30 5 40 4 61 6 62 6 41 4 31 4 21 4 10 6 70 6 80 4 90 …" at bounding box center [268, 133] width 384 height 154
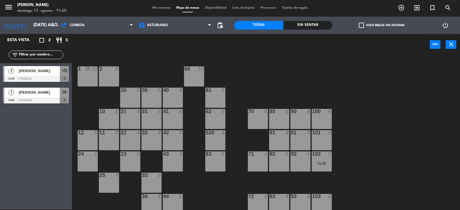
click at [114, 74] on div "2 8" at bounding box center [109, 76] width 20 height 20
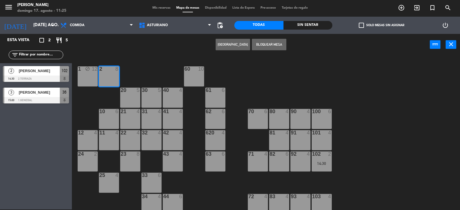
click at [278, 47] on button "Bloquear Mesa" at bounding box center [269, 44] width 34 height 11
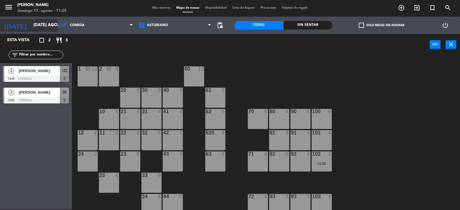
click at [39, 25] on input "[DATE] ago." at bounding box center [57, 25] width 55 height 11
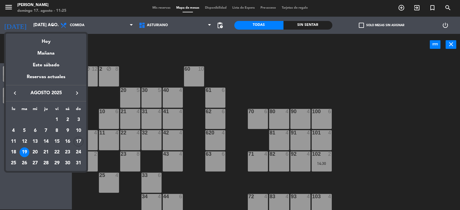
click at [111, 23] on div at bounding box center [230, 105] width 460 height 210
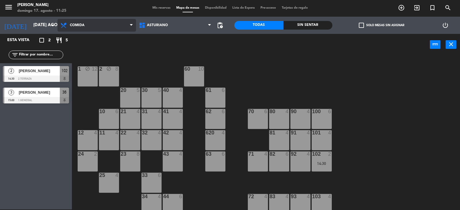
click at [115, 21] on span "Comida" at bounding box center [96, 25] width 78 height 13
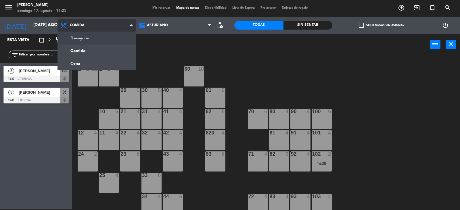
click at [103, 39] on ng-component "menu Asturiano [PERSON_NAME] 17. [PERSON_NAME] - 11:25 Mis reservas Mapa de mes…" at bounding box center [230, 104] width 460 height 211
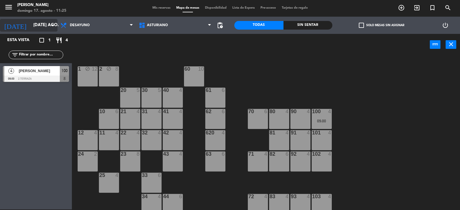
click at [30, 21] on input "[DATE] ago." at bounding box center [57, 25] width 55 height 11
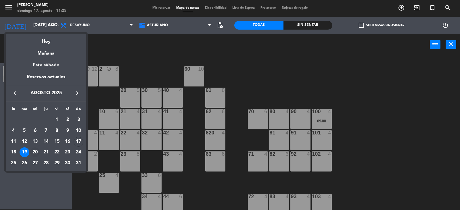
click at [37, 147] on td "20" at bounding box center [35, 152] width 11 height 11
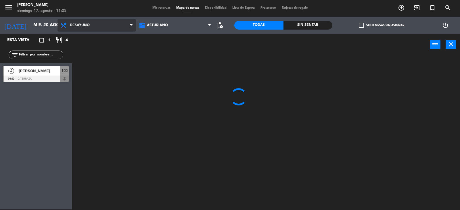
click at [97, 25] on span "Desayuno" at bounding box center [96, 25] width 78 height 13
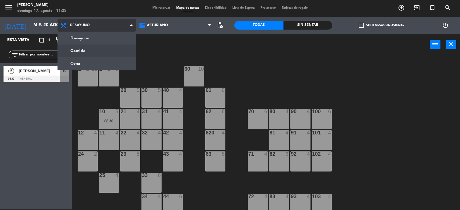
click at [89, 54] on ng-component "menu Asturiano [PERSON_NAME] 17. [PERSON_NAME] - 11:25 Mis reservas Mapa de mes…" at bounding box center [230, 104] width 460 height 211
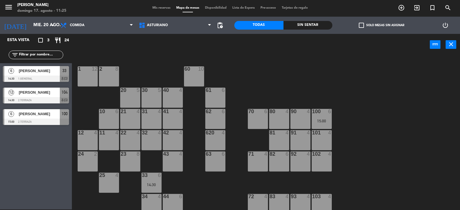
click at [93, 67] on div "12" at bounding box center [95, 68] width 6 height 5
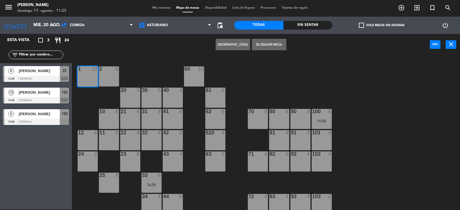
click at [252, 42] on button "Bloquear Mesa" at bounding box center [269, 44] width 34 height 11
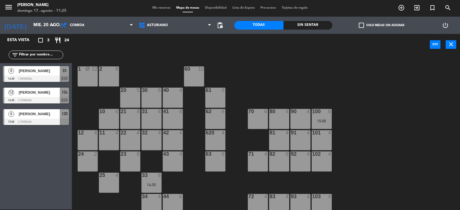
click at [117, 72] on div "2 8" at bounding box center [109, 76] width 20 height 20
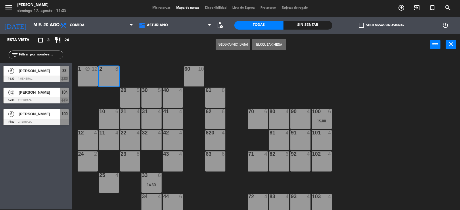
click at [263, 46] on button "Bloquear Mesa" at bounding box center [269, 44] width 34 height 11
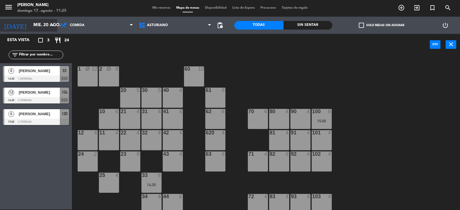
click at [42, 29] on input "mié. 20 ago." at bounding box center [57, 25] width 55 height 11
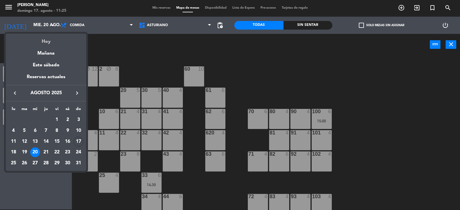
click at [50, 43] on div "Hoy" at bounding box center [46, 40] width 80 height 12
type input "dom. 17 ago."
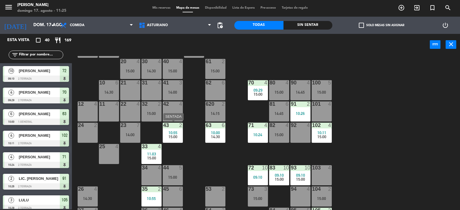
scroll to position [57, 0]
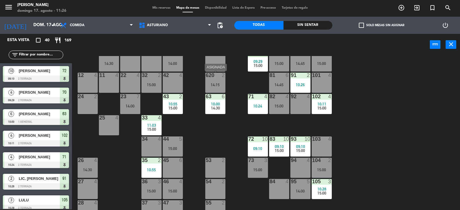
click at [211, 74] on div at bounding box center [214, 75] width 9 height 5
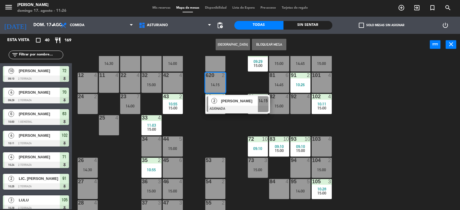
click at [188, 80] on div "1 block 12 2 block 8 60 10 20 4 15:00 30 4 14:30 40 4 15:00 61 2 15:00 62 6 41 …" at bounding box center [268, 133] width 384 height 154
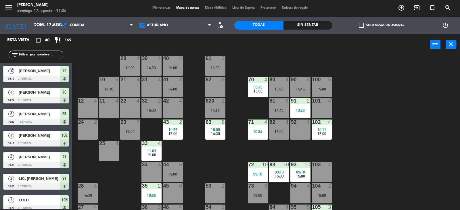
scroll to position [0, 0]
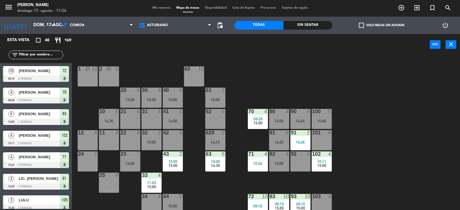
click at [323, 140] on div "101 4" at bounding box center [322, 140] width 20 height 20
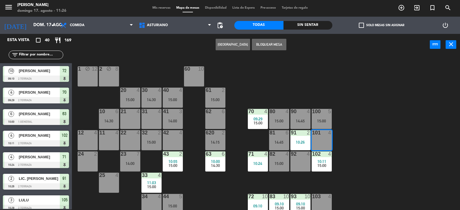
click at [325, 110] on div at bounding box center [321, 111] width 9 height 5
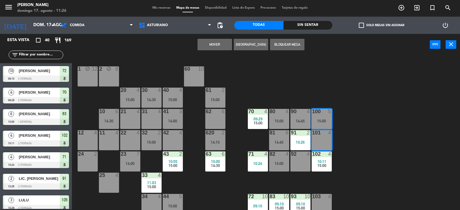
click at [375, 89] on div "1 block 12 2 block 8 60 10 20 4 15:00 30 4 14:30 40 4 15:00 61 2 15:00 62 6 41 …" at bounding box center [268, 133] width 384 height 154
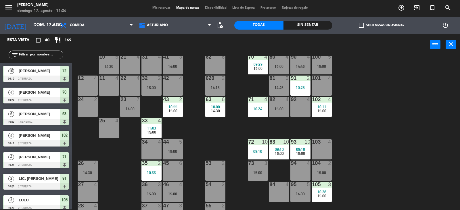
scroll to position [57, 0]
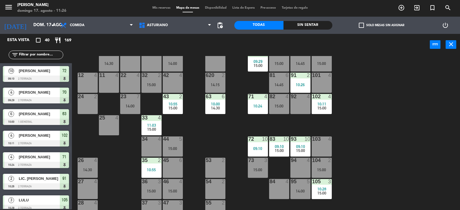
click at [284, 82] on div "81 6 14:45" at bounding box center [279, 83] width 20 height 20
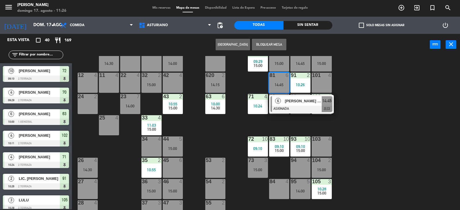
click at [300, 102] on span "[PERSON_NAME] [PERSON_NAME]" at bounding box center [303, 101] width 37 height 6
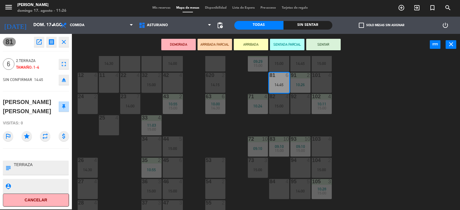
click at [359, 97] on div "1 block 12 2 block 8 60 10 20 4 15:00 30 4 14:30 40 4 15:00 61 2 15:00 62 6 41 …" at bounding box center [268, 133] width 384 height 154
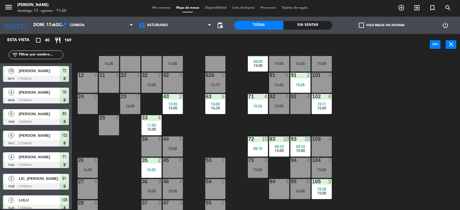
scroll to position [1, 0]
click at [271, 100] on div "82 4 15:00" at bounding box center [279, 104] width 20 height 20
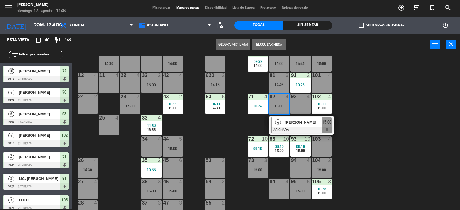
click at [369, 90] on div "1 block 12 2 block 8 60 10 20 4 15:00 30 4 14:30 40 4 15:00 61 2 15:00 62 6 41 …" at bounding box center [268, 133] width 384 height 154
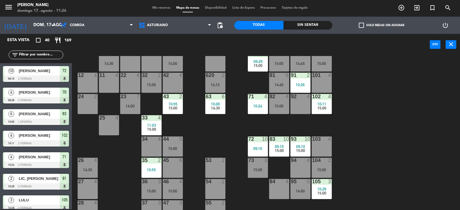
scroll to position [86, 0]
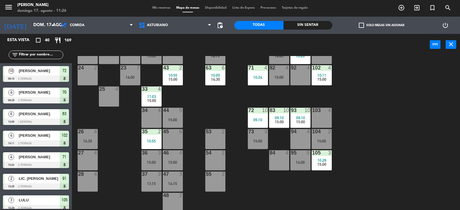
click at [92, 186] on div "28 4" at bounding box center [88, 182] width 20 height 20
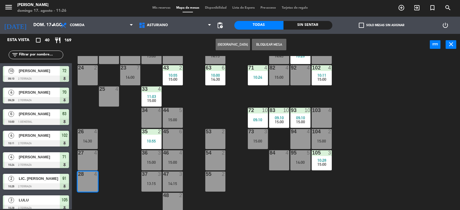
click at [223, 45] on button "[GEOGRAPHIC_DATA]" at bounding box center [233, 44] width 34 height 11
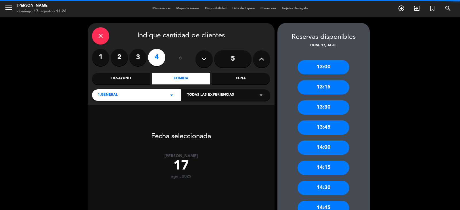
click at [241, 55] on input "5" at bounding box center [232, 58] width 37 height 17
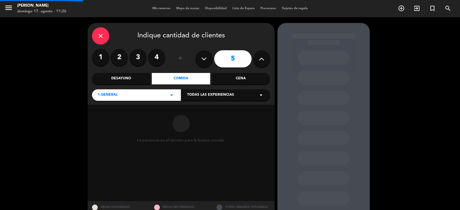
click at [272, 55] on div "close Indique cantidad de clientes 1 2 3 4 ó 5 Desayuno Comida Cena 1.General a…" at bounding box center [181, 64] width 187 height 82
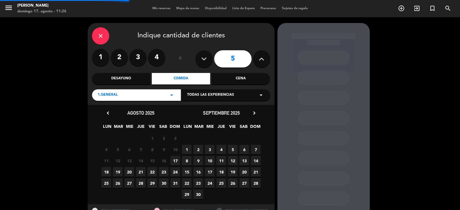
click at [265, 58] on button at bounding box center [261, 58] width 17 height 17
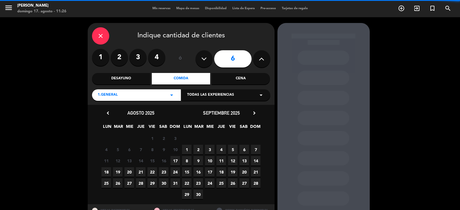
click at [252, 58] on div "6" at bounding box center [232, 59] width 75 height 20
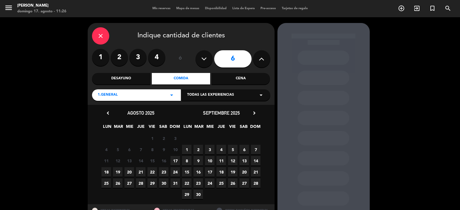
click at [263, 57] on icon at bounding box center [261, 59] width 5 height 9
type input "7"
click at [102, 32] on div "close" at bounding box center [100, 35] width 17 height 17
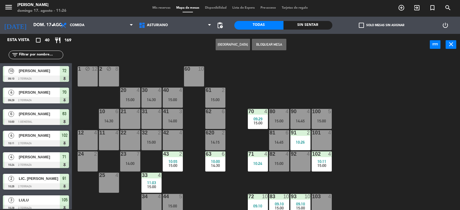
click at [195, 80] on div "60 10" at bounding box center [194, 76] width 20 height 20
click at [245, 43] on button "[GEOGRAPHIC_DATA]" at bounding box center [233, 44] width 34 height 11
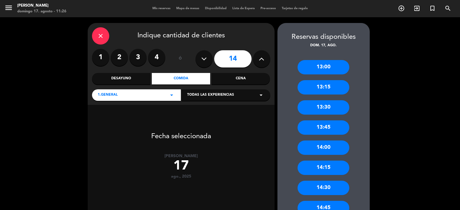
click at [201, 55] on icon at bounding box center [203, 59] width 5 height 9
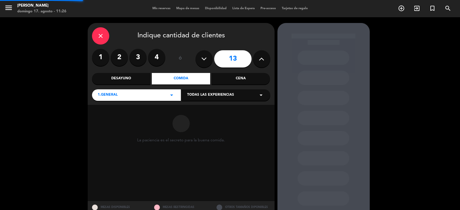
click at [201, 55] on icon at bounding box center [203, 59] width 5 height 9
click at [201, 55] on button at bounding box center [203, 58] width 17 height 17
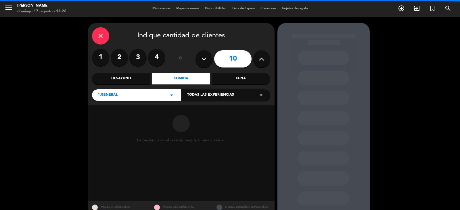
click at [199, 55] on button at bounding box center [203, 58] width 17 height 17
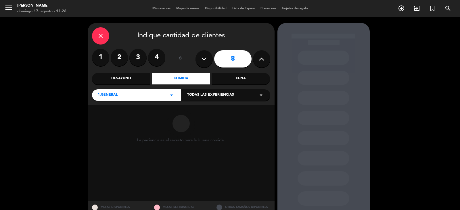
click at [197, 56] on button at bounding box center [203, 58] width 17 height 17
type input "7"
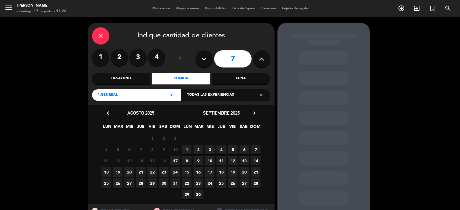
click at [177, 162] on span "17" at bounding box center [174, 160] width 9 height 9
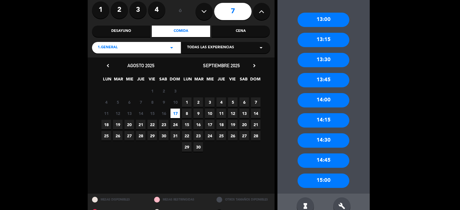
scroll to position [62, 0]
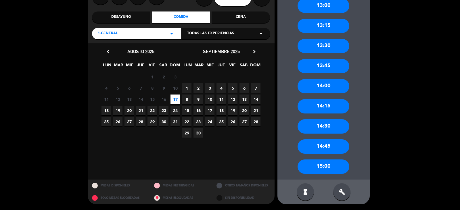
click at [332, 128] on div "14:30" at bounding box center [324, 126] width 52 height 14
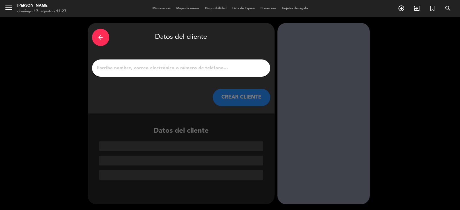
scroll to position [0, 0]
click at [156, 65] on input "1" at bounding box center [181, 68] width 170 height 8
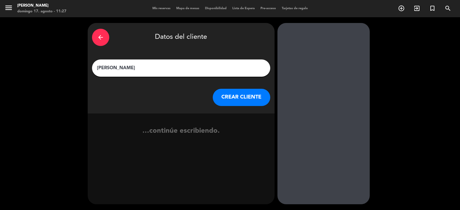
click at [152, 67] on input "[PERSON_NAME]" at bounding box center [181, 68] width 170 height 8
click at [133, 70] on input "[PERSON_NAME]" at bounding box center [181, 68] width 170 height 8
type input "[PERSON_NAME]"
click at [242, 96] on button "CREAR CLIENTE" at bounding box center [241, 97] width 57 height 17
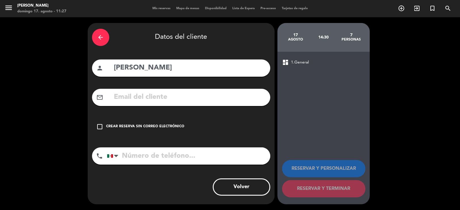
click at [180, 124] on div "check_box_outline_blank Crear reserva sin correo electrónico" at bounding box center [181, 126] width 178 height 17
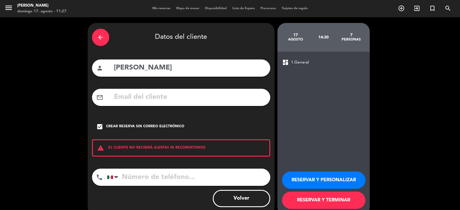
click at [313, 196] on button "RESERVAR Y TERMINAR" at bounding box center [323, 200] width 83 height 17
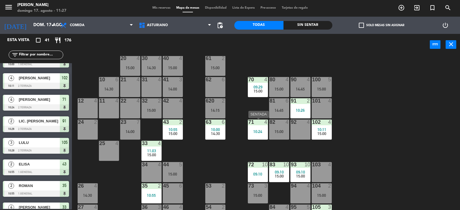
scroll to position [32, 0]
click at [135, 84] on div "21 4" at bounding box center [130, 87] width 20 height 20
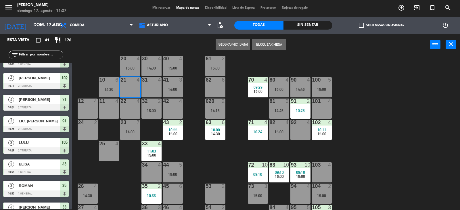
click at [231, 47] on button "[GEOGRAPHIC_DATA]" at bounding box center [233, 44] width 34 height 11
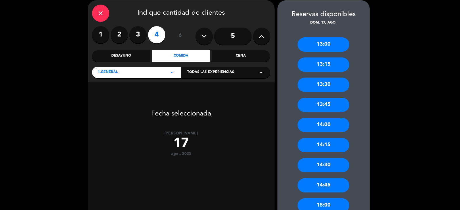
scroll to position [57, 0]
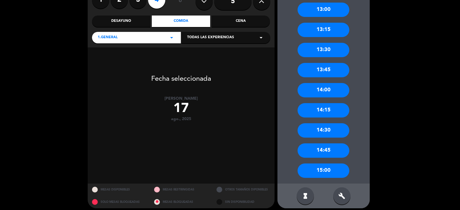
click at [318, 169] on div "15:00" at bounding box center [324, 171] width 52 height 14
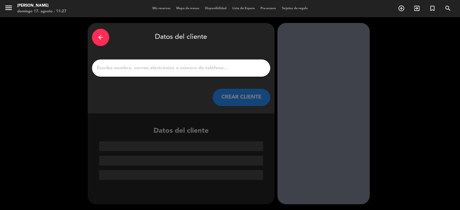
click at [191, 70] on input "1" at bounding box center [181, 68] width 170 height 8
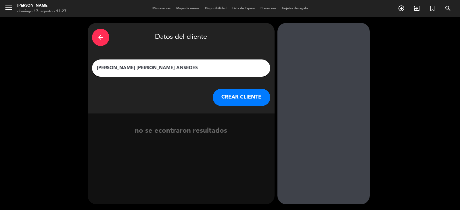
type input "[PERSON_NAME] [PERSON_NAME] ANSEDES"
click at [227, 100] on button "CREAR CLIENTE" at bounding box center [241, 97] width 57 height 17
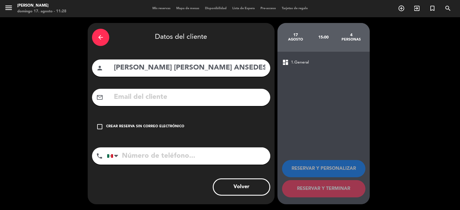
click at [163, 129] on div "Crear reserva sin correo electrónico" at bounding box center [145, 127] width 78 height 6
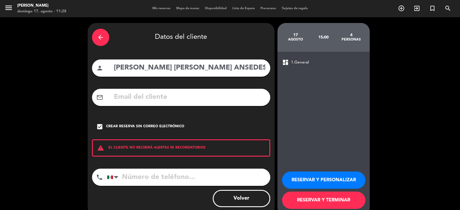
drag, startPoint x: 323, startPoint y: 205, endPoint x: 258, endPoint y: 95, distance: 128.5
click at [323, 205] on button "RESERVAR Y TERMINAR" at bounding box center [323, 200] width 83 height 17
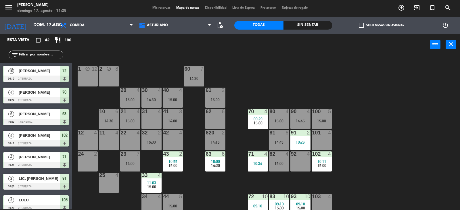
click at [156, 9] on span "Mis reservas" at bounding box center [161, 7] width 24 height 3
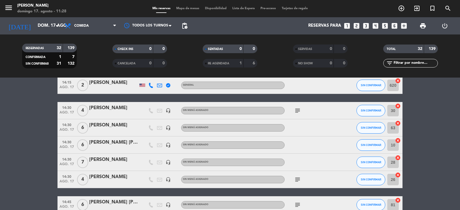
scroll to position [144, 0]
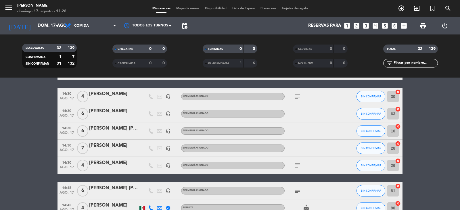
click at [296, 96] on icon "subject" at bounding box center [297, 96] width 7 height 7
click at [300, 167] on icon "subject" at bounding box center [297, 165] width 7 height 7
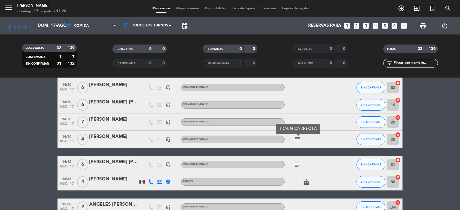
scroll to position [172, 0]
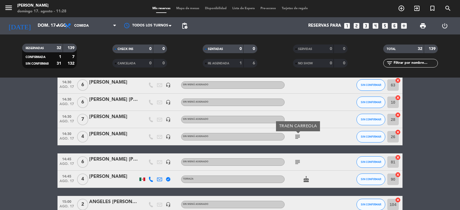
click at [300, 163] on icon "subject" at bounding box center [297, 162] width 7 height 7
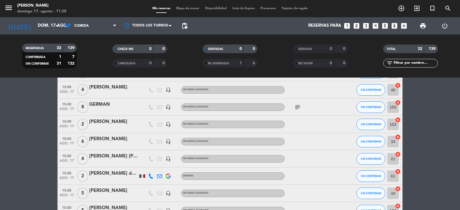
scroll to position [374, 0]
click at [298, 106] on icon "subject" at bounding box center [297, 106] width 7 height 7
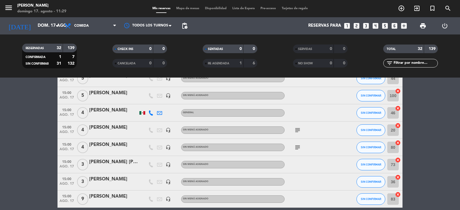
scroll to position [489, 0]
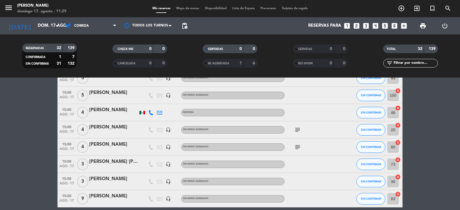
click at [298, 131] on icon "subject" at bounding box center [297, 129] width 7 height 7
click at [300, 149] on icon "subject" at bounding box center [297, 147] width 7 height 7
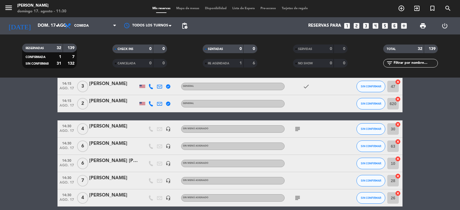
scroll to position [115, 0]
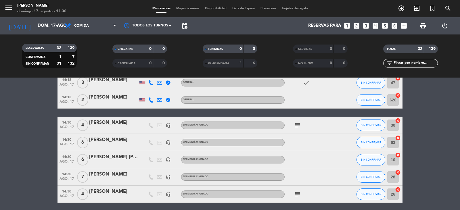
click at [299, 128] on icon "subject" at bounding box center [297, 125] width 7 height 7
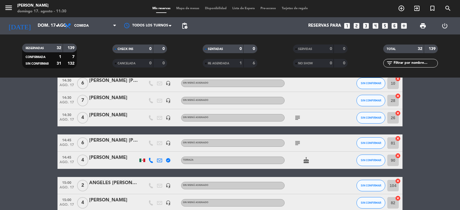
scroll to position [201, 0]
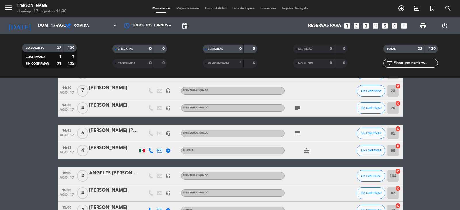
click at [297, 133] on icon "subject" at bounding box center [297, 133] width 7 height 7
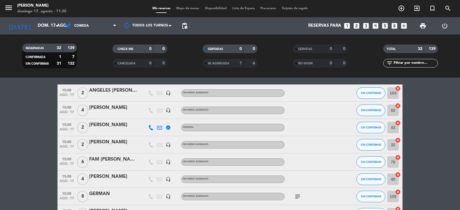
scroll to position [287, 0]
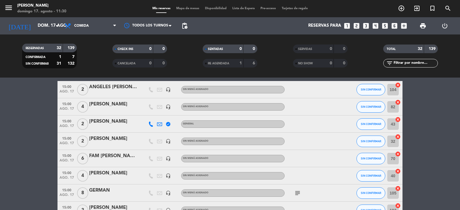
click at [299, 194] on icon "subject" at bounding box center [297, 193] width 7 height 7
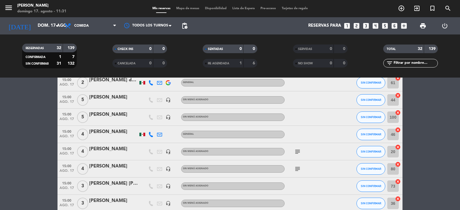
scroll to position [457, 0]
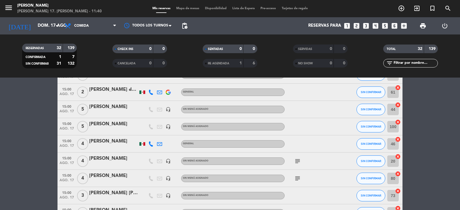
click at [180, 8] on span "Mapa de mesas" at bounding box center [187, 8] width 29 height 3
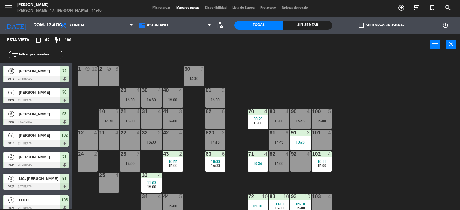
scroll to position [89, 0]
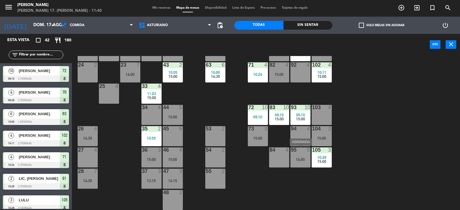
click at [305, 160] on div "14:00" at bounding box center [300, 160] width 20 height 4
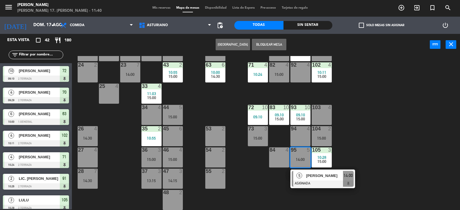
click at [320, 184] on div at bounding box center [323, 184] width 62 height 6
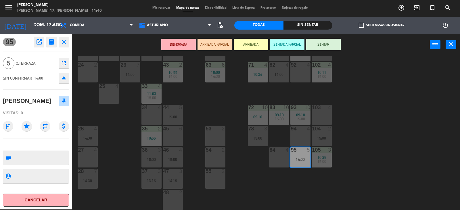
click at [169, 136] on div "45 6" at bounding box center [173, 136] width 20 height 20
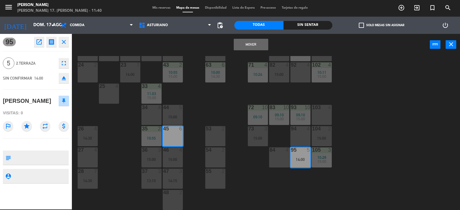
click at [244, 47] on button "Mover" at bounding box center [251, 44] width 34 height 11
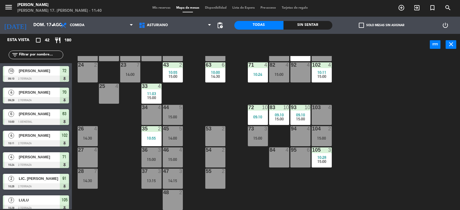
scroll to position [1, 0]
click at [172, 112] on div "44 5 15:00" at bounding box center [173, 115] width 20 height 20
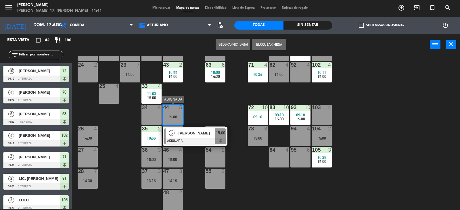
click at [209, 141] on div at bounding box center [195, 141] width 62 height 6
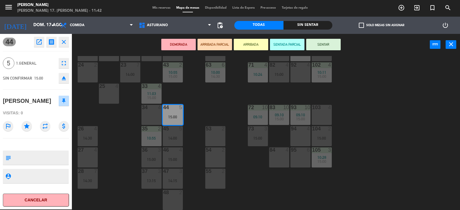
click at [379, 128] on div "1 block 12 2 block 8 60 7 14:30 20 4 15:00 30 4 14:30 40 4 15:00 61 2 15:00 62 …" at bounding box center [268, 133] width 384 height 154
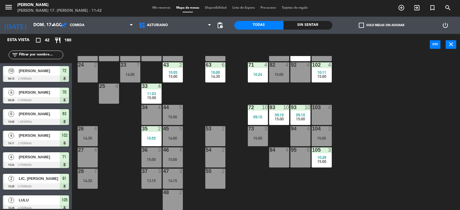
scroll to position [147, 0]
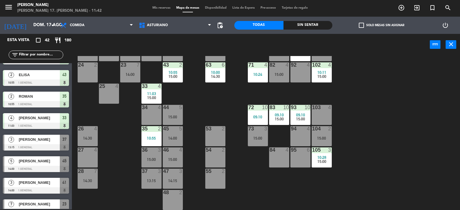
click at [383, 143] on div "1 block 12 2 block 8 60 7 14:30 20 4 15:00 30 4 14:30 40 4 15:00 61 2 15:00 62 …" at bounding box center [268, 133] width 384 height 154
click at [382, 135] on div "1 block 12 2 block 8 60 7 14:30 20 4 15:00 30 4 14:30 40 4 15:00 61 2 15:00 62 …" at bounding box center [268, 133] width 384 height 154
click at [383, 135] on div "1 block 12 2 block 8 60 7 14:30 20 4 15:00 30 4 14:30 40 4 15:00 61 2 15:00 62 …" at bounding box center [268, 133] width 384 height 154
click at [157, 157] on div "36 3 15:00" at bounding box center [151, 157] width 20 height 20
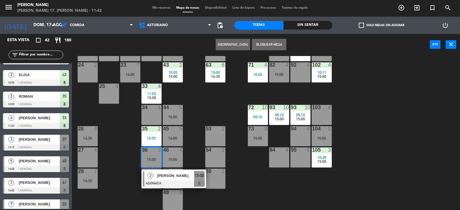
click at [254, 183] on div "1 block 12 2 block 8 60 7 14:30 20 4 15:00 30 4 14:30 40 4 15:00 61 2 15:00 62 …" at bounding box center [268, 133] width 384 height 154
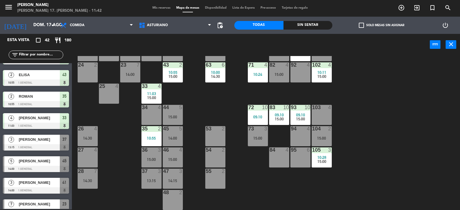
click at [154, 179] on div "13:15" at bounding box center [151, 181] width 20 height 4
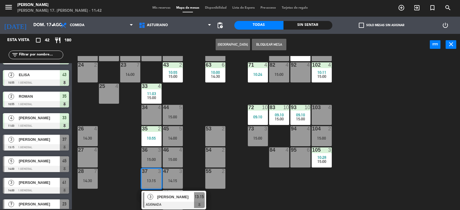
click at [253, 189] on div "1 block 12 2 block 8 60 7 14:30 20 4 15:00 30 4 14:30 40 4 15:00 61 2 15:00 62 …" at bounding box center [268, 133] width 384 height 154
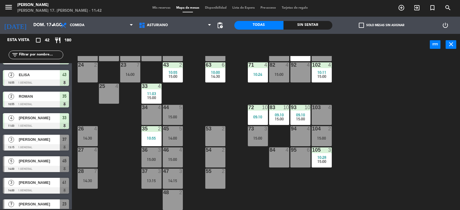
click at [176, 115] on div "15:00" at bounding box center [173, 117] width 20 height 4
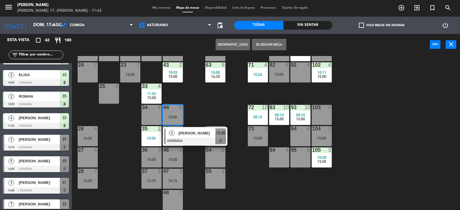
click at [204, 108] on div "1 block 12 2 block 8 60 7 14:30 20 4 15:00 30 4 14:30 40 4 15:00 61 2 15:00 62 …" at bounding box center [268, 133] width 384 height 154
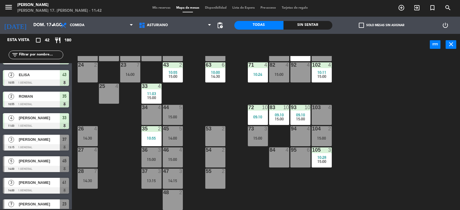
click at [147, 92] on div "11:03" at bounding box center [151, 94] width 20 height 4
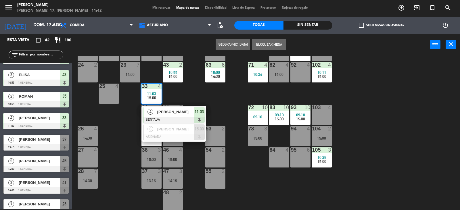
click at [191, 88] on div "1 block 12 2 block 8 60 7 14:30 20 4 15:00 30 4 14:30 40 4 15:00 61 2 15:00 62 …" at bounding box center [268, 133] width 384 height 154
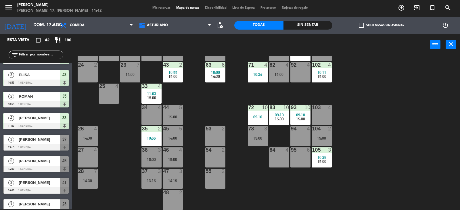
click at [219, 77] on span "14:30" at bounding box center [215, 76] width 9 height 5
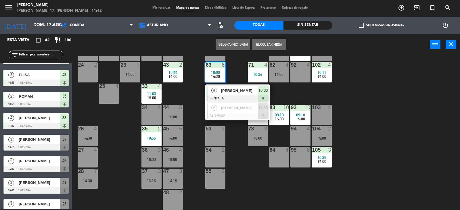
click at [237, 158] on div "1 block 12 2 block 8 60 7 14:30 20 4 15:00 30 4 14:30 40 4 15:00 61 2 15:00 62 …" at bounding box center [268, 133] width 384 height 154
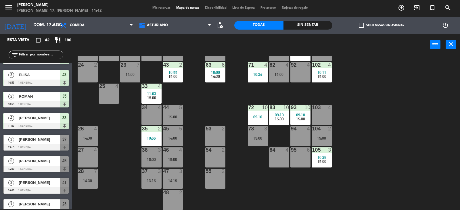
click at [281, 72] on div "82 4 15:00" at bounding box center [279, 72] width 20 height 20
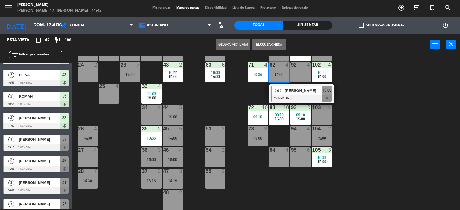
click at [367, 79] on div "1 block 12 2 block 8 60 7 14:30 20 4 15:00 30 4 14:30 40 4 15:00 61 2 15:00 62 …" at bounding box center [268, 133] width 384 height 154
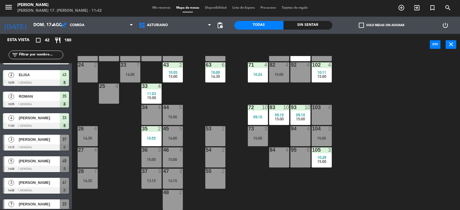
click at [321, 140] on div "15:00" at bounding box center [322, 138] width 20 height 4
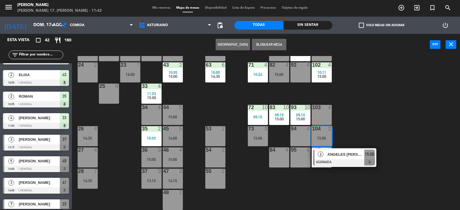
click at [361, 129] on div "1 block 12 2 block 8 60 7 14:30 20 4 15:00 30 4 14:30 40 4 15:00 61 2 15:00 62 …" at bounding box center [268, 133] width 384 height 154
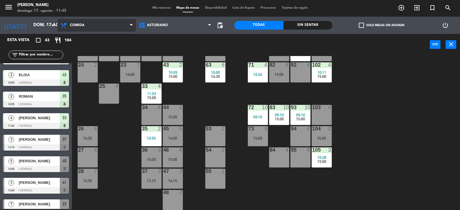
click at [88, 29] on span "Comida" at bounding box center [96, 25] width 78 height 13
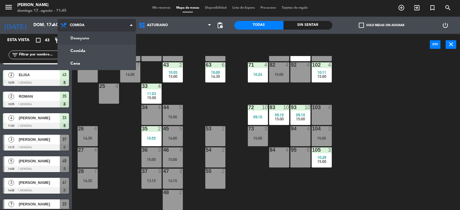
click at [103, 38] on ng-component "menu Asturiano [PERSON_NAME] 17. [PERSON_NAME] - 11:45 Mis reservas Mapa de mes…" at bounding box center [230, 104] width 460 height 211
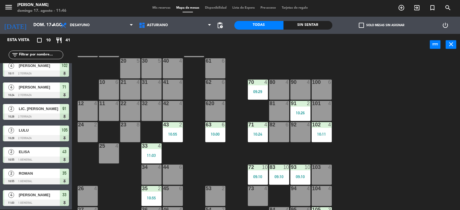
scroll to position [89, 0]
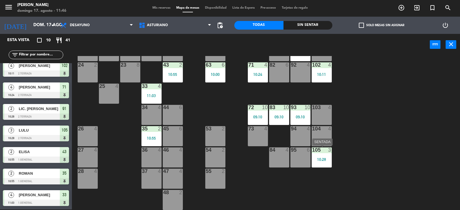
click at [319, 159] on div "10:28" at bounding box center [322, 160] width 20 height 4
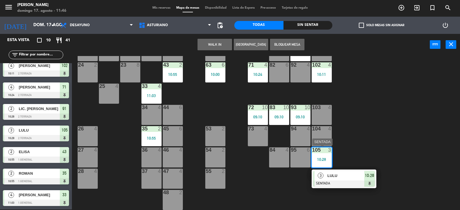
click at [344, 182] on div at bounding box center [344, 184] width 62 height 6
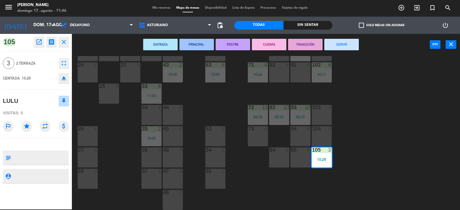
click at [337, 44] on button "SERVIR" at bounding box center [341, 44] width 34 height 11
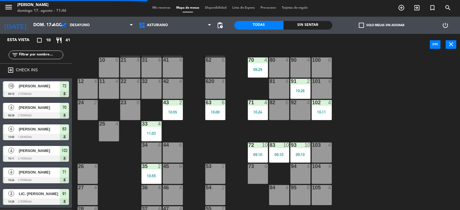
scroll to position [0, 0]
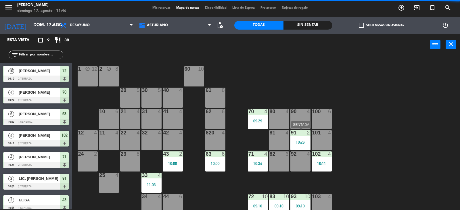
click at [295, 143] on div "10:26" at bounding box center [300, 142] width 20 height 4
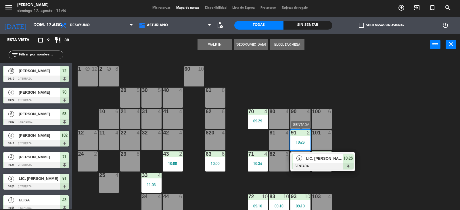
click at [333, 165] on div at bounding box center [323, 166] width 62 height 6
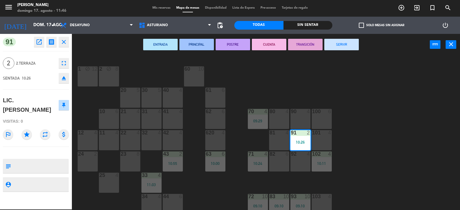
click at [338, 43] on button "SERVIR" at bounding box center [341, 44] width 34 height 11
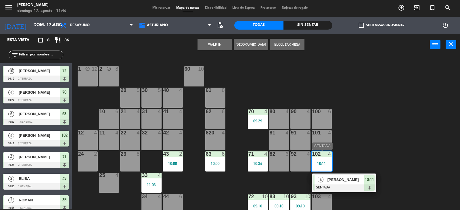
click at [368, 183] on span "10:11" at bounding box center [369, 179] width 9 height 7
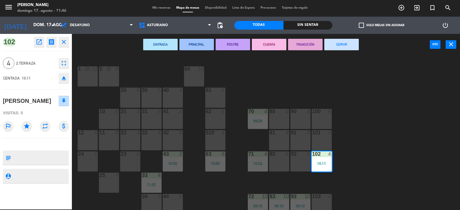
click at [341, 40] on button "SERVIR" at bounding box center [341, 44] width 34 height 11
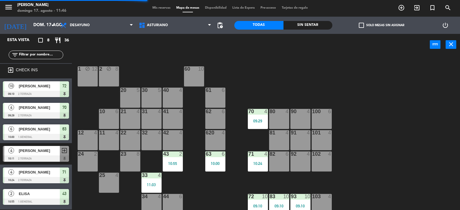
click at [258, 124] on div "70 4 09:29" at bounding box center [258, 119] width 20 height 20
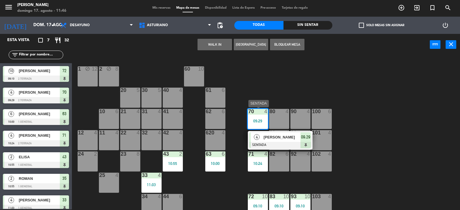
click at [278, 144] on div at bounding box center [280, 145] width 62 height 6
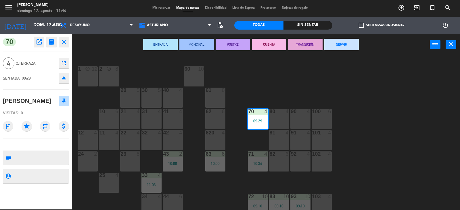
click at [346, 44] on button "SERVIR" at bounding box center [341, 44] width 34 height 11
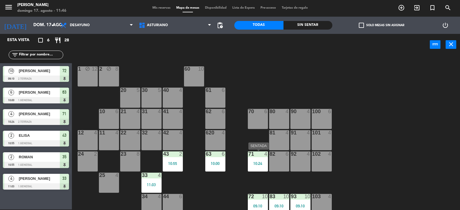
click at [259, 163] on div "10:24" at bounding box center [258, 164] width 20 height 4
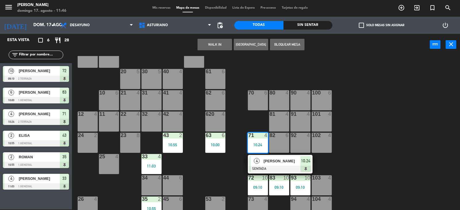
scroll to position [29, 0]
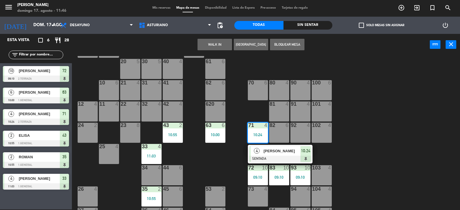
click at [365, 164] on div "1 block 12 2 block 8 60 10 20 5 30 5 40 4 61 6 62 6 41 4 31 4 21 4 10 6 70 6 80…" at bounding box center [268, 133] width 384 height 154
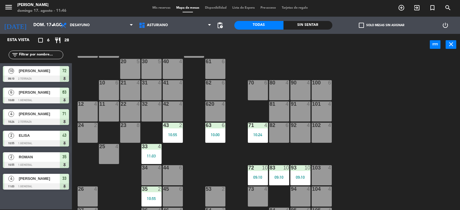
click at [365, 164] on div "1 block 12 2 block 8 60 10 20 5 30 5 40 4 61 6 62 6 41 4 31 4 21 4 10 6 70 6 80…" at bounding box center [268, 133] width 384 height 154
drag, startPoint x: 365, startPoint y: 164, endPoint x: 370, endPoint y: 164, distance: 4.6
click at [370, 164] on div "1 block 12 2 block 8 60 10 20 5 30 5 40 4 61 6 62 6 41 4 31 4 21 4 10 6 70 6 80…" at bounding box center [268, 133] width 384 height 154
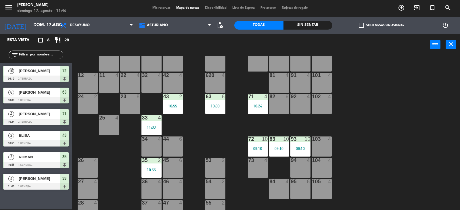
scroll to position [89, 0]
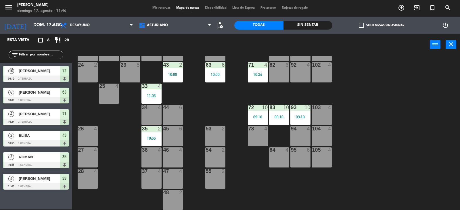
click at [151, 136] on div "10:55" at bounding box center [151, 138] width 20 height 4
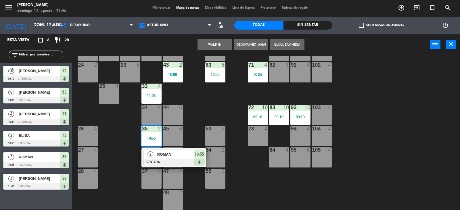
click at [173, 162] on div at bounding box center [174, 162] width 62 height 6
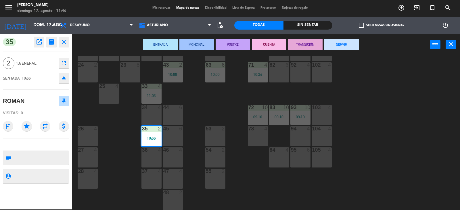
click at [336, 47] on button "SERVIR" at bounding box center [341, 44] width 34 height 11
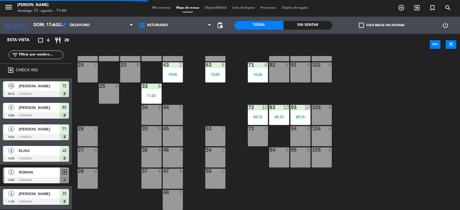
click at [154, 94] on div "11:03" at bounding box center [151, 96] width 20 height 4
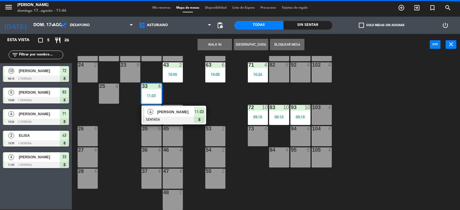
click at [216, 113] on div "1 block 12 2 block 8 60 10 20 5 30 5 40 4 61 6 62 6 41 4 31 4 21 4 10 6 70 6 80…" at bounding box center [268, 133] width 384 height 154
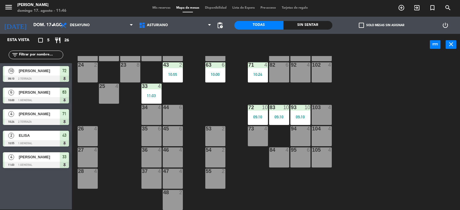
scroll to position [32, 0]
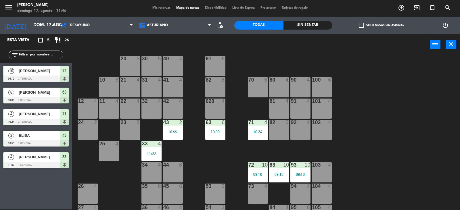
click at [174, 135] on div "43 2 10:55" at bounding box center [173, 130] width 20 height 20
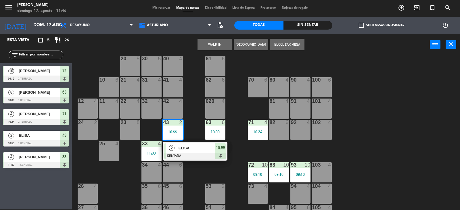
click at [198, 173] on div "1 block 12 2 block 8 60 10 20 5 30 5 40 4 61 6 62 6 41 4 31 4 21 4 10 6 70 6 80…" at bounding box center [268, 133] width 384 height 154
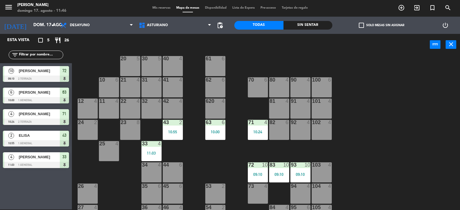
click at [218, 124] on div at bounding box center [214, 122] width 9 height 5
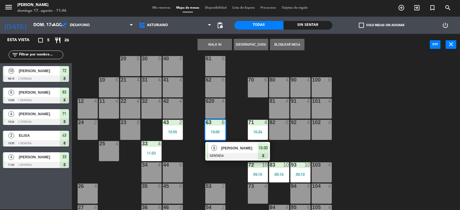
click at [234, 112] on div "1 block 12 2 block 8 60 10 20 5 30 5 40 4 61 6 62 6 41 4 31 4 21 4 10 6 70 6 80…" at bounding box center [268, 133] width 384 height 154
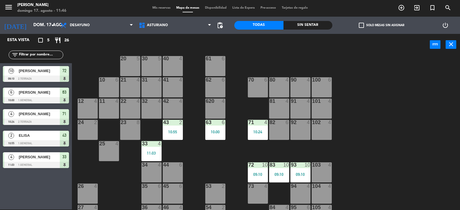
scroll to position [3, 0]
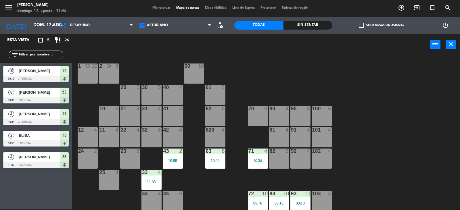
click at [284, 88] on div "1 block 12 2 block 8 60 10 20 5 30 5 40 4 61 6 62 6 41 4 31 4 21 4 10 6 70 6 80…" at bounding box center [268, 133] width 384 height 154
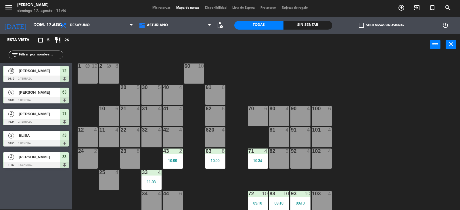
click at [284, 88] on div "1 block 12 2 block 8 60 10 20 5 30 5 40 4 61 6 62 6 41 4 31 4 21 4 10 6 70 6 80…" at bounding box center [268, 133] width 384 height 154
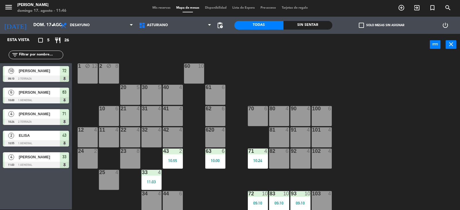
click at [284, 88] on div "1 block 12 2 block 8 60 10 20 5 30 5 40 4 61 6 62 6 41 4 31 4 21 4 10 6 70 6 80…" at bounding box center [268, 133] width 384 height 154
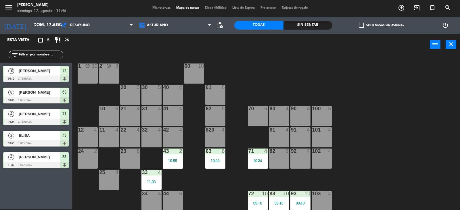
click at [284, 88] on div "1 block 12 2 block 8 60 10 20 5 30 5 40 4 61 6 62 6 41 4 31 4 21 4 10 6 70 6 80…" at bounding box center [268, 133] width 384 height 154
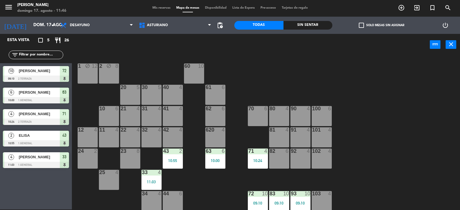
click at [284, 88] on div "1 block 12 2 block 8 60 10 20 5 30 5 40 4 61 6 62 6 41 4 31 4 21 4 10 6 70 6 80…" at bounding box center [268, 133] width 384 height 154
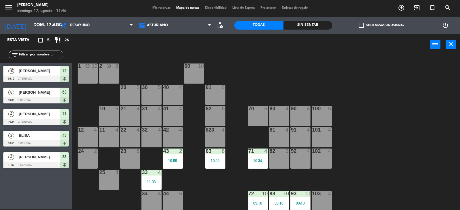
click at [284, 88] on div "1 block 12 2 block 8 60 10 20 5 30 5 40 4 61 6 62 6 41 4 31 4 21 4 10 6 70 6 80…" at bounding box center [268, 133] width 384 height 154
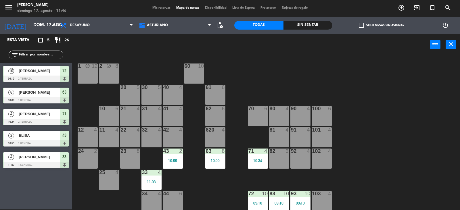
click at [284, 88] on div "1 block 12 2 block 8 60 10 20 5 30 5 40 4 61 6 62 6 41 4 31 4 21 4 10 6 70 6 80…" at bounding box center [268, 133] width 384 height 154
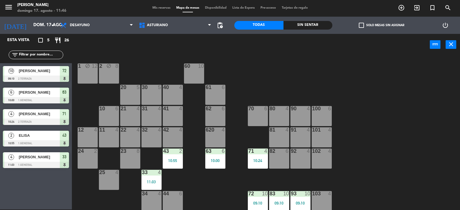
click at [284, 89] on div "1 block 12 2 block 8 60 10 20 5 30 5 40 4 61 6 62 6 41 4 31 4 21 4 10 6 70 6 80…" at bounding box center [268, 133] width 384 height 154
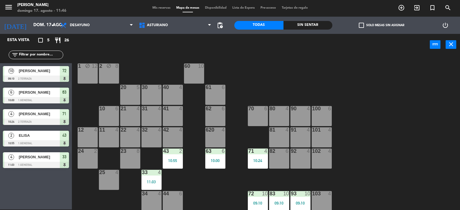
click at [284, 89] on div "1 block 12 2 block 8 60 10 20 5 30 5 40 4 61 6 62 6 41 4 31 4 21 4 10 6 70 6 80…" at bounding box center [268, 133] width 384 height 154
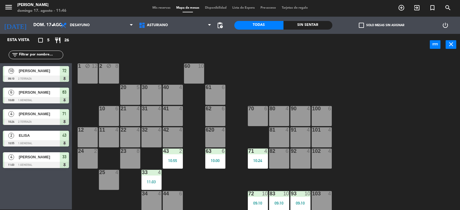
click at [284, 89] on div "1 block 12 2 block 8 60 10 20 5 30 5 40 4 61 6 62 6 41 4 31 4 21 4 10 6 70 6 80…" at bounding box center [268, 133] width 384 height 154
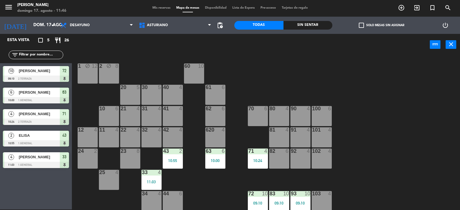
click at [284, 89] on div "1 block 12 2 block 8 60 10 20 5 30 5 40 4 61 6 62 6 41 4 31 4 21 4 10 6 70 6 80…" at bounding box center [268, 133] width 384 height 154
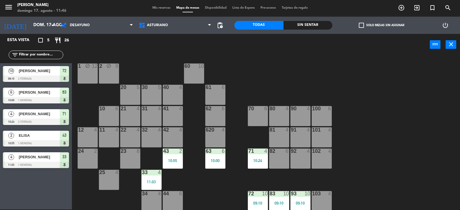
click at [284, 89] on div "1 block 12 2 block 8 60 10 20 5 30 5 40 4 61 6 62 6 41 4 31 4 21 4 10 6 70 6 80…" at bounding box center [268, 133] width 384 height 154
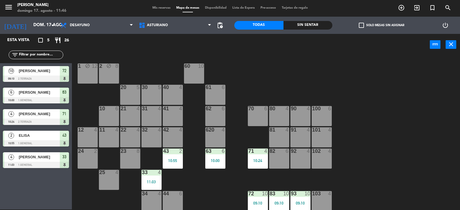
click at [284, 89] on div "1 block 12 2 block 8 60 10 20 5 30 5 40 4 61 6 62 6 41 4 31 4 21 4 10 6 70 6 80…" at bounding box center [268, 133] width 384 height 154
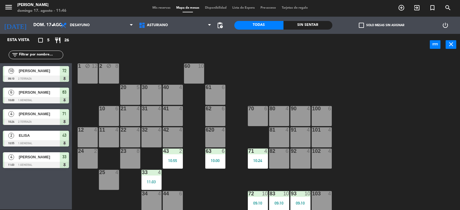
click at [284, 89] on div "1 block 12 2 block 8 60 10 20 5 30 5 40 4 61 6 62 6 41 4 31 4 21 4 10 6 70 6 80…" at bounding box center [268, 133] width 384 height 154
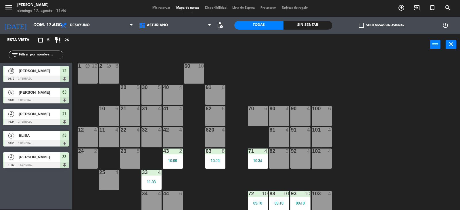
click at [284, 89] on div "1 block 12 2 block 8 60 10 20 5 30 5 40 4 61 6 62 6 41 4 31 4 21 4 10 6 70 6 80…" at bounding box center [268, 133] width 384 height 154
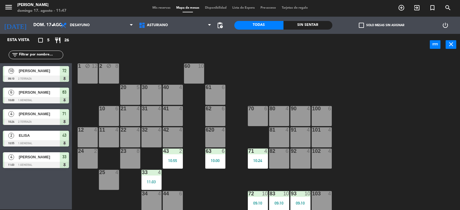
click at [284, 89] on div "1 block 12 2 block 8 60 10 20 5 30 5 40 4 61 6 62 6 41 4 31 4 21 4 10 6 70 6 80…" at bounding box center [268, 133] width 384 height 154
click at [299, 78] on div "1 block 12 2 block 8 60 10 20 5 30 5 40 4 61 6 62 6 41 4 31 4 21 4 10 6 70 6 80…" at bounding box center [268, 133] width 384 height 154
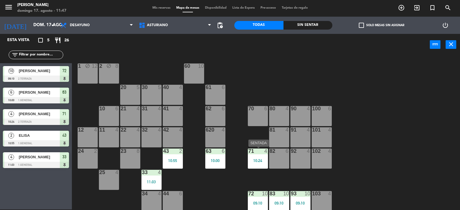
click at [261, 162] on div "10:24" at bounding box center [258, 161] width 20 height 4
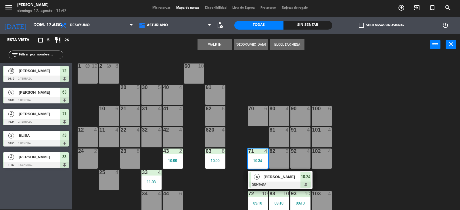
click at [353, 152] on div "1 block 12 2 block 8 60 10 20 5 30 5 40 4 61 6 62 6 41 4 31 4 21 4 10 6 70 6 80…" at bounding box center [268, 133] width 384 height 154
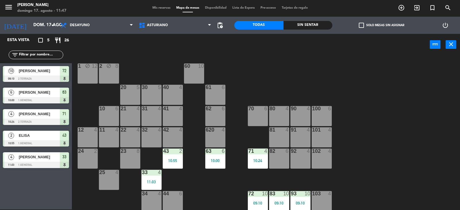
click at [214, 154] on div "63 6" at bounding box center [215, 152] width 20 height 6
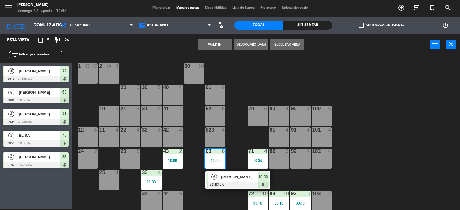
click at [234, 149] on div "1 block 12 2 block 8 60 10 20 5 30 5 40 4 61 6 62 6 41 4 31 4 21 4 10 6 70 6 80…" at bounding box center [268, 133] width 384 height 154
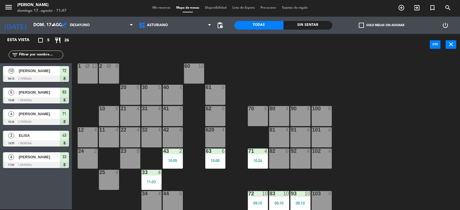
click at [352, 158] on div "1 block 12 2 block 8 60 10 20 5 30 5 40 4 61 6 62 6 41 4 31 4 21 4 10 6 70 6 80…" at bounding box center [268, 133] width 384 height 154
click at [353, 158] on div "1 block 12 2 block 8 60 10 20 5 30 5 40 4 61 6 62 6 41 4 31 4 21 4 10 6 70 6 80…" at bounding box center [268, 133] width 384 height 154
click at [329, 83] on div "1 block 12 2 block 8 60 10 20 5 30 5 40 4 61 6 62 6 41 4 31 4 21 4 10 6 70 6 80…" at bounding box center [268, 133] width 384 height 154
click at [373, 94] on div "1 block 12 2 block 8 60 10 20 5 30 5 40 4 61 6 62 6 41 4 31 4 21 4 10 6 70 6 80…" at bounding box center [268, 133] width 384 height 154
click at [373, 163] on div "1 block 12 2 block 8 60 10 20 5 30 5 40 4 61 6 62 6 41 4 31 4 21 4 10 6 70 6 80…" at bounding box center [268, 133] width 384 height 154
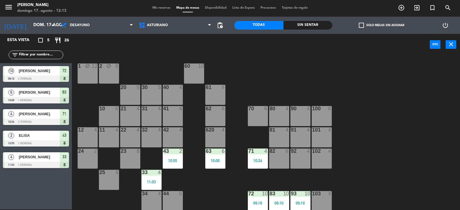
click at [252, 158] on div "71 4 10:24" at bounding box center [258, 159] width 20 height 20
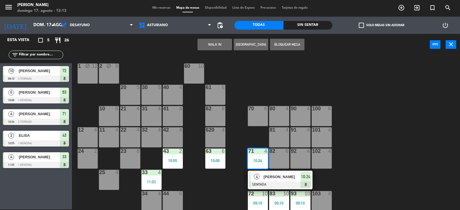
click at [294, 176] on span "[PERSON_NAME]" at bounding box center [282, 177] width 37 height 6
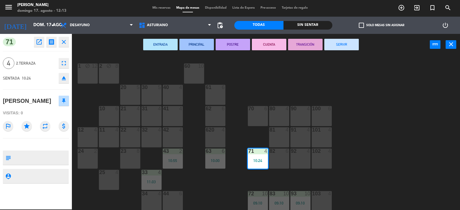
click at [347, 48] on button "SERVIR" at bounding box center [341, 44] width 34 height 11
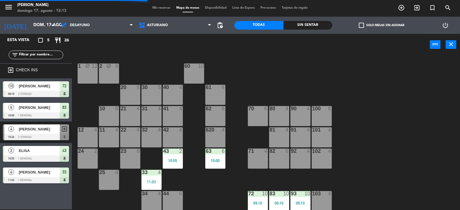
click at [224, 156] on div "63 6 10:00" at bounding box center [215, 159] width 20 height 20
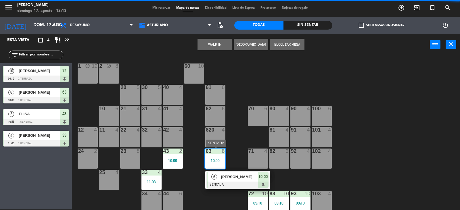
click at [242, 182] on div at bounding box center [238, 185] width 62 height 6
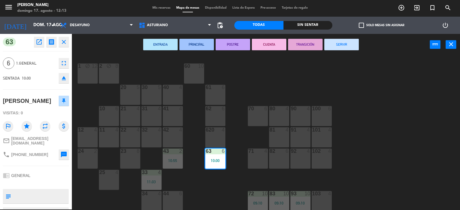
click at [340, 47] on button "SERVIR" at bounding box center [341, 44] width 34 height 11
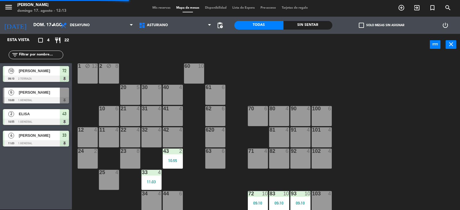
click at [173, 155] on div "43 2 10:55" at bounding box center [173, 159] width 20 height 20
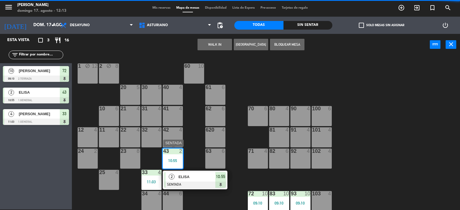
click at [200, 180] on div "ELISA" at bounding box center [196, 176] width 37 height 9
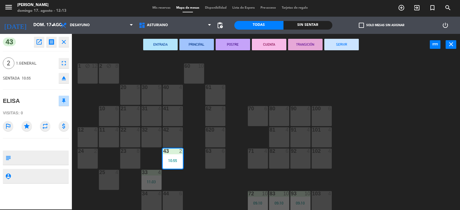
click at [344, 45] on button "SERVIR" at bounding box center [341, 44] width 34 height 11
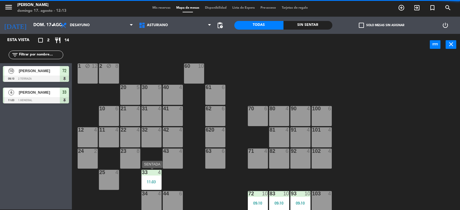
click at [155, 179] on div "33 4 11:03" at bounding box center [151, 180] width 20 height 20
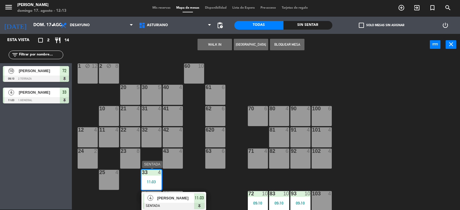
click at [190, 199] on span "[PERSON_NAME]" at bounding box center [175, 198] width 37 height 6
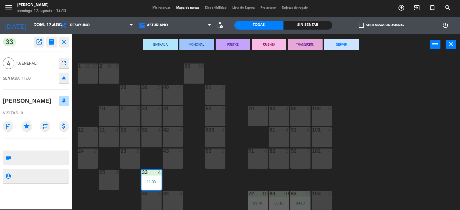
click at [338, 48] on button "SERVIR" at bounding box center [341, 44] width 34 height 11
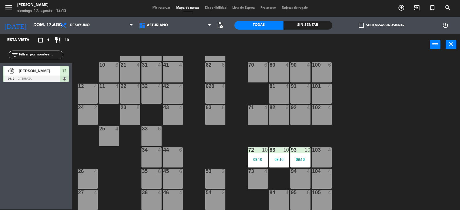
scroll to position [89, 0]
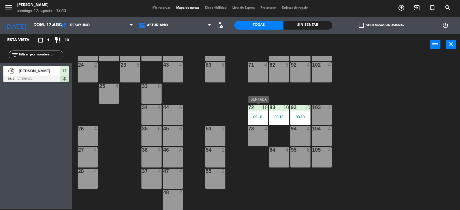
click at [260, 112] on div "72 10 09:10" at bounding box center [258, 115] width 20 height 20
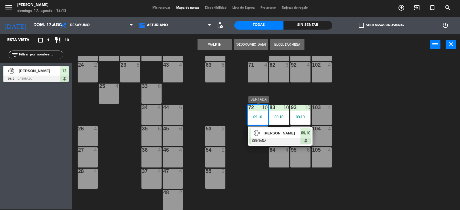
click at [284, 129] on div "[PERSON_NAME]" at bounding box center [281, 133] width 37 height 9
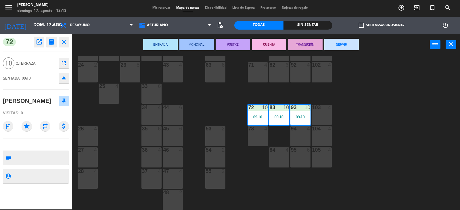
click at [340, 38] on div "ENTRADA PRINCIPAL POSTRE CUENTA TRANSICIÓN SERVIR power_input close" at bounding box center [251, 45] width 358 height 22
click at [339, 48] on button "SERVIR" at bounding box center [341, 44] width 34 height 11
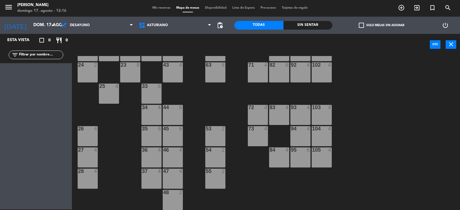
click at [158, 6] on span "Mis reservas" at bounding box center [161, 7] width 24 height 3
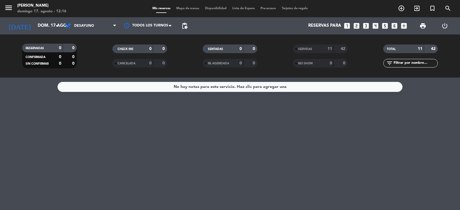
click at [193, 10] on span "Mapa de mesas" at bounding box center [187, 8] width 29 height 3
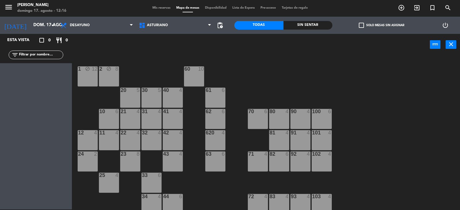
click at [365, 115] on div "1 block 12 2 block 8 60 10 20 5 30 5 40 4 61 6 62 6 41 4 31 4 21 4 10 6 70 6 80…" at bounding box center [268, 133] width 384 height 154
click at [375, 141] on div "1 block 12 2 block 8 60 10 20 5 30 5 40 4 61 6 62 6 41 4 31 4 21 4 10 6 70 6 80…" at bounding box center [268, 133] width 384 height 154
click at [391, 121] on div "1 block 12 2 block 8 60 10 20 5 30 5 40 4 61 6 62 6 41 4 31 4 21 4 10 6 70 6 80…" at bounding box center [268, 133] width 384 height 154
click at [380, 147] on div "1 block 12 2 block 8 60 10 20 5 30 5 40 4 61 6 62 6 41 4 31 4 21 4 10 6 70 6 80…" at bounding box center [268, 133] width 384 height 154
click at [371, 160] on div "1 block 12 2 block 8 60 10 20 5 30 5 40 4 61 6 62 6 41 4 31 4 21 4 10 6 70 6 80…" at bounding box center [268, 133] width 384 height 154
